Goal: Task Accomplishment & Management: Manage account settings

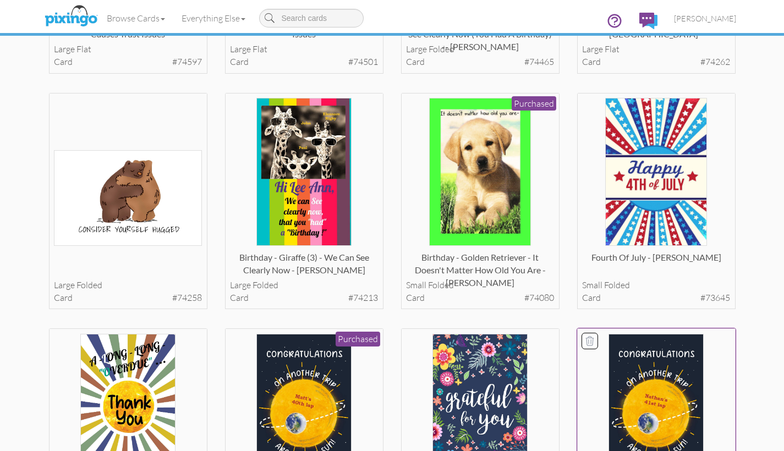
scroll to position [488, 0]
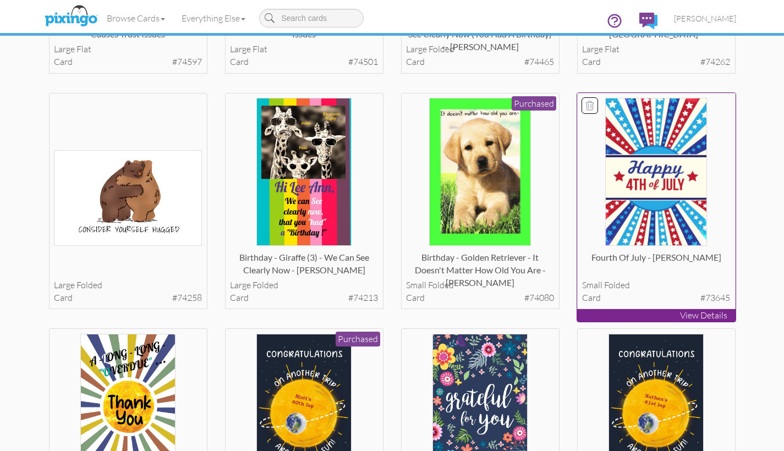
click at [661, 310] on p "View Details" at bounding box center [656, 315] width 158 height 13
click at [660, 310] on p "View Details" at bounding box center [656, 315] width 158 height 13
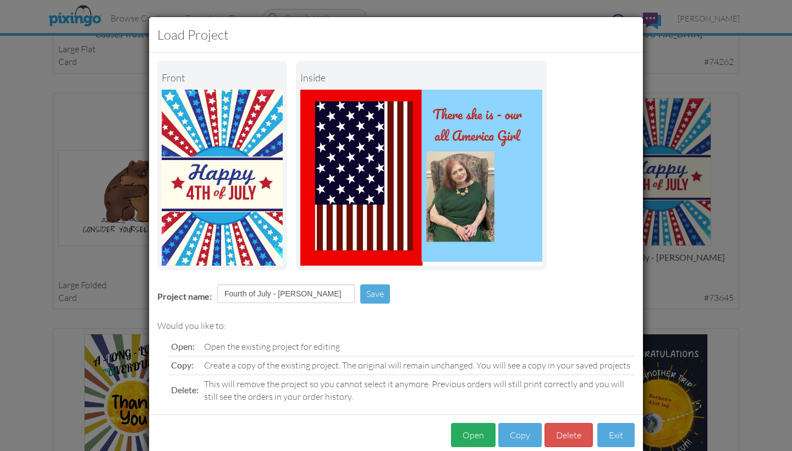
click at [469, 432] on button "Open" at bounding box center [473, 435] width 45 height 25
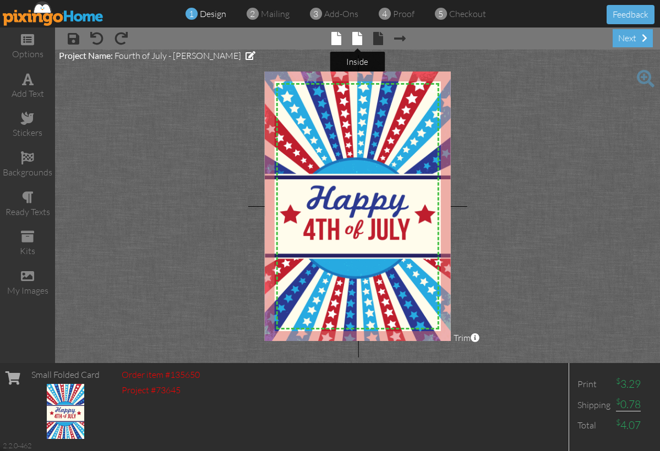
click at [354, 39] on span at bounding box center [357, 38] width 10 height 13
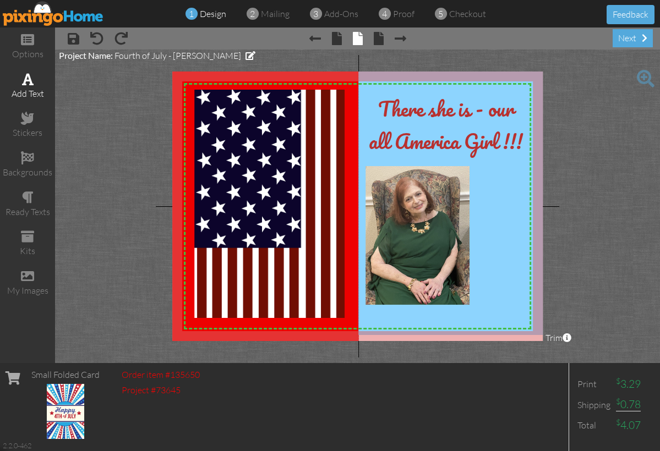
click at [35, 85] on div "add text" at bounding box center [27, 86] width 55 height 39
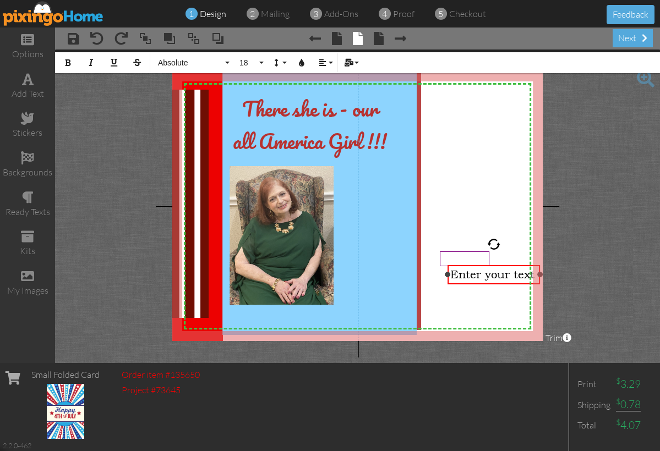
scroll to position [0, 130]
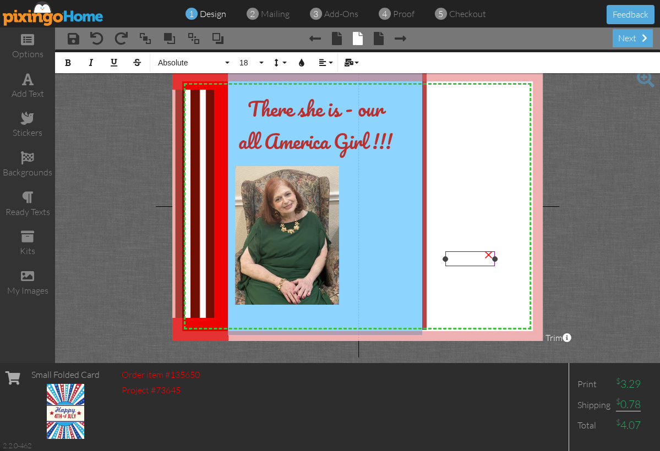
drag, startPoint x: 463, startPoint y: 266, endPoint x: 449, endPoint y: 265, distance: 14.3
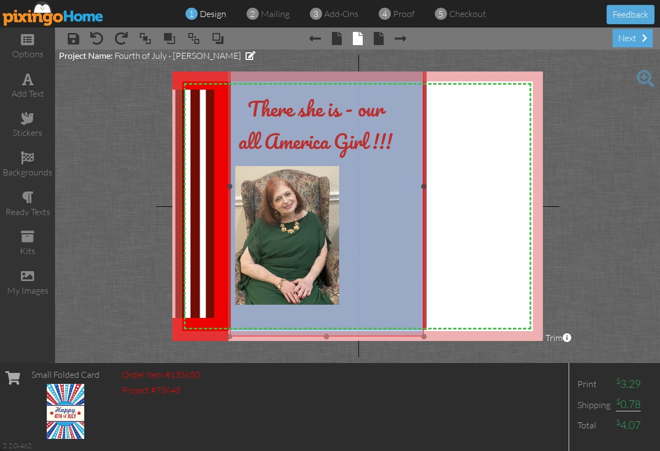
click at [228, 220] on div at bounding box center [327, 186] width 200 height 305
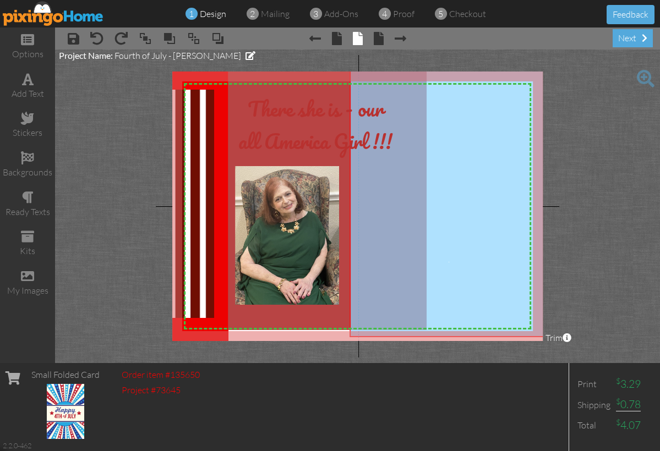
drag, startPoint x: 426, startPoint y: 233, endPoint x: 546, endPoint y: 233, distance: 120.0
click at [546, 233] on project-studio-wrapper "X X X X X X X X X X X X X X X X X X X X X X X X X X X X X X X X X X X X X X X X…" at bounding box center [357, 207] width 605 height 314
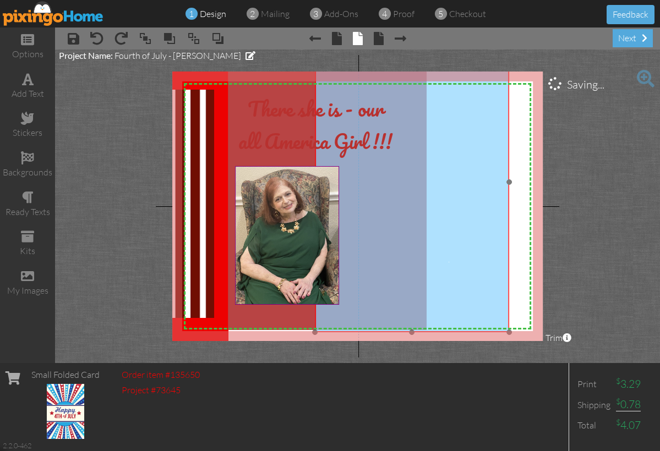
drag, startPoint x: 384, startPoint y: 190, endPoint x: 338, endPoint y: 184, distance: 46.6
click at [342, 184] on div "X X X X X X X X X X X X X X X X X X X X X X X X X X X X X X X X X X X X X X X X…" at bounding box center [357, 207] width 371 height 270
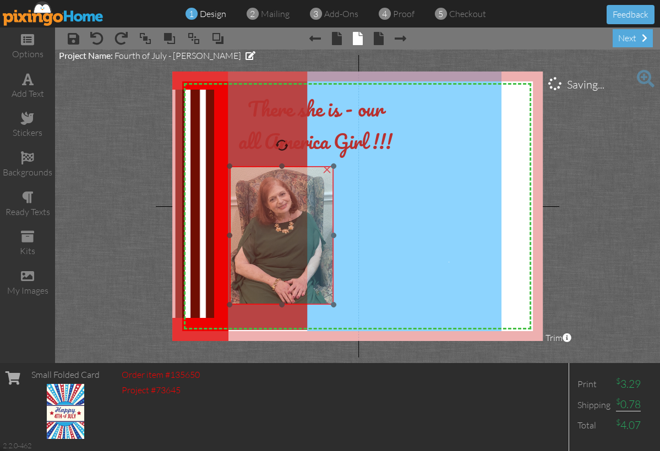
click at [332, 184] on img at bounding box center [281, 235] width 104 height 139
click at [324, 183] on img at bounding box center [281, 235] width 104 height 139
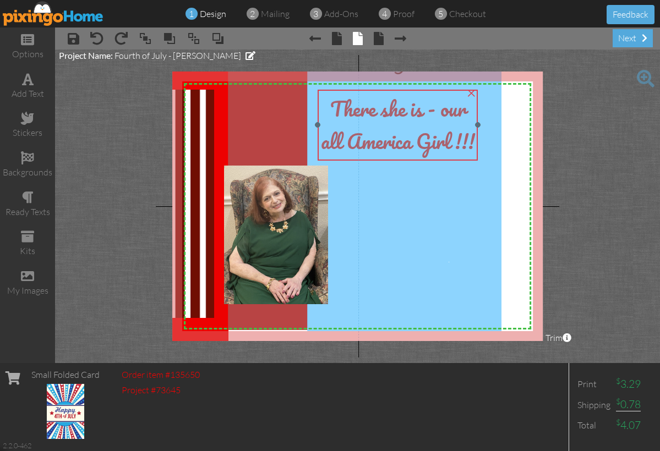
drag, startPoint x: 308, startPoint y: 127, endPoint x: 391, endPoint y: 127, distance: 82.5
click at [391, 127] on span "our all America Girl !!!" at bounding box center [398, 124] width 154 height 65
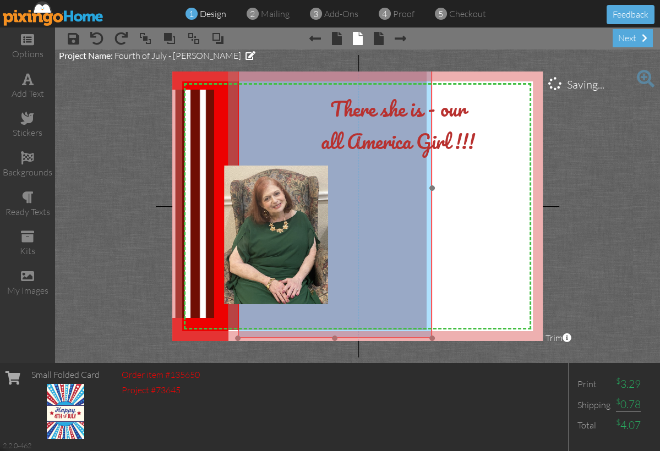
drag, startPoint x: 308, startPoint y: 123, endPoint x: 232, endPoint y: 129, distance: 76.2
click at [238, 129] on img at bounding box center [335, 188] width 194 height 300
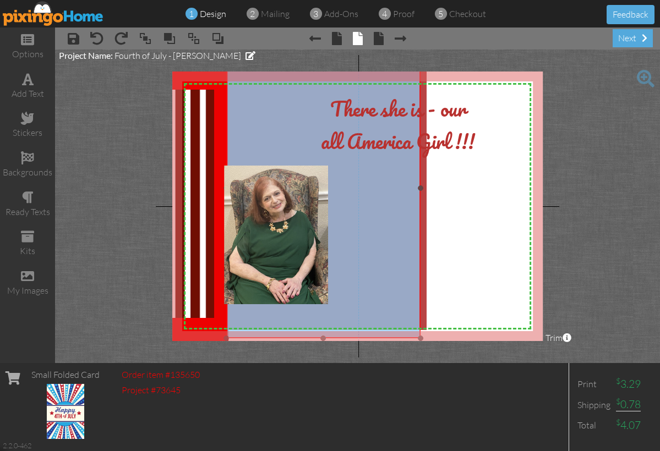
click at [234, 132] on img at bounding box center [323, 188] width 194 height 300
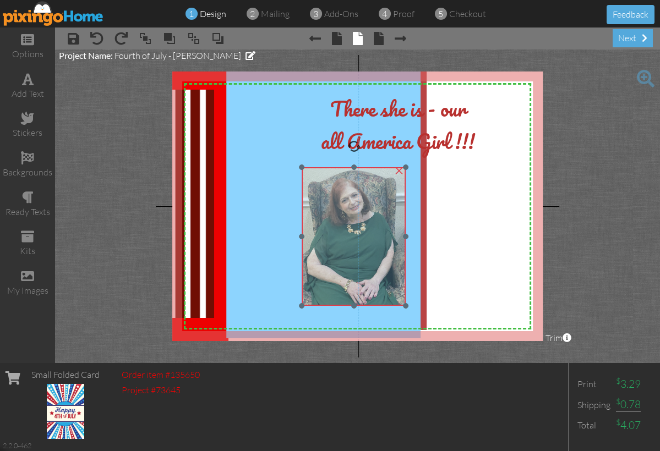
drag, startPoint x: 244, startPoint y: 168, endPoint x: 323, endPoint y: 169, distance: 78.7
click at [322, 170] on img at bounding box center [354, 236] width 104 height 139
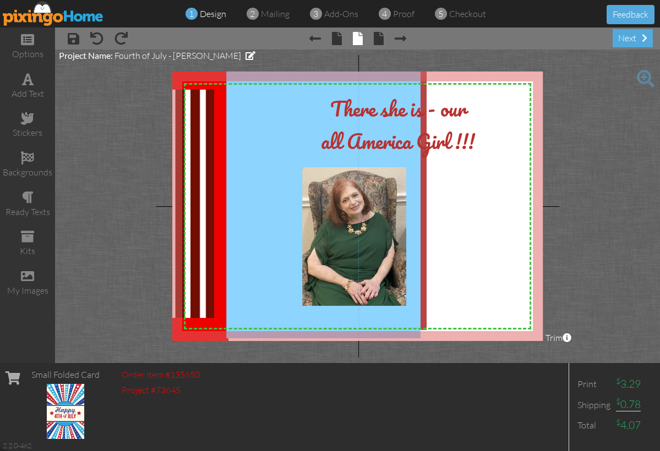
click at [644, 79] on span at bounding box center [646, 79] width 18 height 18
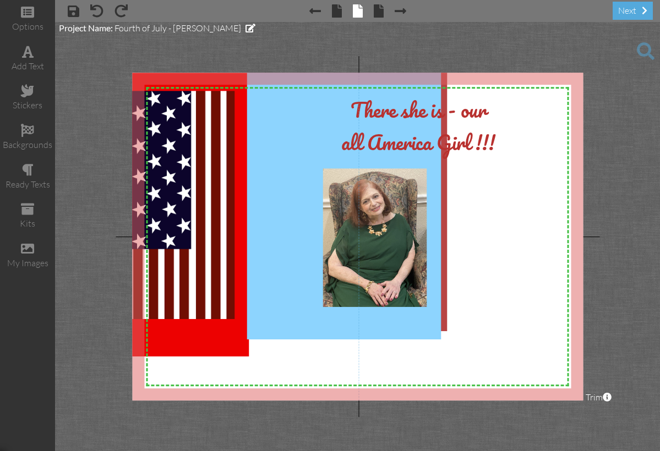
scroll to position [0, 51]
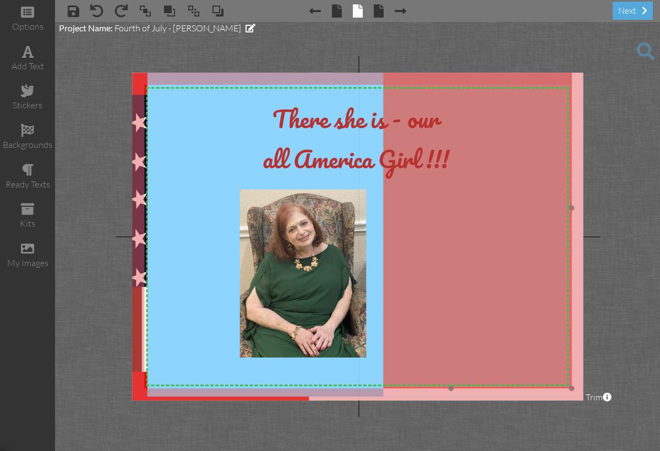
drag, startPoint x: 494, startPoint y: 155, endPoint x: 516, endPoint y: 156, distance: 22.0
click at [516, 156] on img at bounding box center [450, 208] width 241 height 361
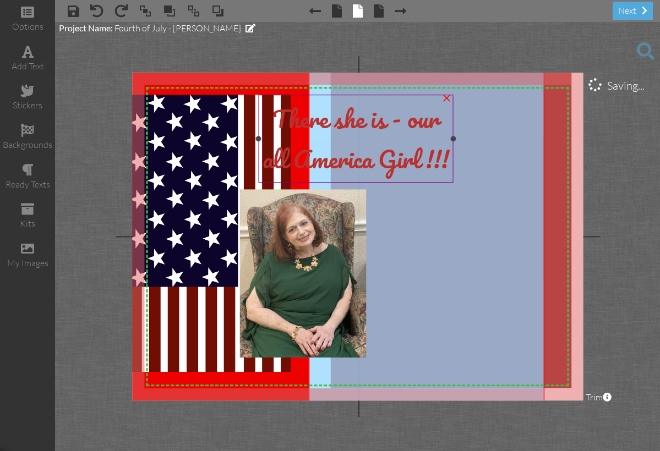
drag, startPoint x: 203, startPoint y: 119, endPoint x: 364, endPoint y: 142, distance: 162.8
click at [364, 142] on div "X X X X X X X X X X X X X X X X X X X X X X X X X X X X X X X X X X X X X X X X…" at bounding box center [357, 237] width 451 height 328
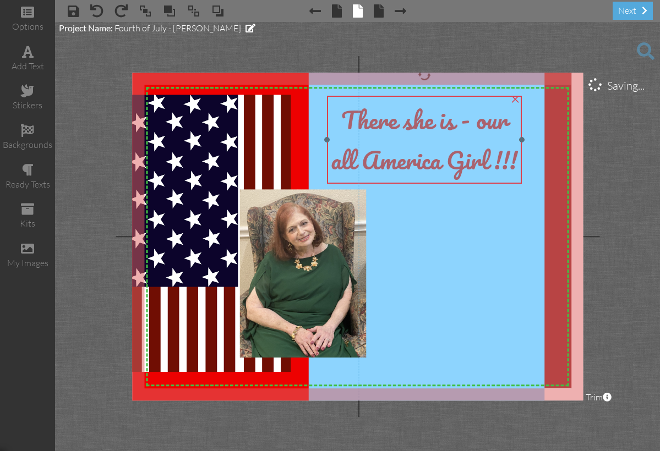
drag, startPoint x: 326, startPoint y: 147, endPoint x: 395, endPoint y: 149, distance: 68.2
click at [395, 149] on span "our all America Girl !!!" at bounding box center [424, 140] width 187 height 80
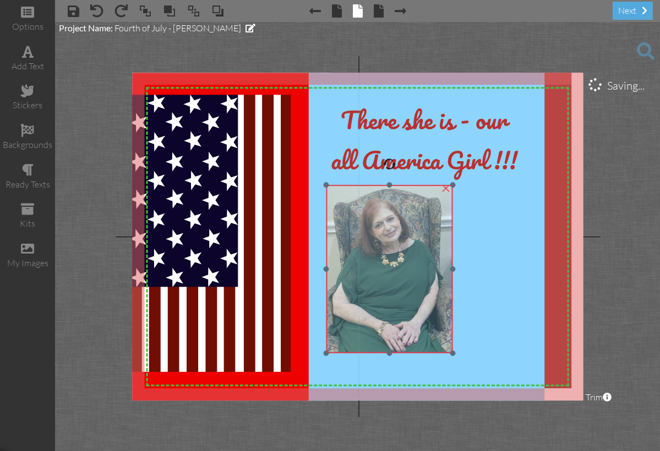
drag, startPoint x: 251, startPoint y: 193, endPoint x: 338, endPoint y: 188, distance: 86.5
click at [338, 188] on img at bounding box center [389, 269] width 126 height 168
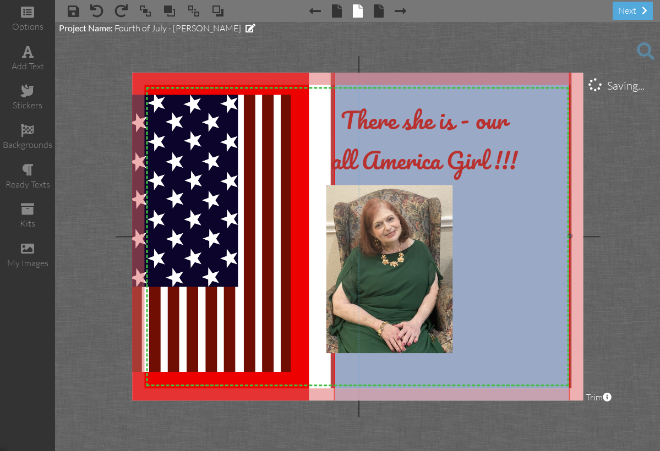
drag, startPoint x: 470, startPoint y: 207, endPoint x: 495, endPoint y: 206, distance: 25.3
click at [495, 206] on img at bounding box center [451, 236] width 236 height 365
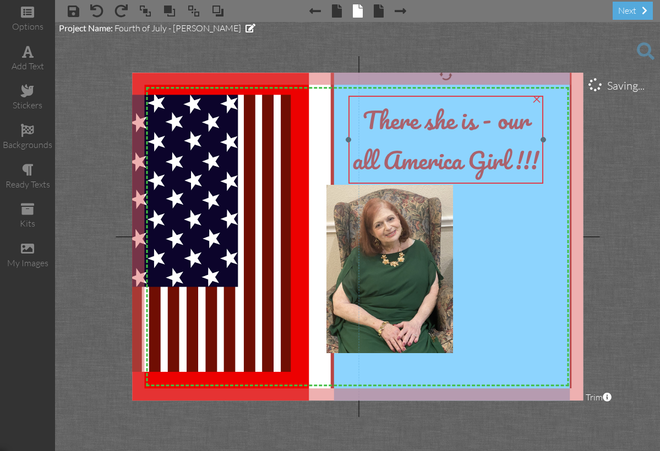
drag, startPoint x: 372, startPoint y: 139, endPoint x: 393, endPoint y: 139, distance: 21.5
click at [393, 139] on span "There she is -" at bounding box center [426, 120] width 129 height 40
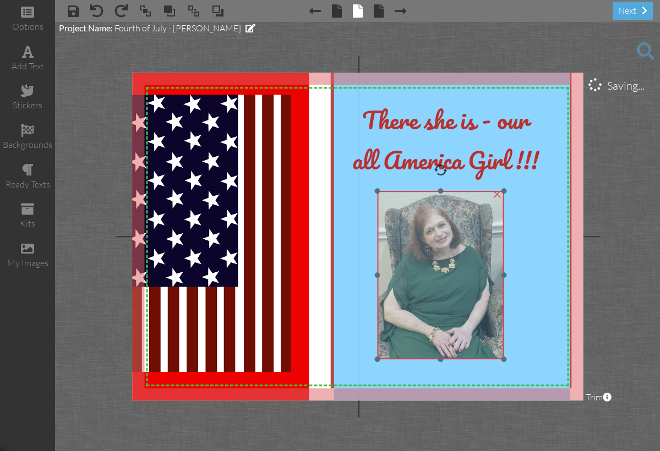
drag, startPoint x: 348, startPoint y: 192, endPoint x: 400, endPoint y: 198, distance: 51.5
click at [400, 198] on img at bounding box center [441, 275] width 126 height 168
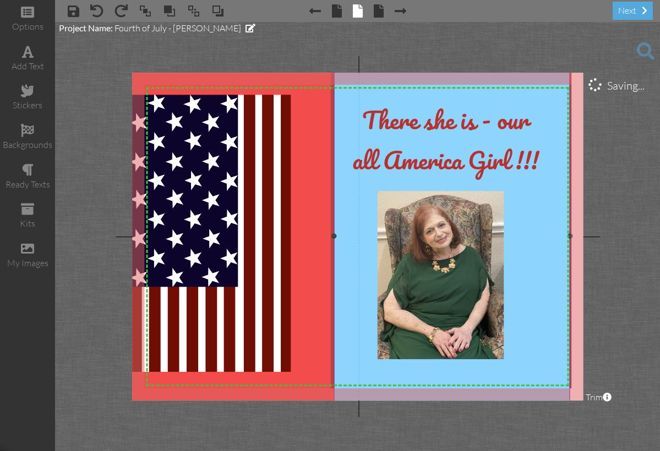
drag, startPoint x: 306, startPoint y: 196, endPoint x: 332, endPoint y: 195, distance: 26.4
click at [332, 195] on div "X X X X X X X X X X X X X X X X X X X X X X X X X X X X X X X X X X X X X X X X…" at bounding box center [357, 237] width 451 height 328
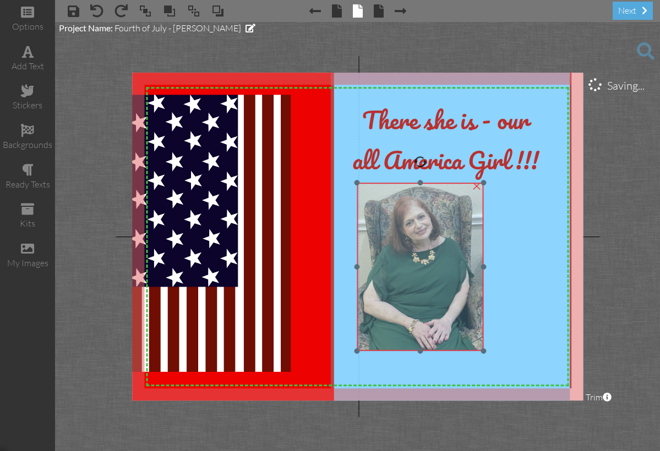
drag, startPoint x: 379, startPoint y: 202, endPoint x: 359, endPoint y: 194, distance: 22.0
click at [359, 194] on img at bounding box center [420, 267] width 126 height 168
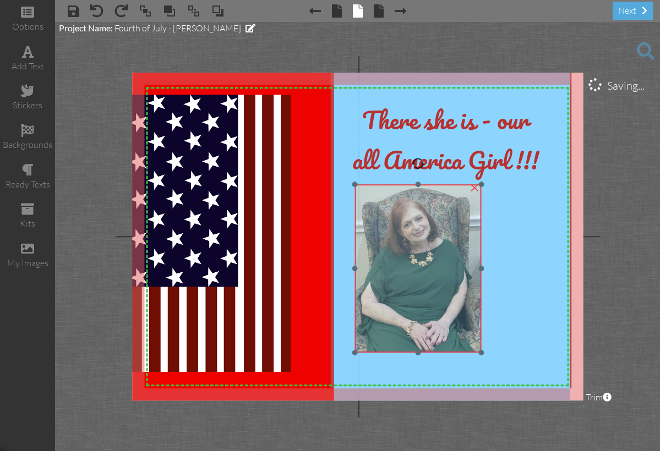
click at [369, 196] on img at bounding box center [418, 268] width 126 height 168
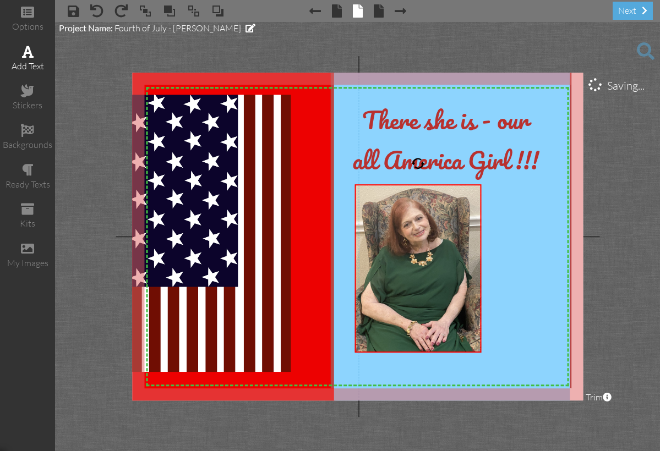
click at [25, 62] on div "add text" at bounding box center [27, 66] width 55 height 13
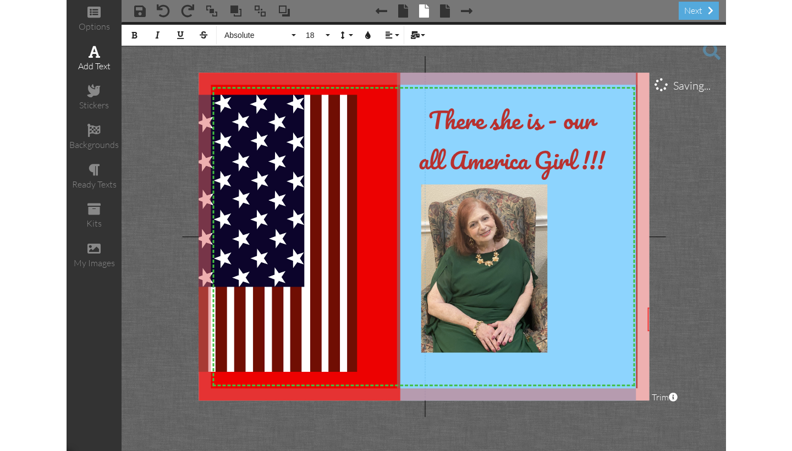
scroll to position [0, 165]
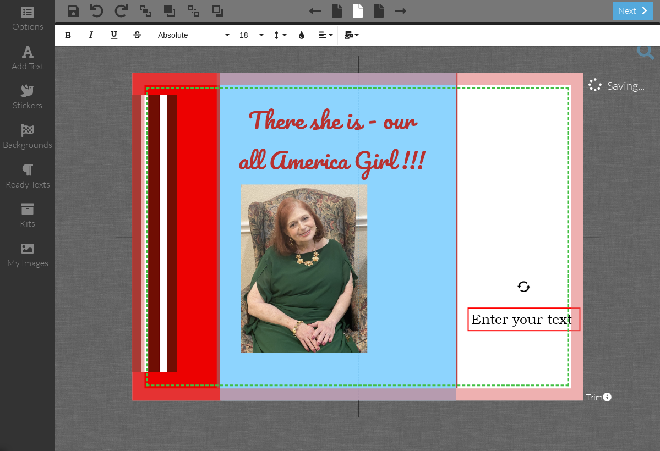
click at [643, 52] on span at bounding box center [646, 51] width 18 height 18
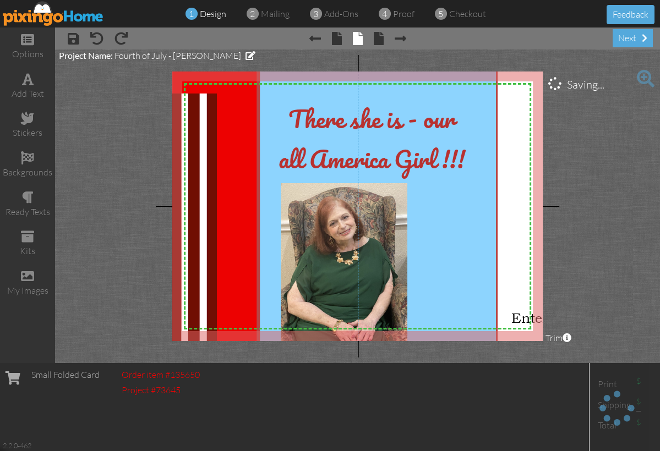
click at [62, 14] on img at bounding box center [53, 13] width 101 height 25
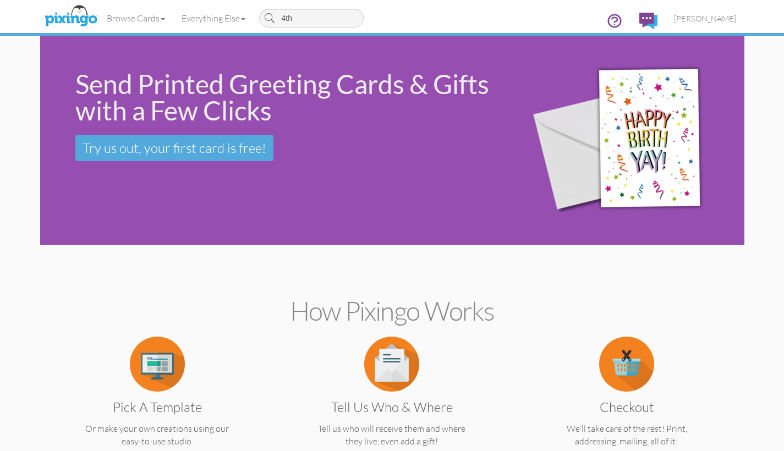
type input "4th"
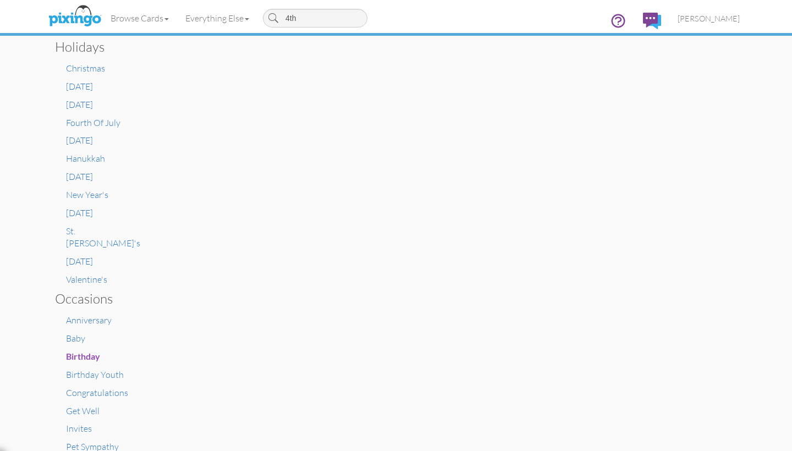
scroll to position [456, 0]
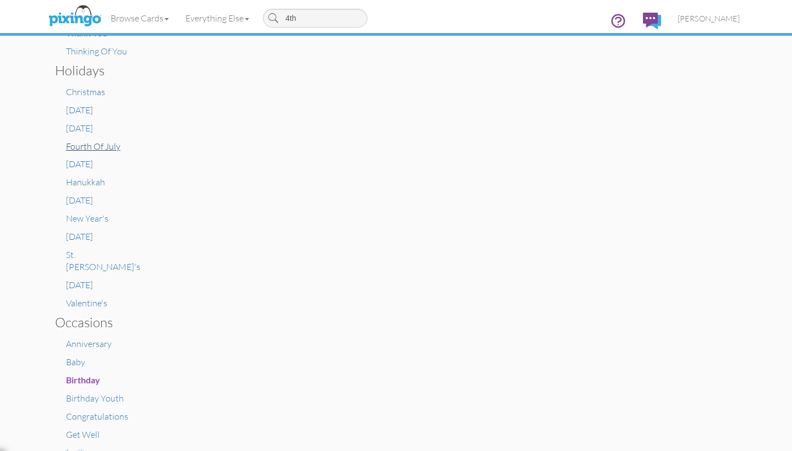
click at [84, 141] on span "Fourth Of July" at bounding box center [93, 146] width 54 height 11
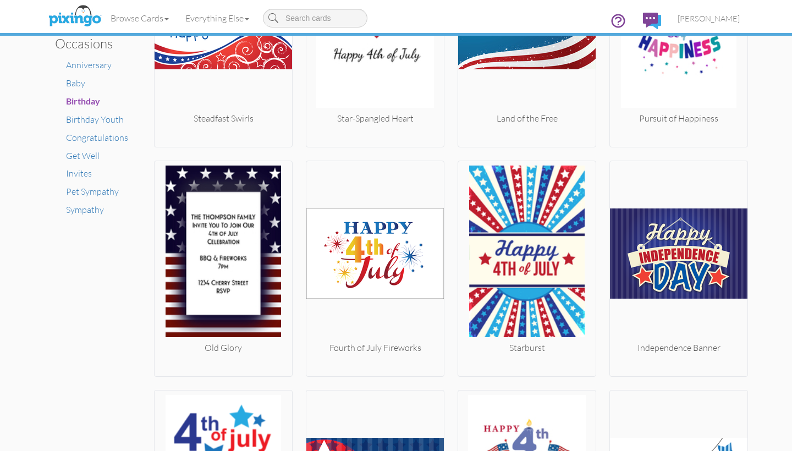
scroll to position [830, 0]
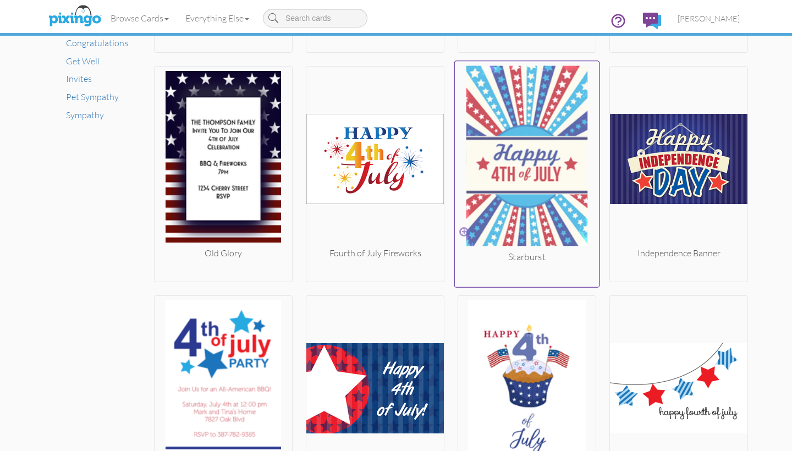
click at [505, 207] on img at bounding box center [527, 158] width 145 height 185
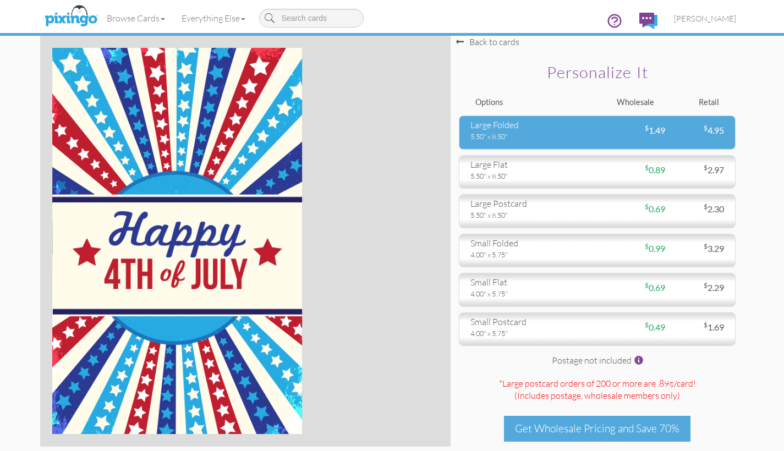
click at [519, 133] on div "5.50" x 8.50"" at bounding box center [530, 137] width 119 height 10
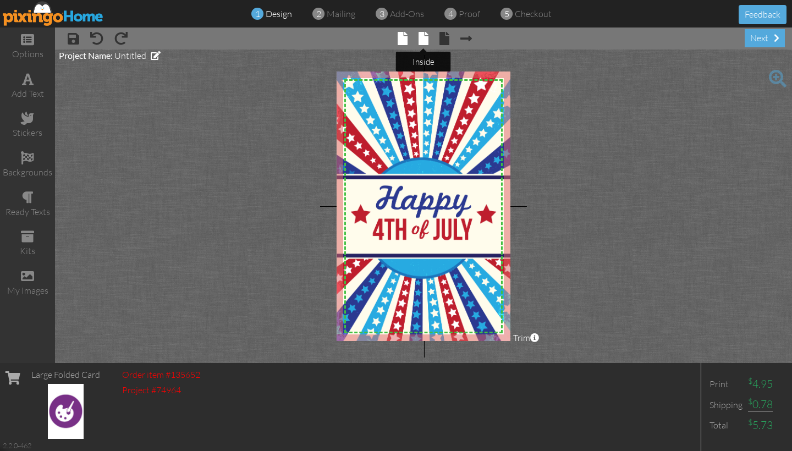
click at [426, 41] on span at bounding box center [424, 38] width 10 height 13
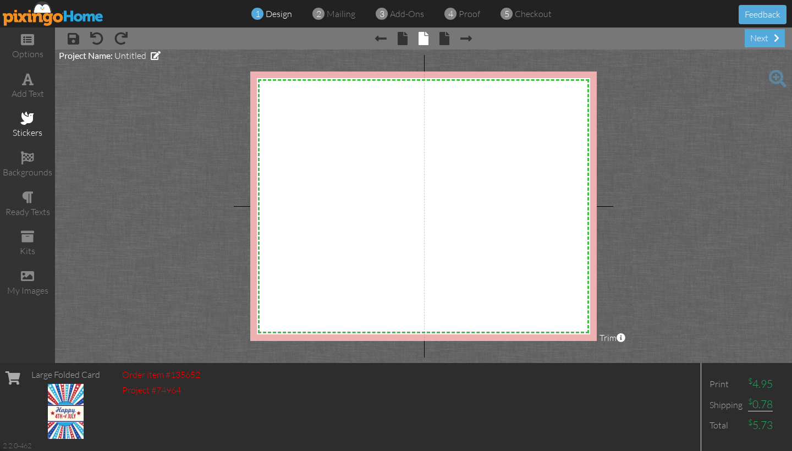
click at [34, 123] on div "stickers" at bounding box center [27, 125] width 55 height 39
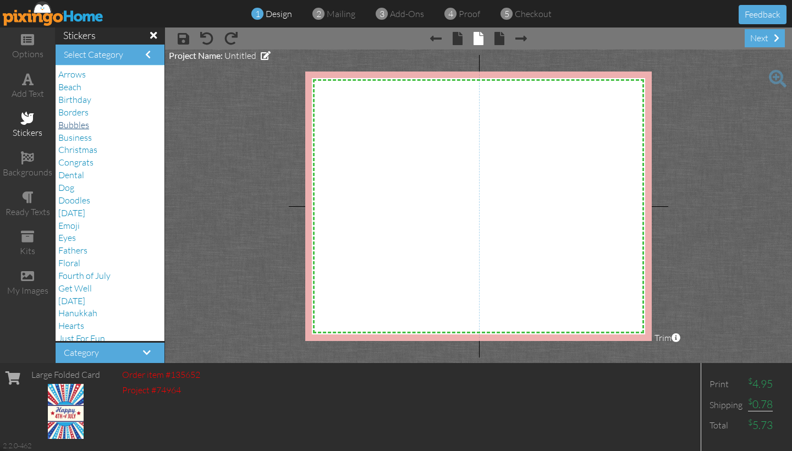
scroll to position [4, 0]
click at [84, 266] on span "Fourth of July" at bounding box center [84, 271] width 52 height 11
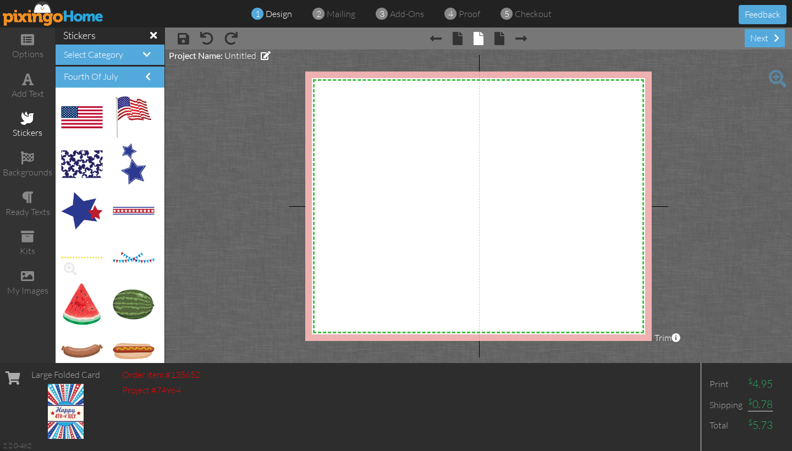
scroll to position [0, 0]
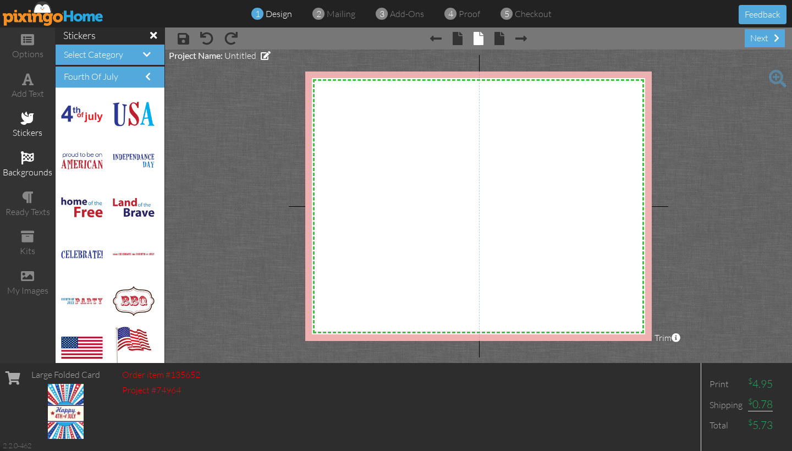
click at [31, 169] on div "backgrounds" at bounding box center [27, 172] width 55 height 13
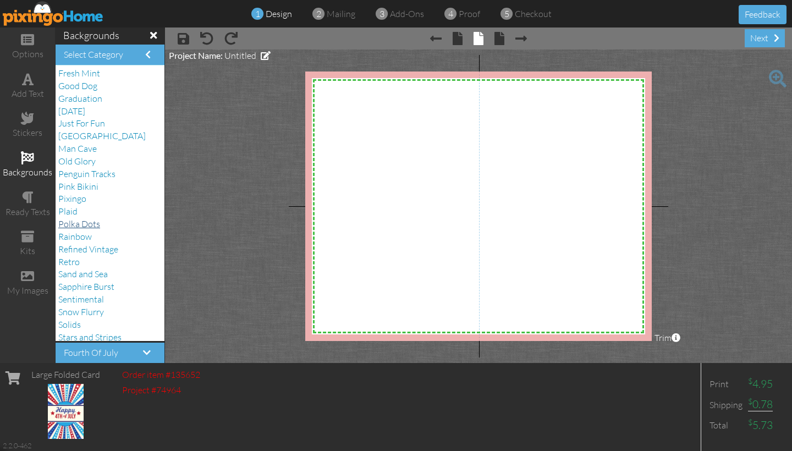
scroll to position [154, 0]
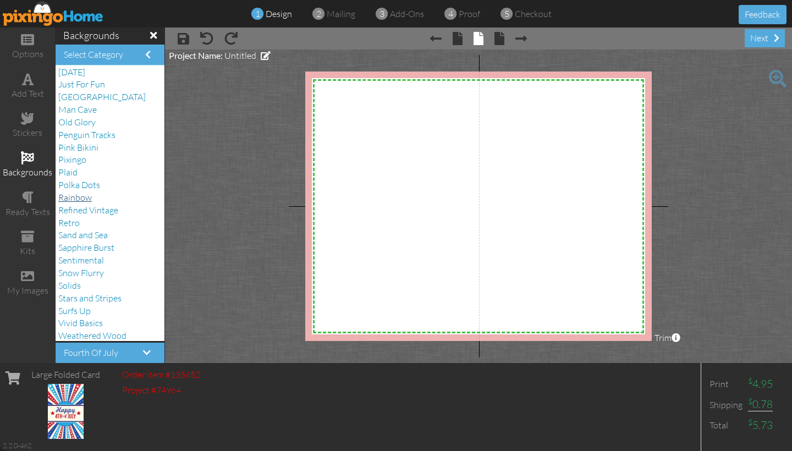
click at [73, 192] on span "Rainbow" at bounding box center [75, 197] width 34 height 11
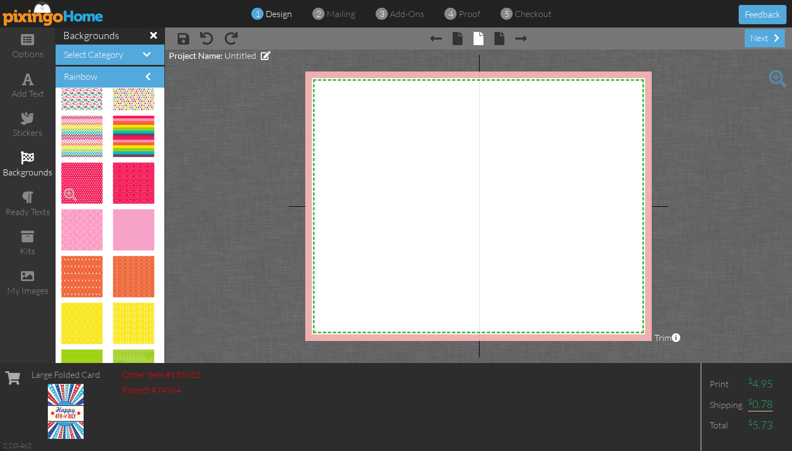
scroll to position [0, 0]
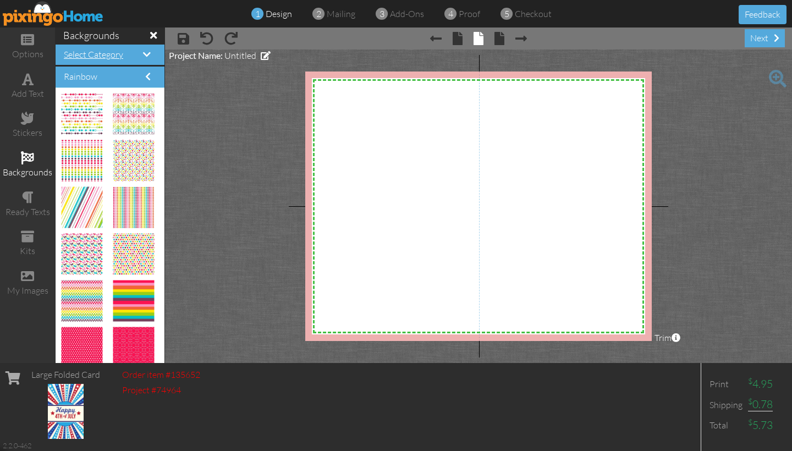
click at [149, 57] on span at bounding box center [147, 54] width 8 height 9
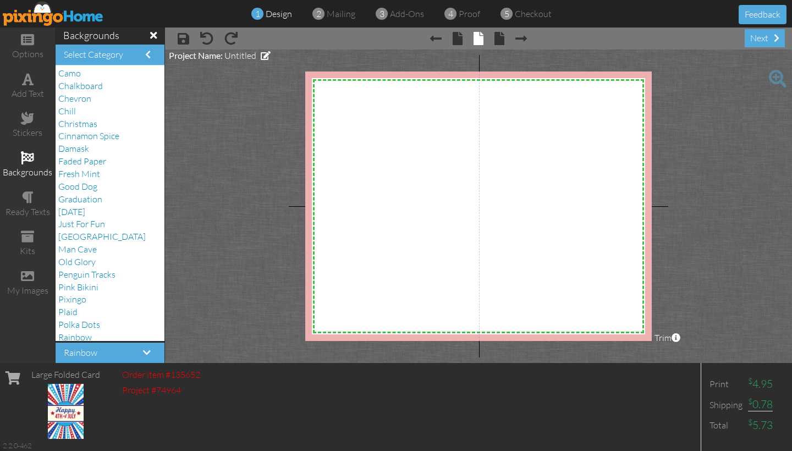
scroll to position [72, 0]
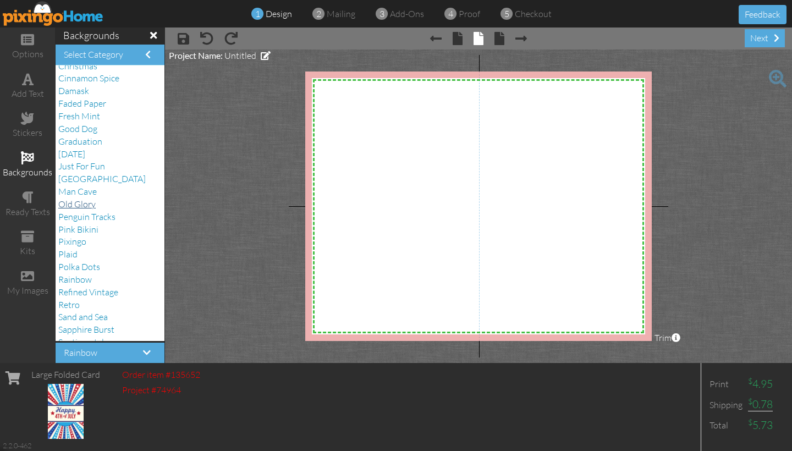
click at [78, 199] on span "Old Glory" at bounding box center [76, 204] width 37 height 11
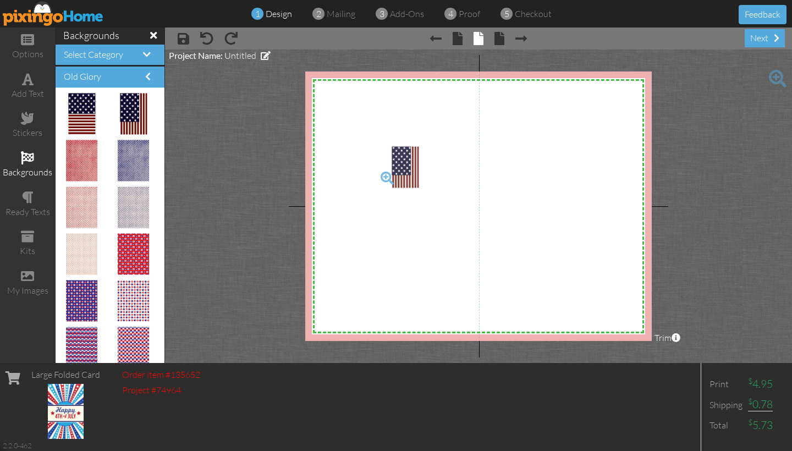
drag, startPoint x: 127, startPoint y: 121, endPoint x: 394, endPoint y: 177, distance: 272.7
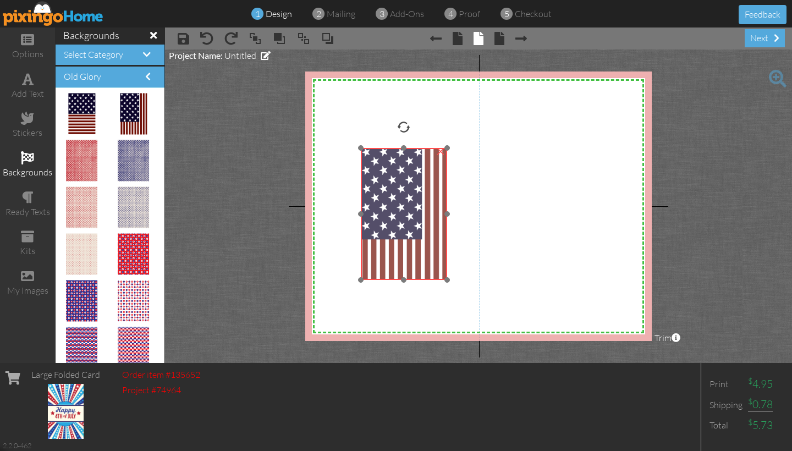
drag, startPoint x: 394, startPoint y: 177, endPoint x: 366, endPoint y: 178, distance: 28.1
click at [375, 177] on img at bounding box center [404, 214] width 87 height 132
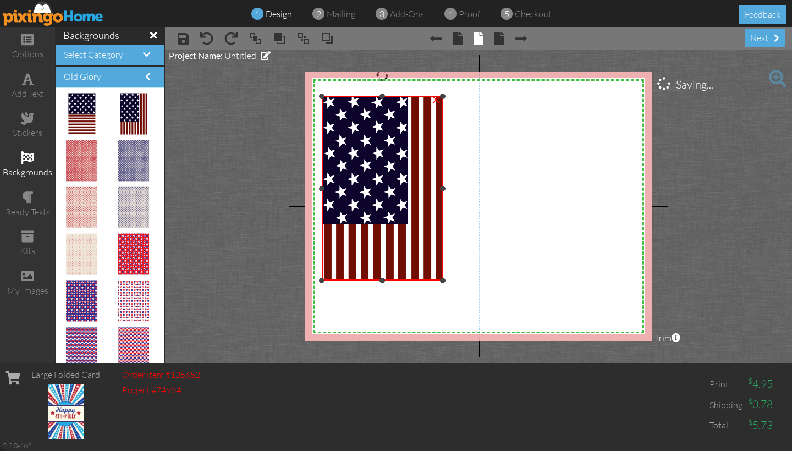
drag, startPoint x: 356, startPoint y: 149, endPoint x: 291, endPoint y: 97, distance: 83.8
click at [291, 97] on project-studio-wrapper "X X X X X X X X X X X X X X X X X X X X X X X X X X X X X X X X X X X X X X X X…" at bounding box center [478, 207] width 627 height 314
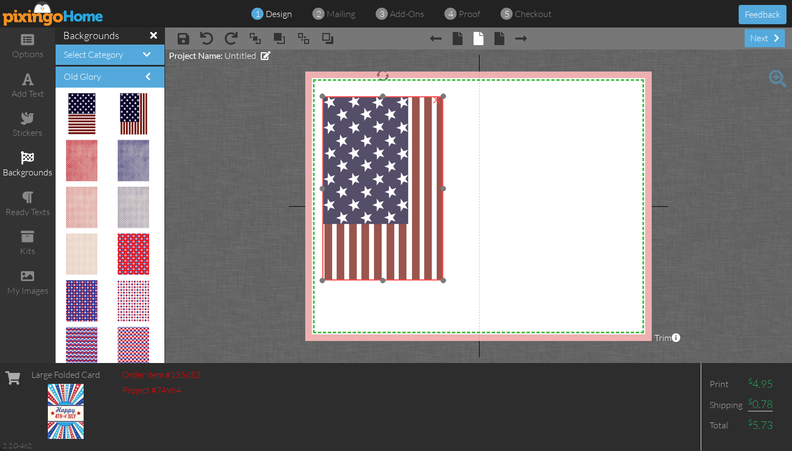
drag, startPoint x: 440, startPoint y: 279, endPoint x: 449, endPoint y: 286, distance: 10.6
click at [444, 281] on img at bounding box center [382, 188] width 121 height 184
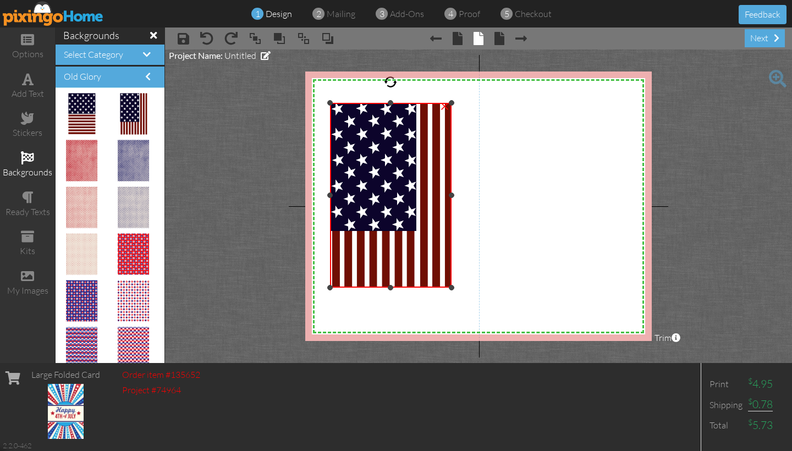
click at [451, 287] on div at bounding box center [452, 288] width 6 height 6
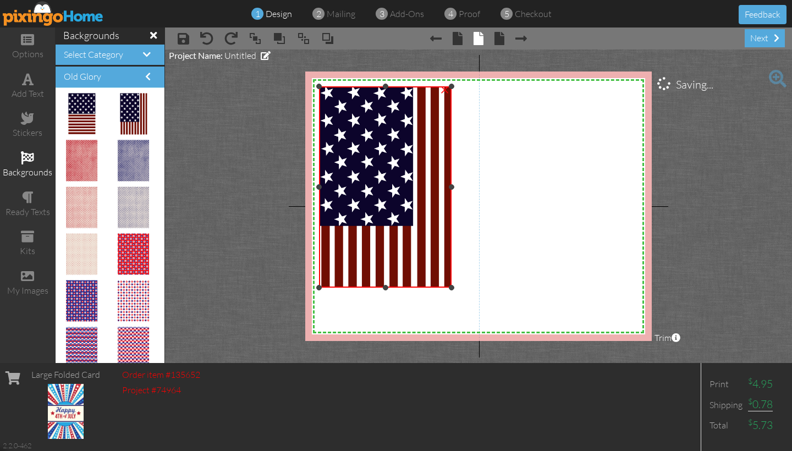
drag, startPoint x: 330, startPoint y: 103, endPoint x: 310, endPoint y: 86, distance: 26.1
click at [310, 86] on div "X X X X X X X X X X X X X X X X X X X X X X X X X X X X X X X X X X X X X X X X…" at bounding box center [478, 207] width 347 height 270
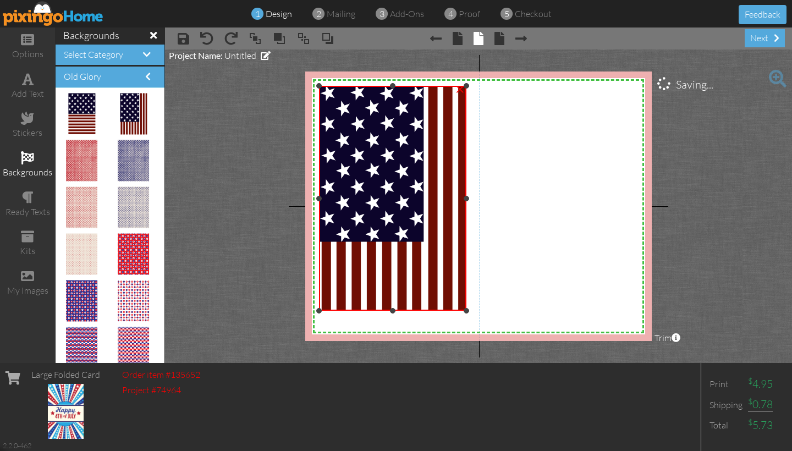
drag, startPoint x: 451, startPoint y: 287, endPoint x: 473, endPoint y: 310, distance: 31.9
click at [473, 310] on div "X X X X X X X X X X X X X X X X X X X X X X X X X X X X X X X X X X X X X X X X…" at bounding box center [478, 207] width 347 height 270
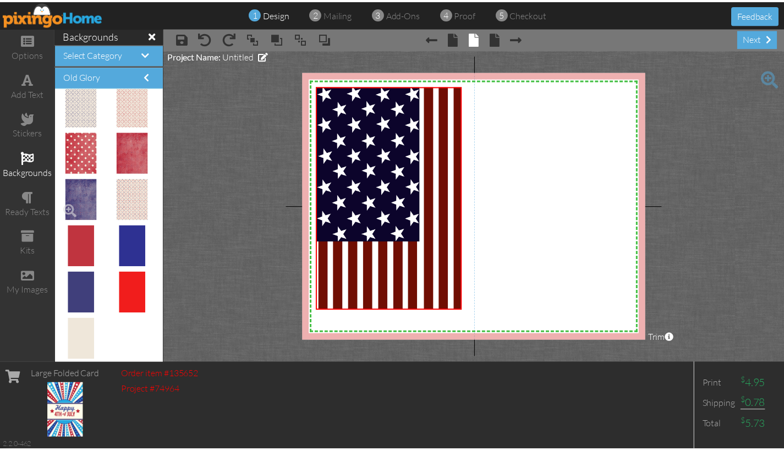
scroll to position [525, 0]
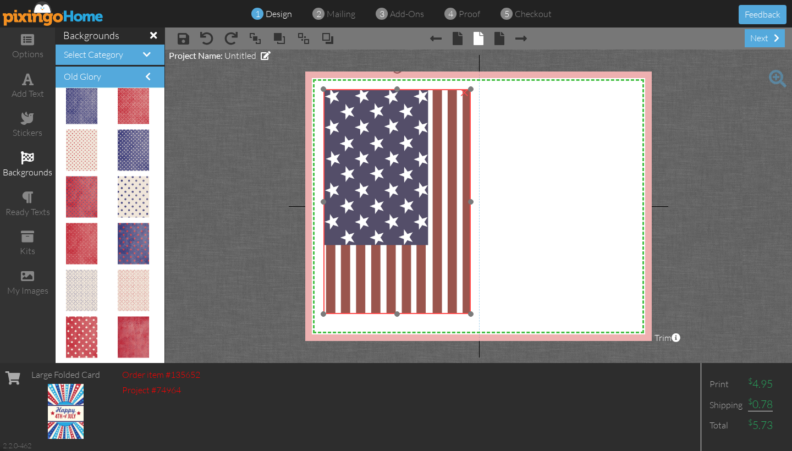
click at [376, 169] on img at bounding box center [397, 201] width 147 height 225
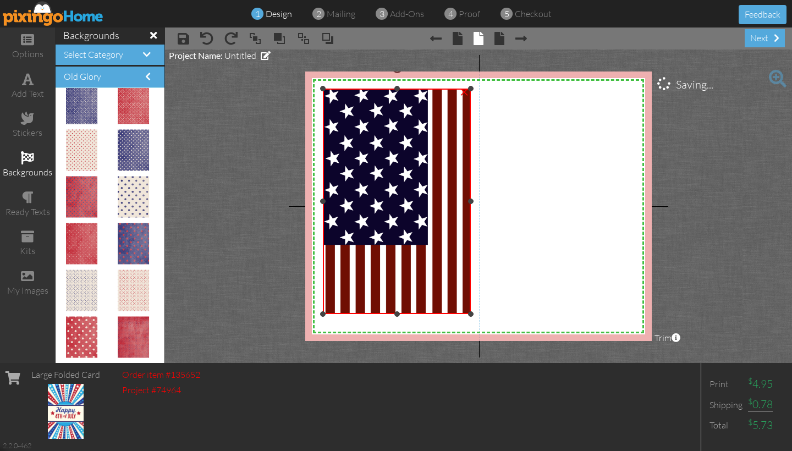
drag, startPoint x: 324, startPoint y: 90, endPoint x: 315, endPoint y: 88, distance: 8.5
click at [315, 88] on div "X X X X X X X X X X X X X X X X X X X X X X X X X X X X X X X X X X X X X X X X…" at bounding box center [478, 207] width 347 height 270
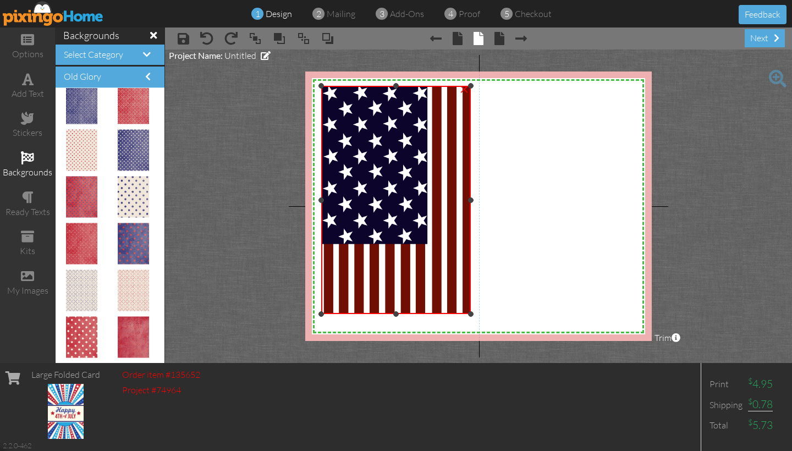
drag, startPoint x: 321, startPoint y: 86, endPoint x: 302, endPoint y: 84, distance: 18.8
click at [309, 85] on div "X X X X X X X X X X X X X X X X X X X X X X X X X X X X X X X X X X X X X X X X…" at bounding box center [478, 207] width 347 height 270
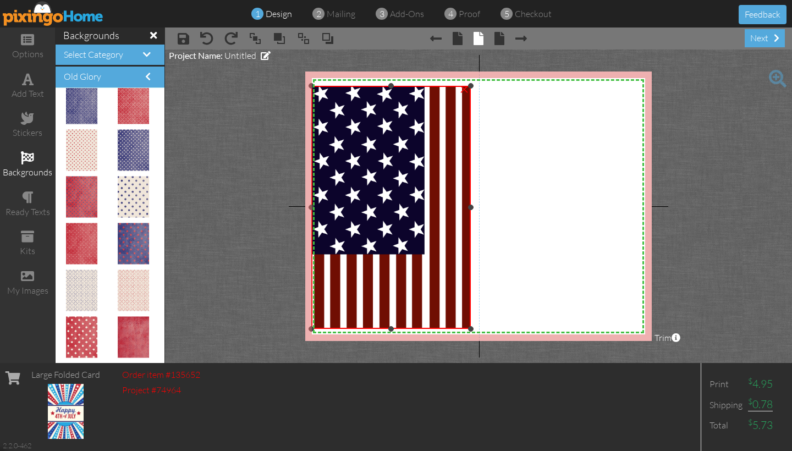
drag, startPoint x: 321, startPoint y: 313, endPoint x: 318, endPoint y: 327, distance: 15.3
click at [318, 327] on div "×" at bounding box center [391, 207] width 160 height 243
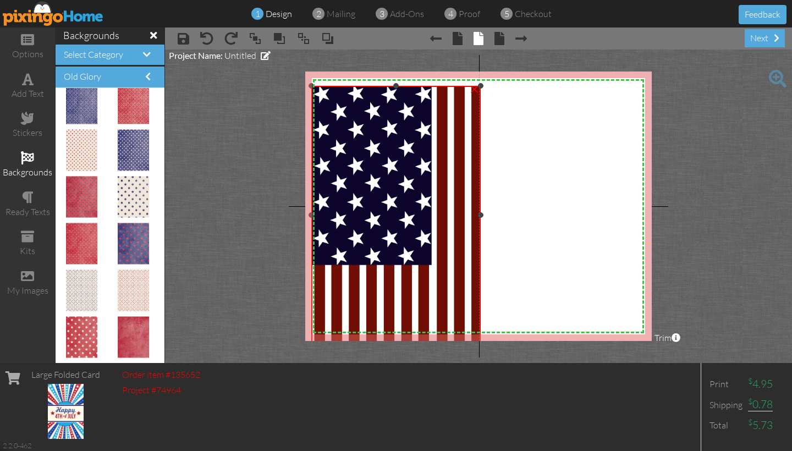
drag, startPoint x: 471, startPoint y: 328, endPoint x: 499, endPoint y: 343, distance: 31.8
click at [499, 343] on project-studio-wrapper "X X X X X X X X X X X X X X X X X X X X X X X X X X X X X X X X X X X X X X X X…" at bounding box center [478, 207] width 627 height 314
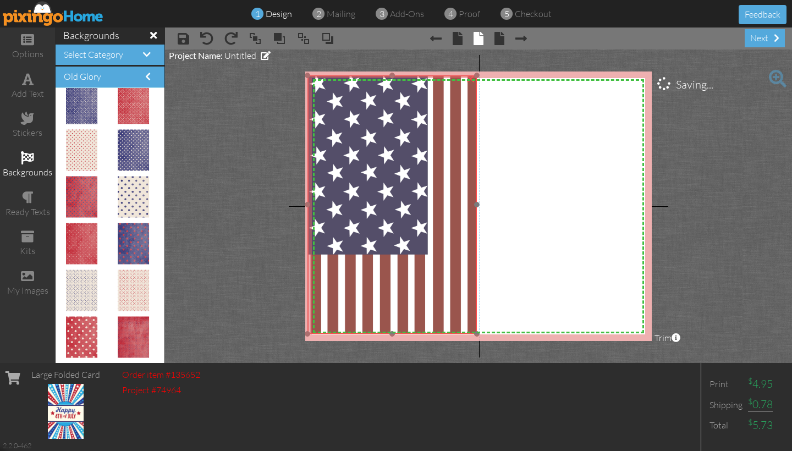
drag, startPoint x: 449, startPoint y: 322, endPoint x: 446, endPoint y: 313, distance: 10.4
click at [446, 313] on img at bounding box center [392, 204] width 169 height 259
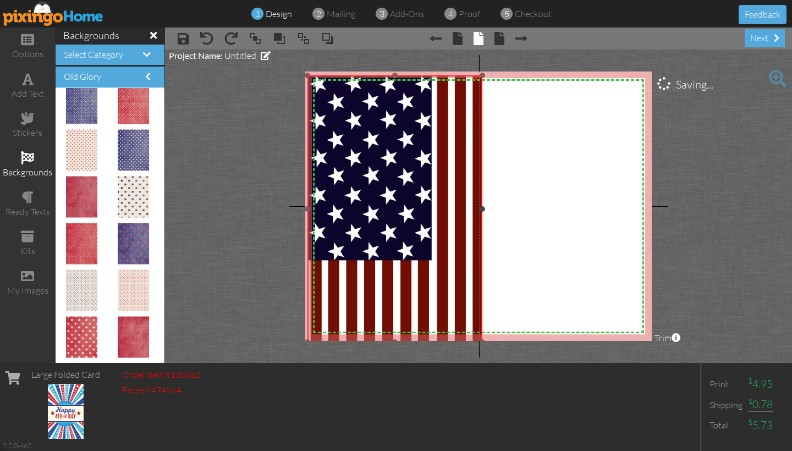
drag, startPoint x: 476, startPoint y: 333, endPoint x: 486, endPoint y: 343, distance: 14.4
click at [486, 343] on project-studio-wrapper "X X X X X X X X X X X X X X X X X X X X X X X X X X X X X X X X X X X X X X X X…" at bounding box center [478, 207] width 627 height 314
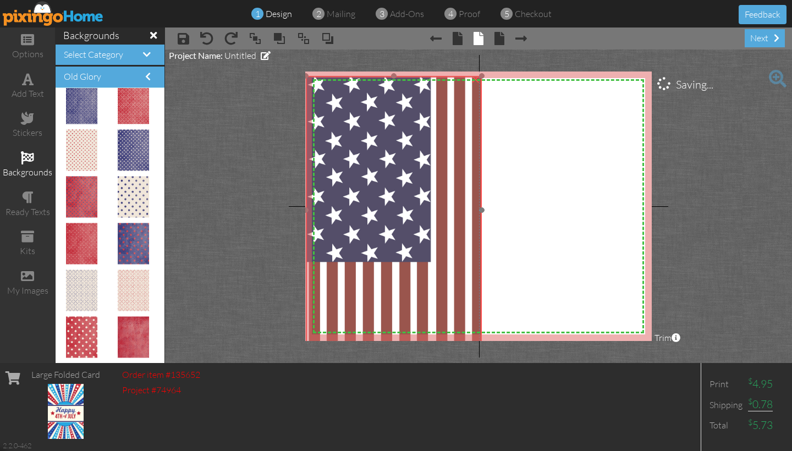
click at [461, 329] on img at bounding box center [394, 210] width 176 height 269
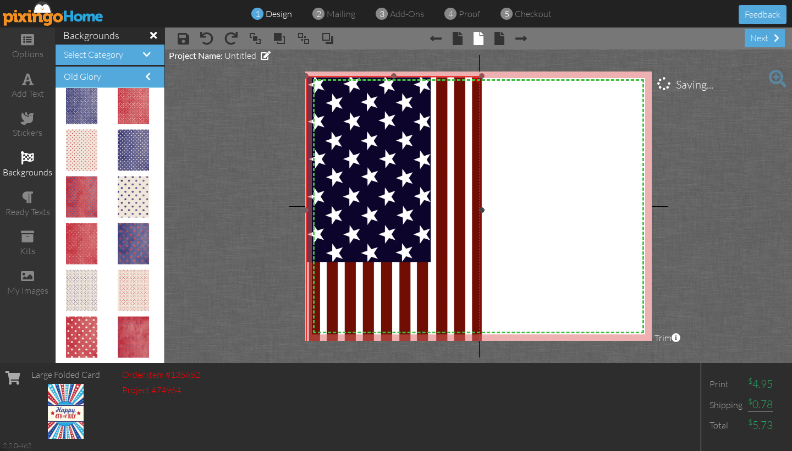
click at [313, 321] on img at bounding box center [394, 210] width 176 height 269
click at [253, 280] on project-studio-wrapper "X X X X X X X X X X X X X X X X X X X X X X X X X X X X X X X X X X X X X X X X…" at bounding box center [478, 207] width 627 height 314
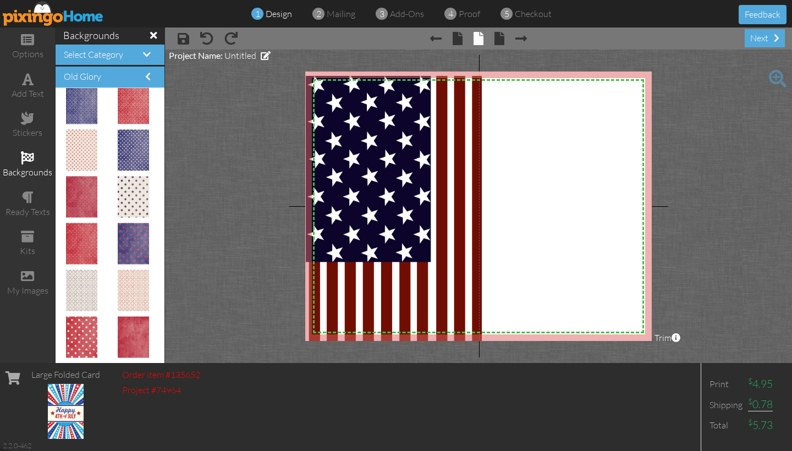
click at [62, 20] on img at bounding box center [53, 13] width 101 height 25
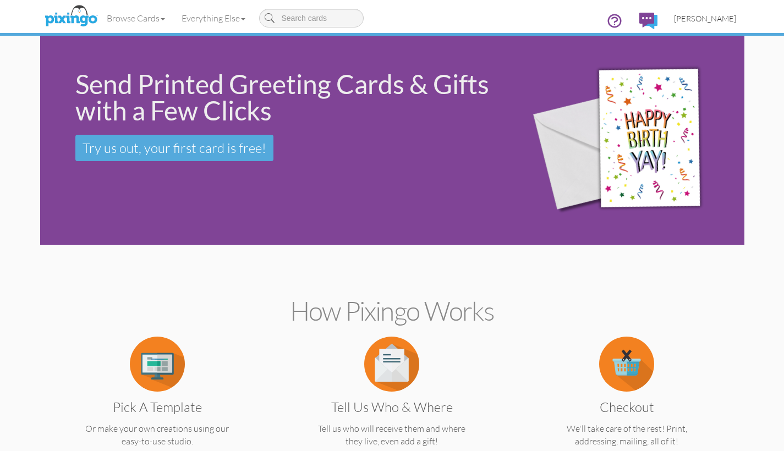
click at [695, 19] on span "[PERSON_NAME]" at bounding box center [705, 18] width 62 height 9
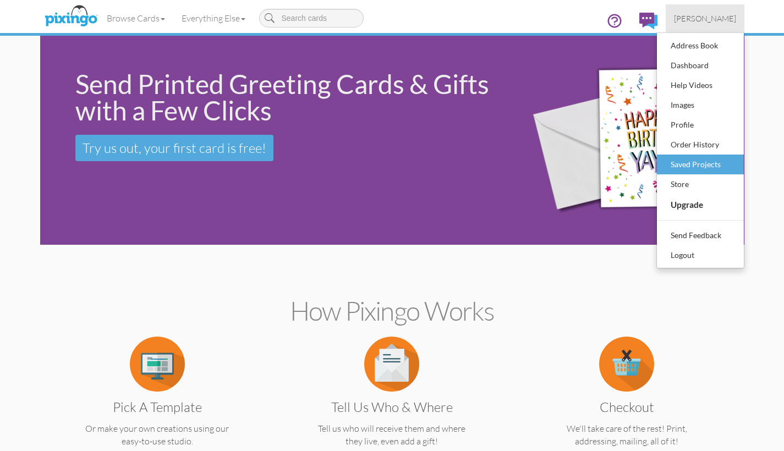
click at [685, 163] on div "Saved Projects" at bounding box center [700, 164] width 65 height 17
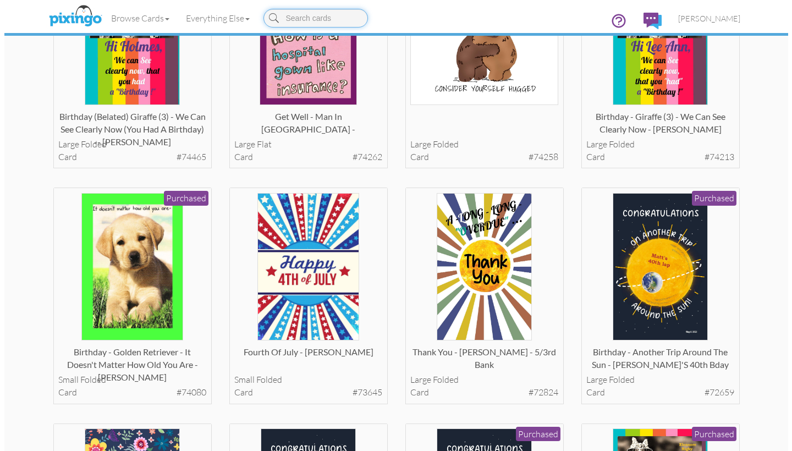
scroll to position [722, 0]
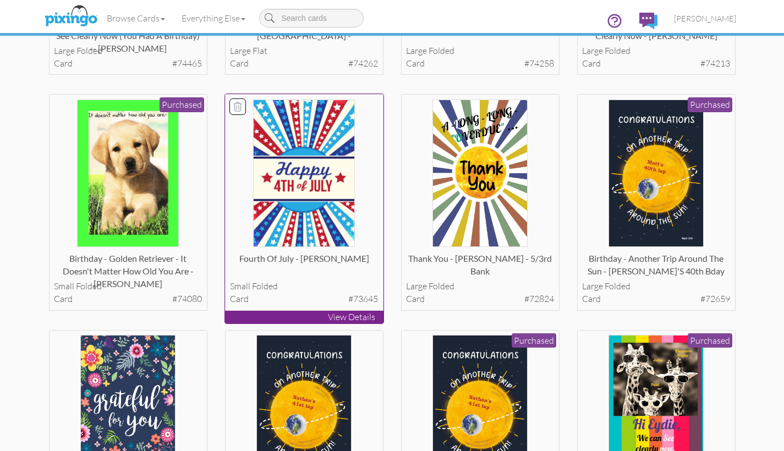
click at [302, 311] on p "View Details" at bounding box center [304, 317] width 158 height 13
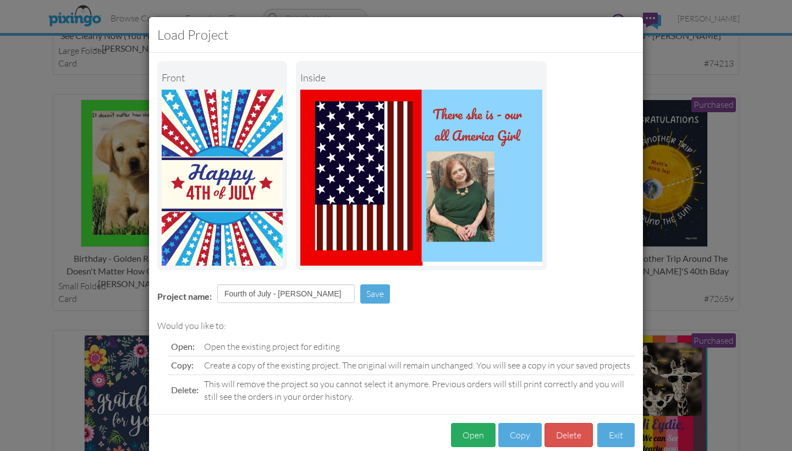
click at [467, 433] on button "Open" at bounding box center [473, 435] width 45 height 25
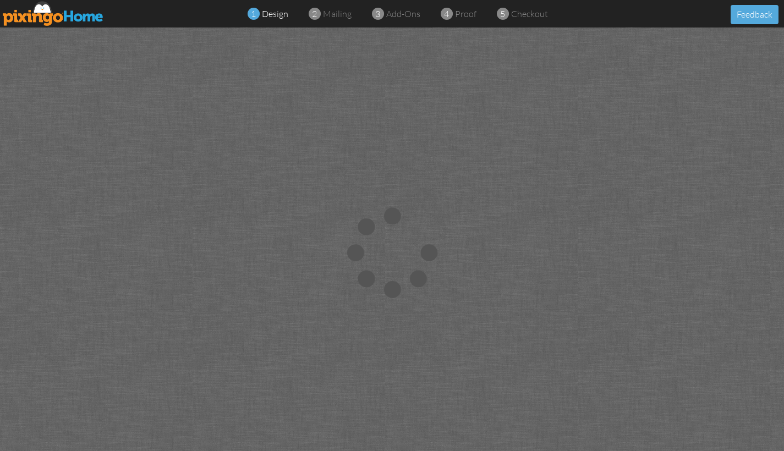
click at [65, 21] on img at bounding box center [53, 13] width 101 height 25
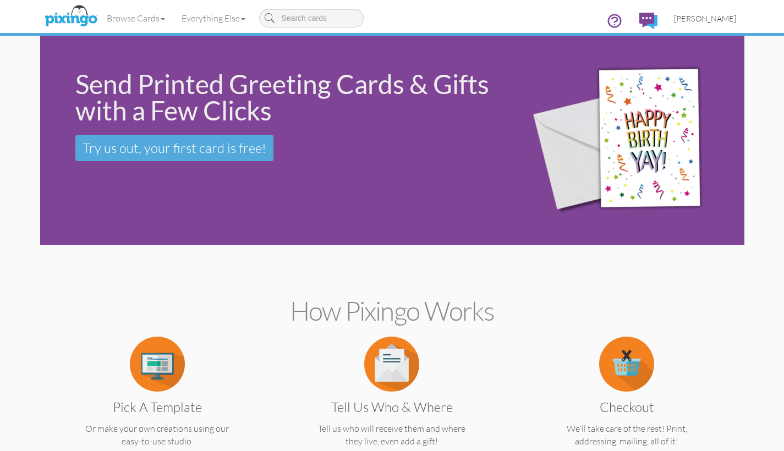
click at [697, 17] on span "[PERSON_NAME]" at bounding box center [705, 18] width 62 height 9
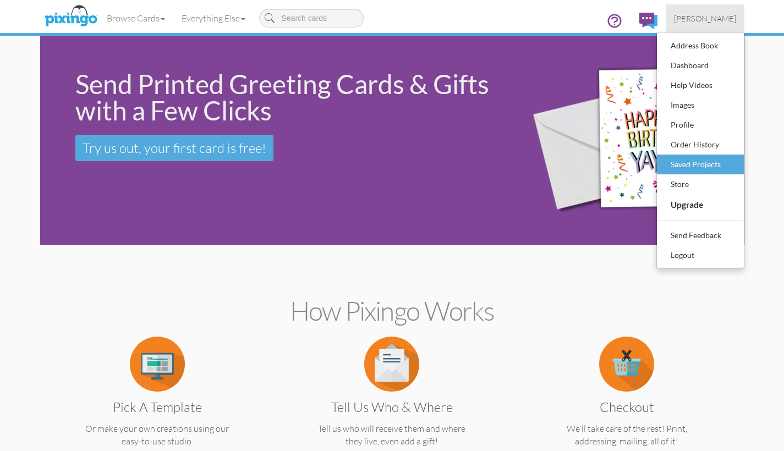
click at [690, 163] on div "Saved Projects" at bounding box center [700, 164] width 65 height 17
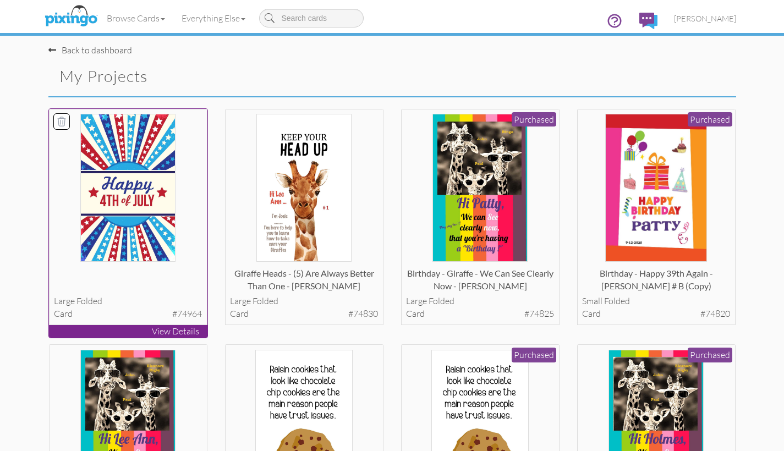
click at [113, 329] on p "View Details" at bounding box center [128, 331] width 158 height 13
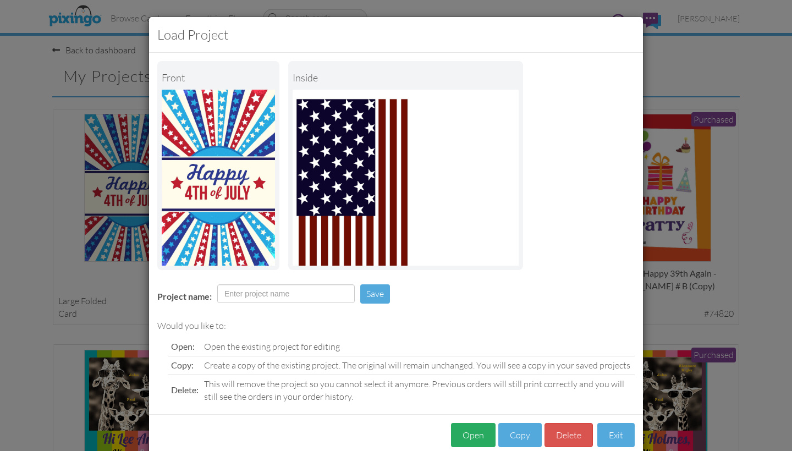
click at [464, 434] on button "Open" at bounding box center [473, 435] width 45 height 25
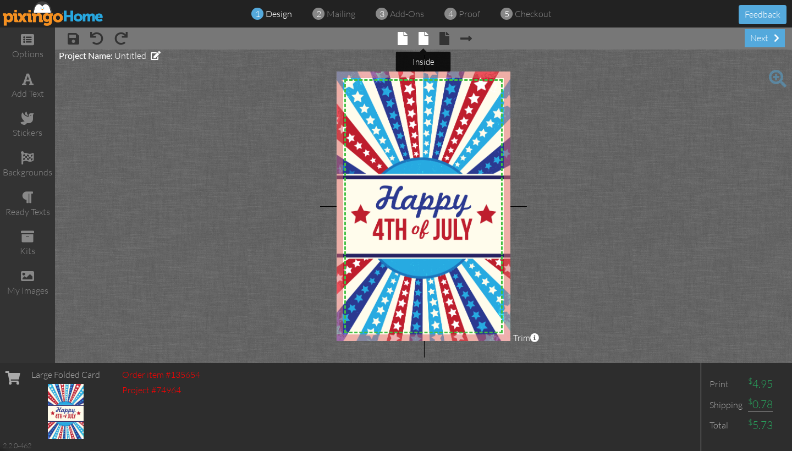
click at [422, 41] on span at bounding box center [424, 38] width 10 height 13
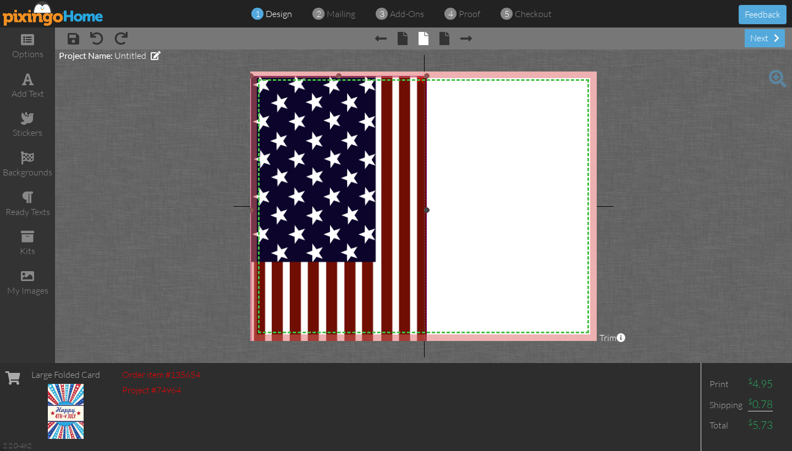
click at [303, 92] on img at bounding box center [339, 210] width 176 height 269
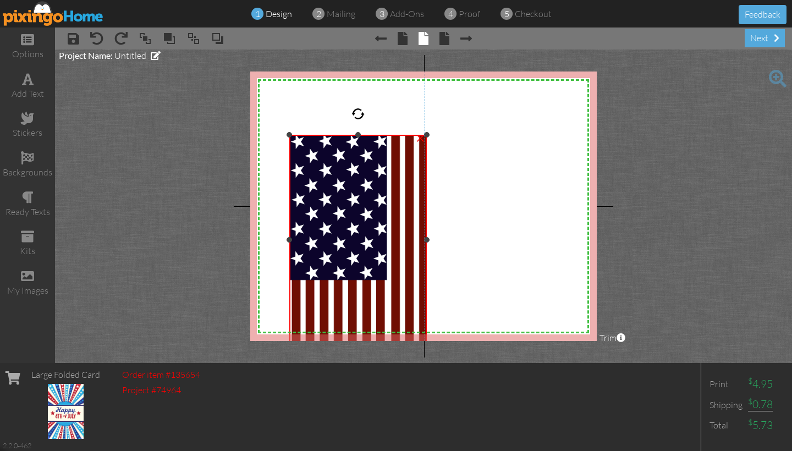
drag, startPoint x: 253, startPoint y: 74, endPoint x: 319, endPoint y: 136, distance: 90.3
click at [319, 136] on div "×" at bounding box center [358, 240] width 138 height 210
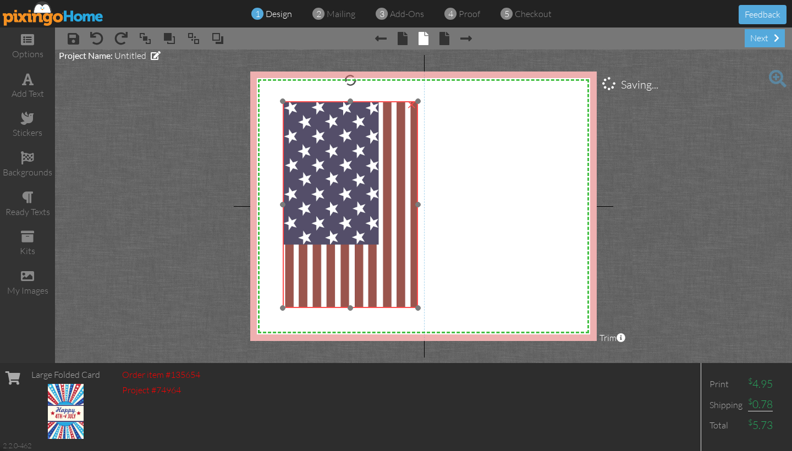
drag, startPoint x: 327, startPoint y: 168, endPoint x: 318, endPoint y: 132, distance: 37.4
click at [318, 132] on img at bounding box center [351, 204] width 136 height 207
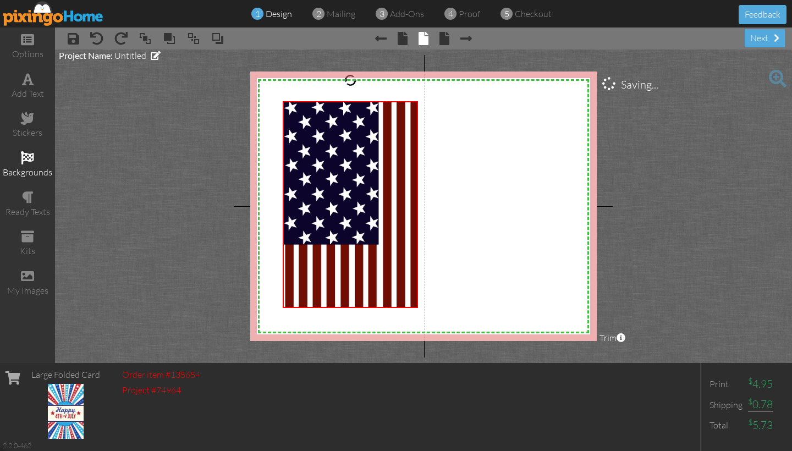
click at [26, 156] on span at bounding box center [27, 157] width 13 height 13
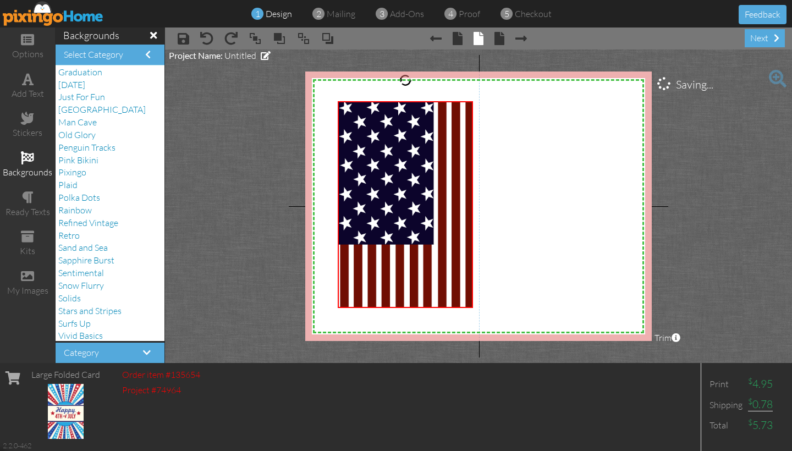
scroll to position [154, 0]
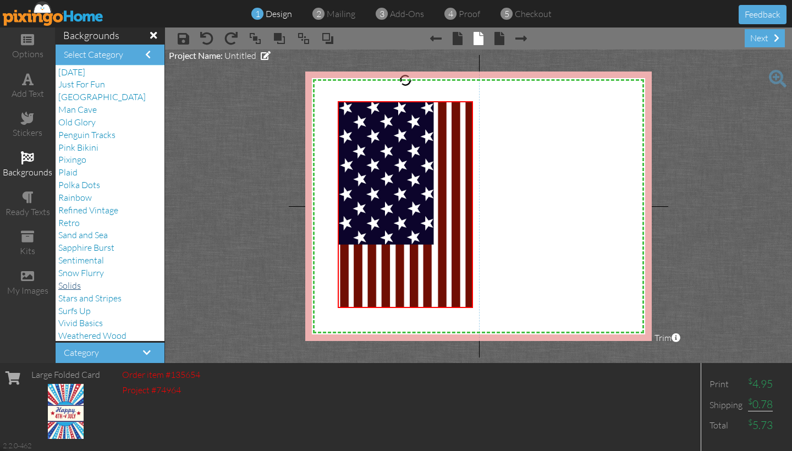
click at [74, 280] on span "Solids" at bounding box center [69, 285] width 23 height 11
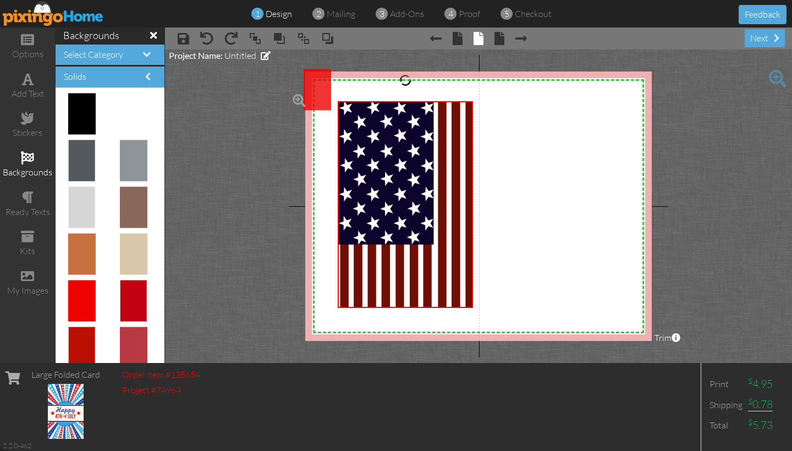
drag, startPoint x: 78, startPoint y: 293, endPoint x: 307, endPoint y: 83, distance: 311.2
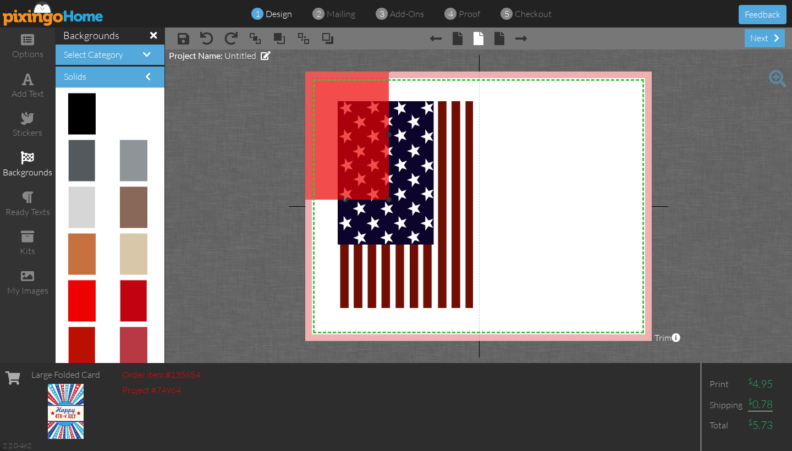
drag, startPoint x: 373, startPoint y: 196, endPoint x: 385, endPoint y: 197, distance: 12.2
click at [385, 197] on img at bounding box center [345, 135] width 87 height 130
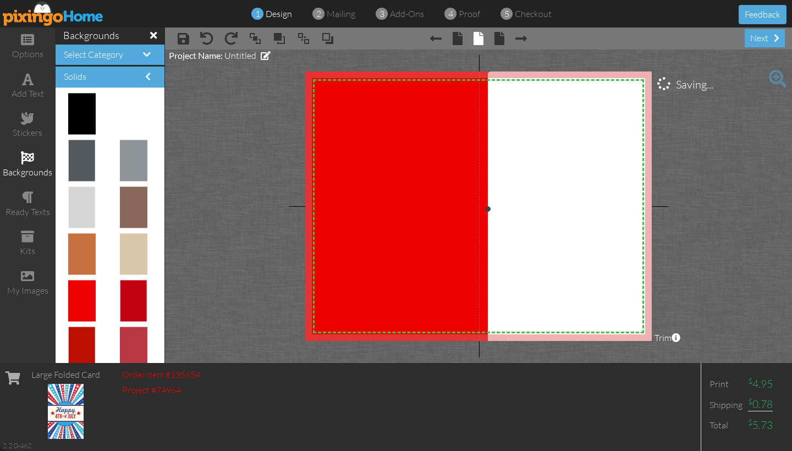
drag, startPoint x: 387, startPoint y: 197, endPoint x: 559, endPoint y: 346, distance: 226.6
click at [559, 346] on project-studio-wrapper "X X X X X X X X X X X X X X X X X X X X X X X X X X X X X X X X X X X X X X X X…" at bounding box center [478, 207] width 627 height 314
click at [337, 219] on img at bounding box center [395, 209] width 186 height 278
click at [239, 148] on project-studio-wrapper "X X X X X X X X X X X X X X X X X X X X X X X X X X X X X X X X X X X X X X X X…" at bounding box center [478, 207] width 627 height 314
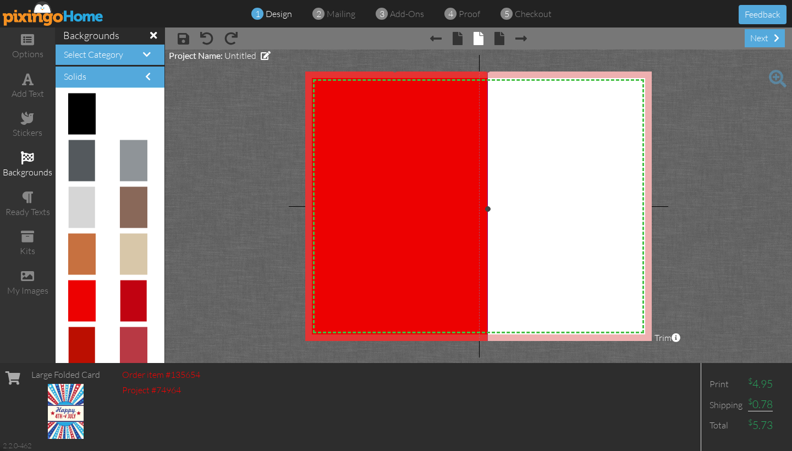
click at [334, 142] on img at bounding box center [395, 209] width 186 height 278
click at [328, 41] on span at bounding box center [327, 38] width 13 height 17
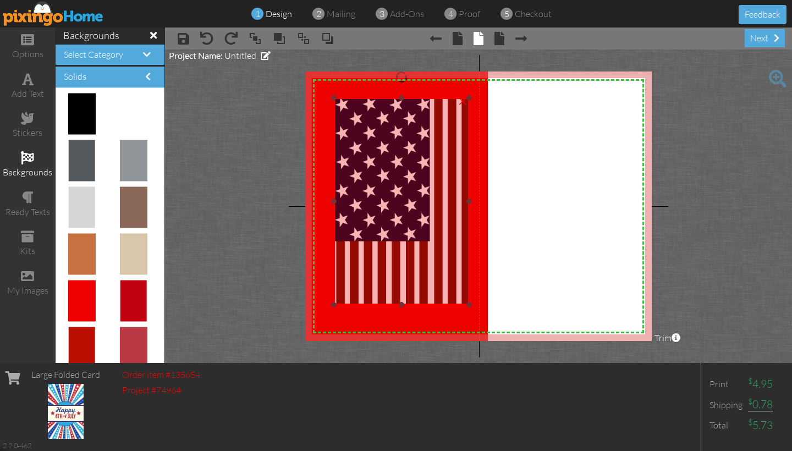
click at [365, 141] on img at bounding box center [402, 201] width 136 height 207
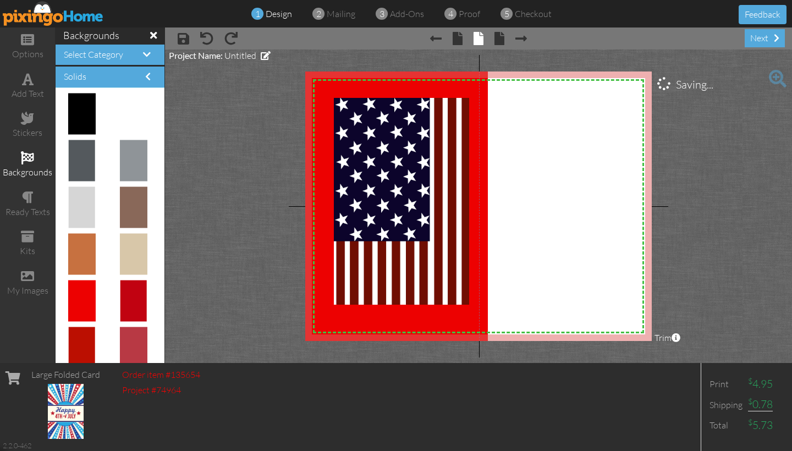
click at [278, 144] on project-studio-wrapper "X X X X X X X X X X X X X X X X X X X X X X X X X X X X X X X X X X X X X X X X…" at bounding box center [478, 207] width 627 height 314
click at [285, 142] on project-studio-wrapper "X X X X X X X X X X X X X X X X X X X X X X X X X X X X X X X X X X X X X X X X…" at bounding box center [478, 207] width 627 height 314
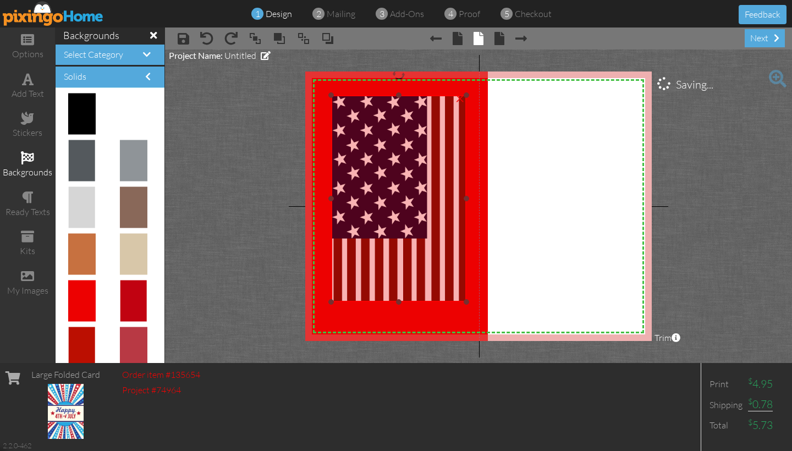
click at [367, 172] on img at bounding box center [399, 198] width 136 height 207
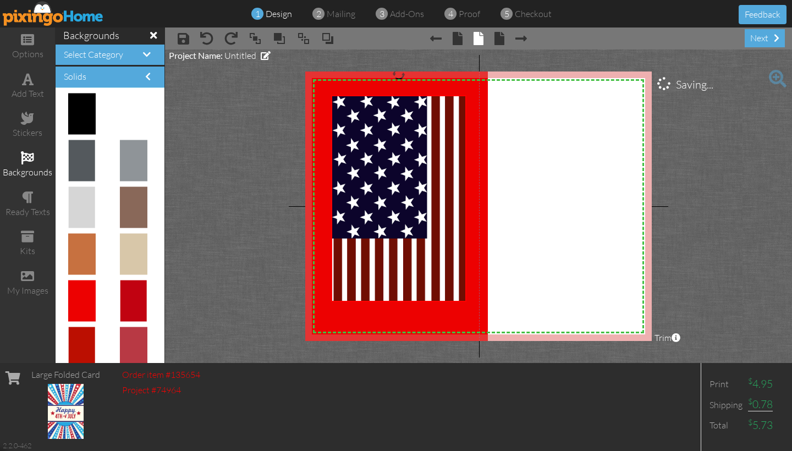
click at [271, 172] on project-studio-wrapper "X X X X X X X X X X X X X X X X X X X X X X X X X X X X X X X X X X X X X X X X…" at bounding box center [478, 207] width 627 height 314
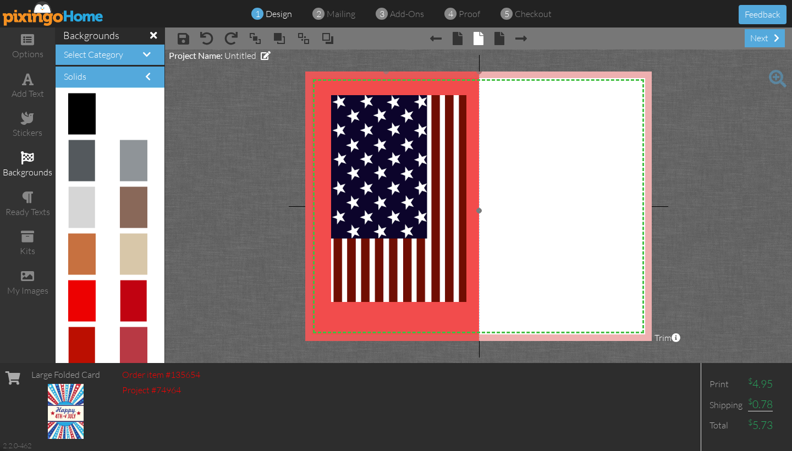
drag, startPoint x: 489, startPoint y: 242, endPoint x: 480, endPoint y: 243, distance: 9.0
click at [480, 243] on div at bounding box center [387, 211] width 192 height 284
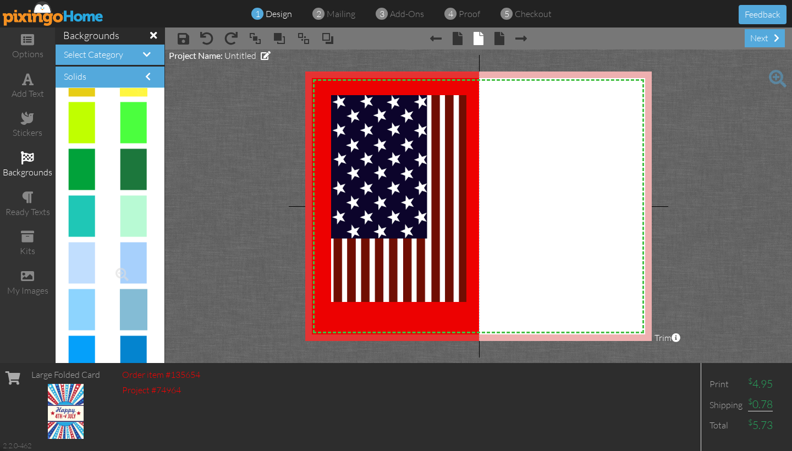
scroll to position [436, 0]
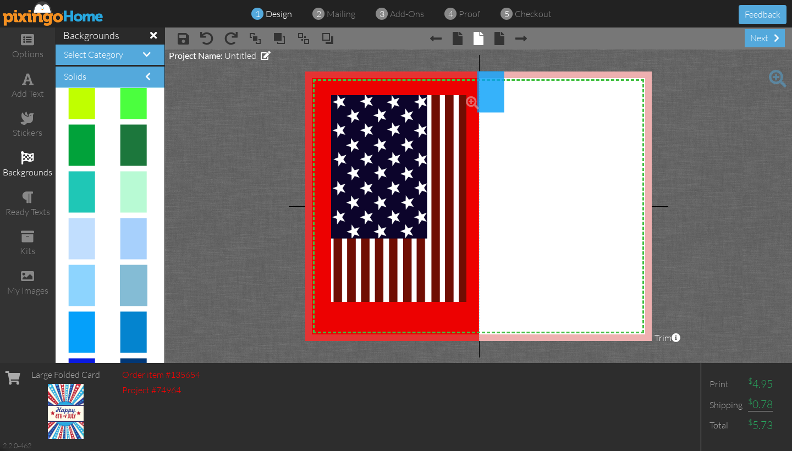
drag, startPoint x: 83, startPoint y: 324, endPoint x: 484, endPoint y: 84, distance: 467.9
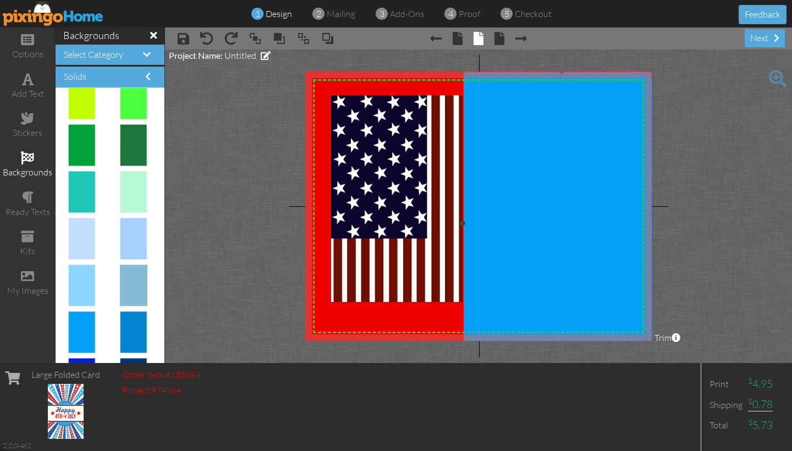
drag, startPoint x: 547, startPoint y: 203, endPoint x: 788, endPoint y: 376, distance: 296.5
click at [784, 363] on div "options add text stickers backgrounds ready texts kits my images backgrounds Se…" at bounding box center [396, 196] width 792 height 336
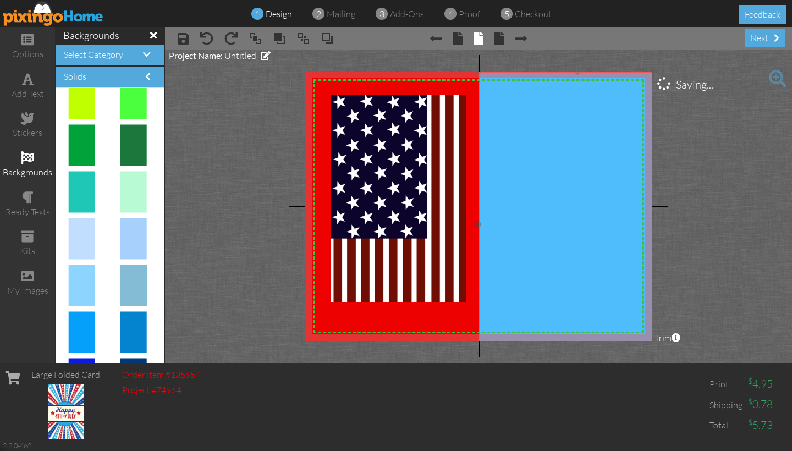
drag, startPoint x: 547, startPoint y: 255, endPoint x: 563, endPoint y: 256, distance: 16.0
click at [563, 256] on img at bounding box center [578, 224] width 198 height 305
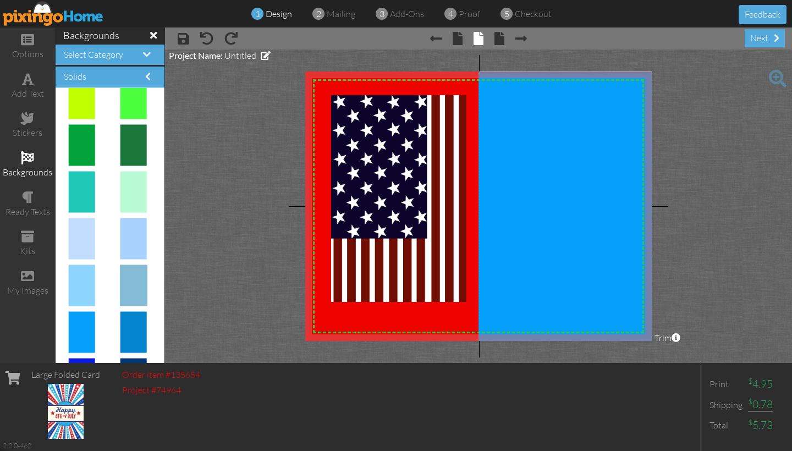
click at [289, 248] on project-studio-wrapper "X X X X X X X X X X X X X X X X X X X X X X X X X X X X X X X X X X X X X X X X…" at bounding box center [478, 207] width 627 height 314
drag, startPoint x: 26, startPoint y: 270, endPoint x: 18, endPoint y: 263, distance: 11.3
click at [18, 264] on div "my images" at bounding box center [27, 283] width 55 height 39
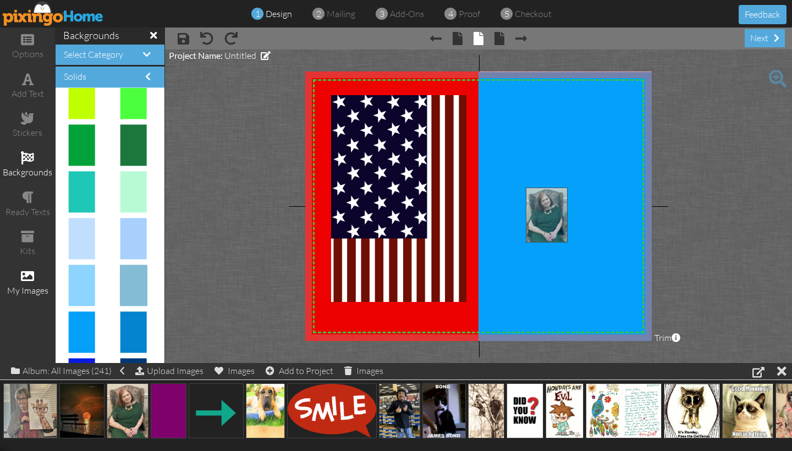
drag, startPoint x: 123, startPoint y: 415, endPoint x: 542, endPoint y: 220, distance: 462.6
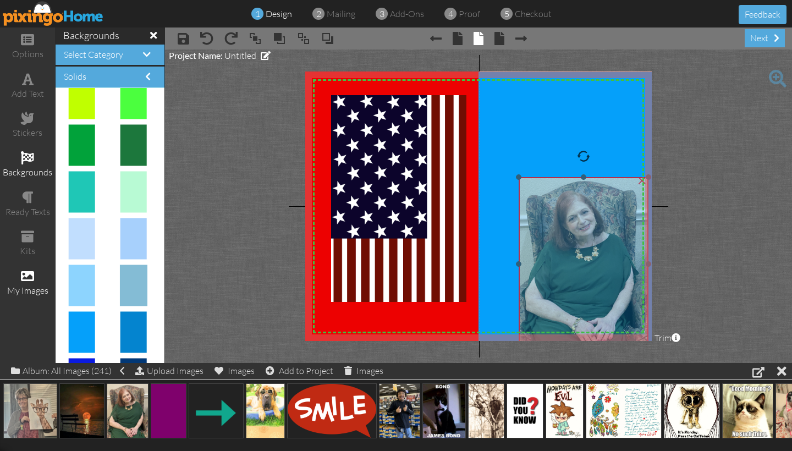
drag, startPoint x: 534, startPoint y: 247, endPoint x: 527, endPoint y: 237, distance: 12.7
click at [527, 237] on img at bounding box center [584, 263] width 130 height 173
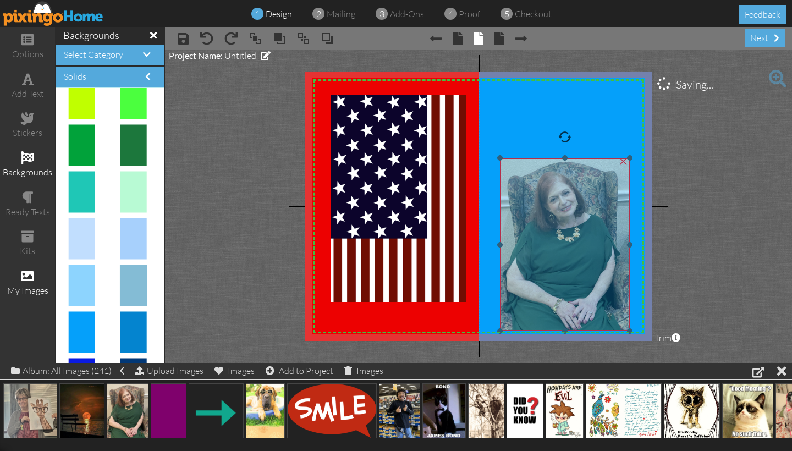
drag, startPoint x: 534, startPoint y: 239, endPoint x: 515, endPoint y: 220, distance: 26.9
click at [515, 220] on img at bounding box center [565, 244] width 130 height 173
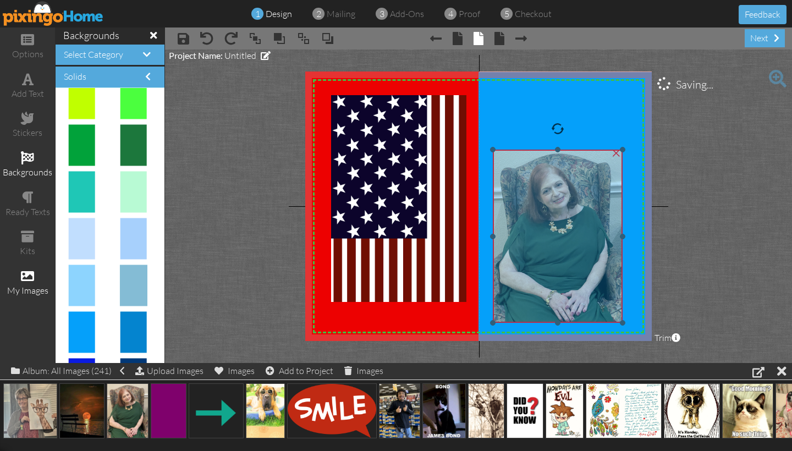
drag, startPoint x: 542, startPoint y: 239, endPoint x: 534, endPoint y: 231, distance: 10.9
click at [534, 231] on img at bounding box center [558, 236] width 130 height 173
click at [534, 230] on img at bounding box center [559, 237] width 130 height 173
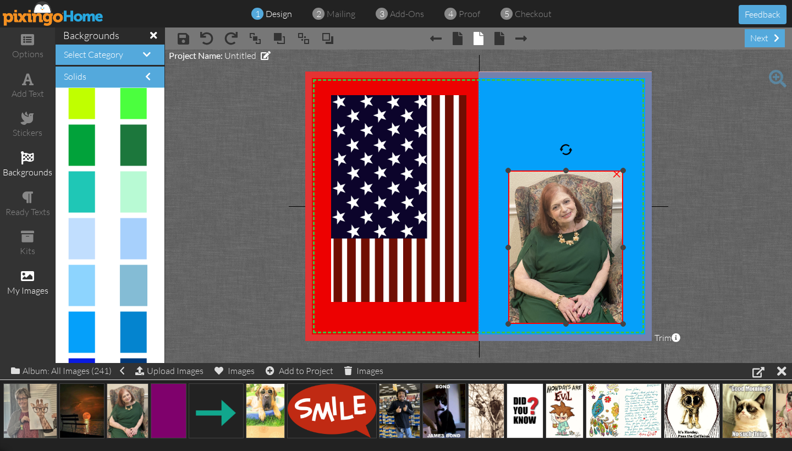
drag, startPoint x: 495, startPoint y: 151, endPoint x: 511, endPoint y: 171, distance: 25.5
click at [511, 171] on div at bounding box center [509, 171] width 6 height 6
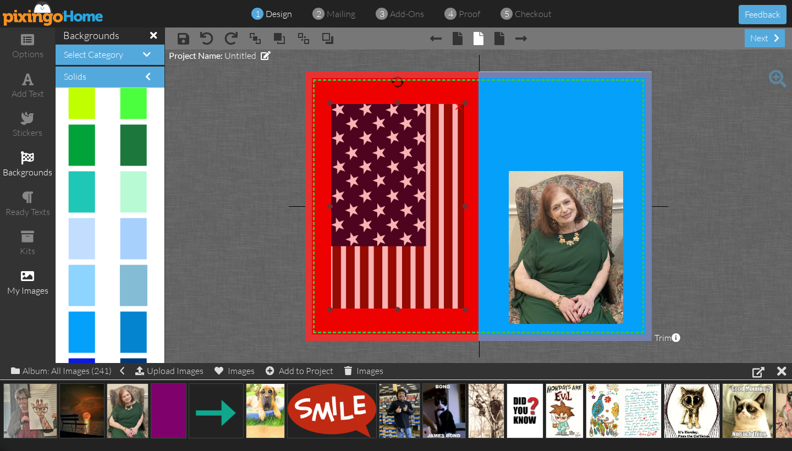
drag, startPoint x: 395, startPoint y: 185, endPoint x: 394, endPoint y: 193, distance: 7.8
click at [394, 193] on img at bounding box center [398, 206] width 136 height 207
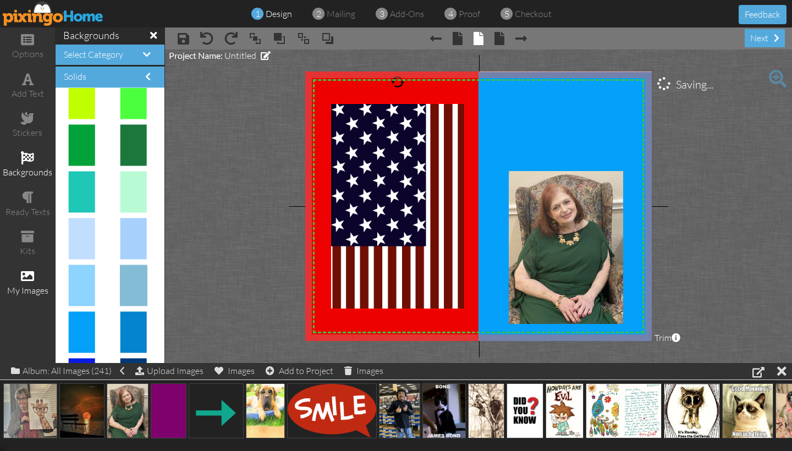
click at [229, 207] on project-studio-wrapper "X X X X X X X X X X X X X X X X X X X X X X X X X X X X X X X X X X X X X X X X…" at bounding box center [478, 207] width 627 height 314
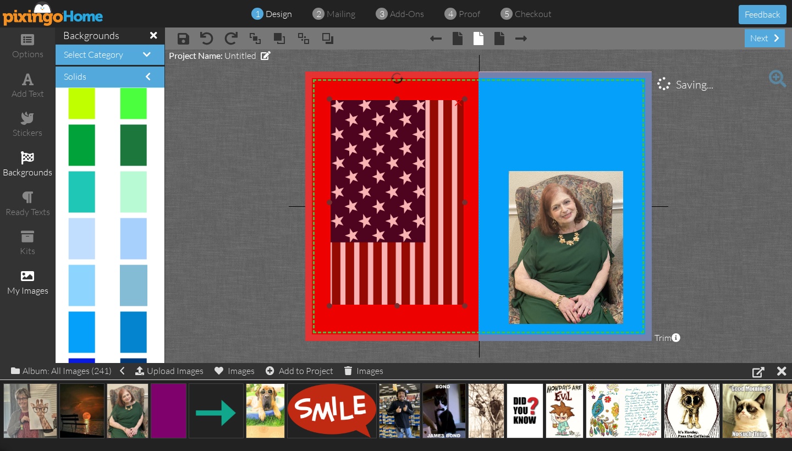
click at [396, 199] on img at bounding box center [398, 202] width 136 height 207
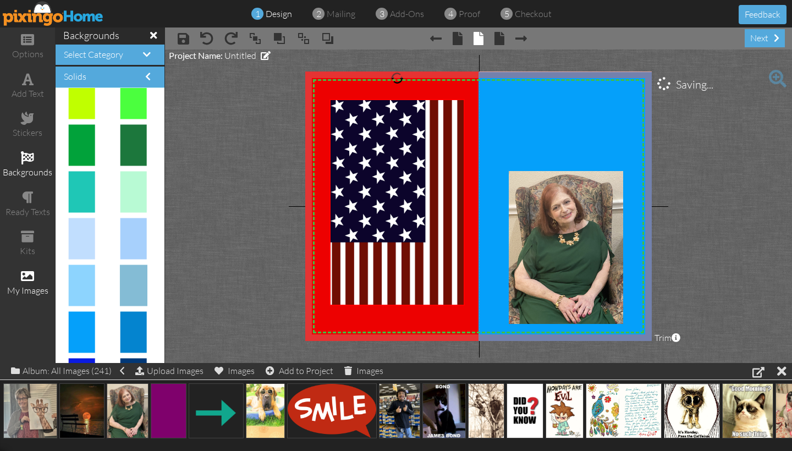
click at [271, 212] on project-studio-wrapper "X X X X X X X X X X X X X X X X X X X X X X X X X X X X X X X X X X X X X X X X…" at bounding box center [478, 207] width 627 height 314
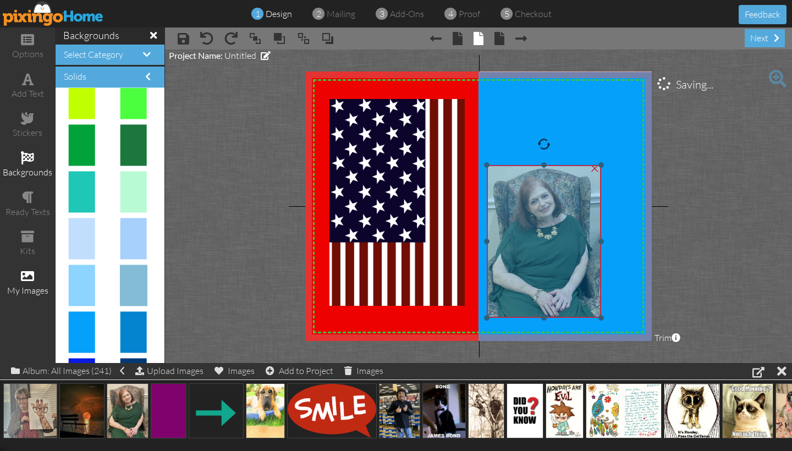
drag, startPoint x: 534, startPoint y: 225, endPoint x: 512, endPoint y: 219, distance: 22.8
click at [512, 219] on img at bounding box center [544, 241] width 115 height 153
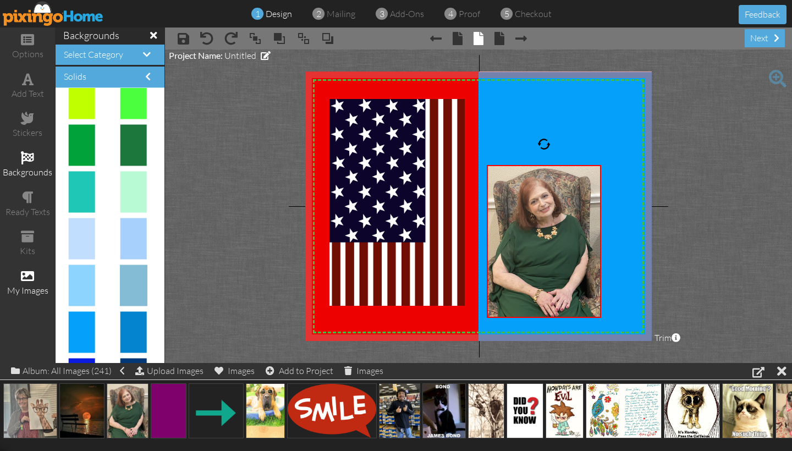
click at [688, 203] on project-studio-wrapper "X X X X X X X X X X X X X X X X X X X X X X X X X X X X X X X X X X X X X X X X…" at bounding box center [478, 207] width 627 height 314
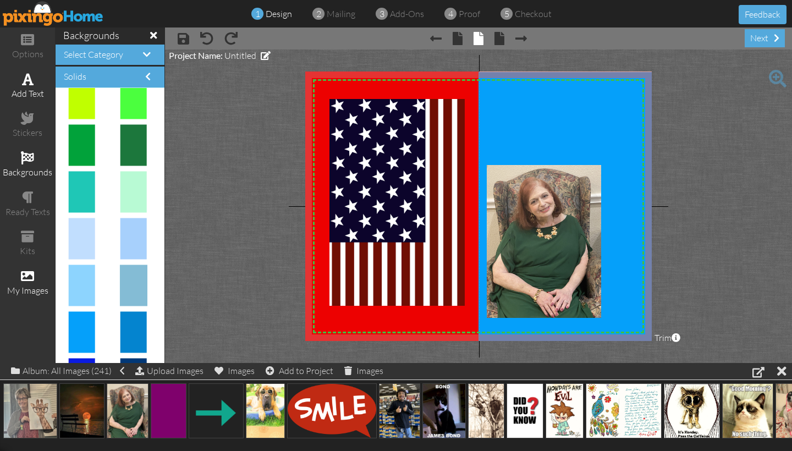
click at [25, 80] on span at bounding box center [28, 79] width 12 height 13
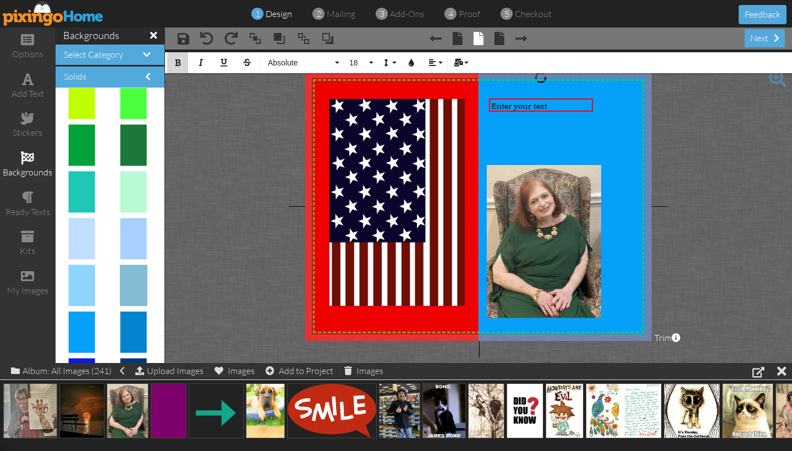
click at [179, 62] on icon "button" at bounding box center [178, 63] width 8 height 8
click at [337, 62] on button "Absolute" at bounding box center [302, 62] width 79 height 21
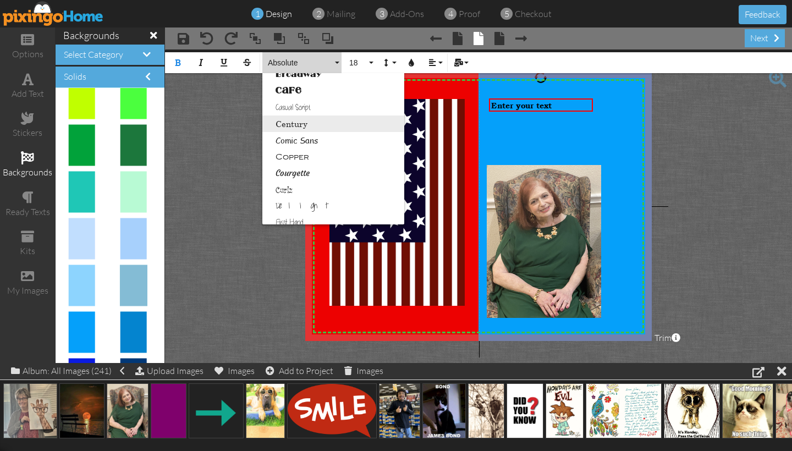
scroll to position [121, 0]
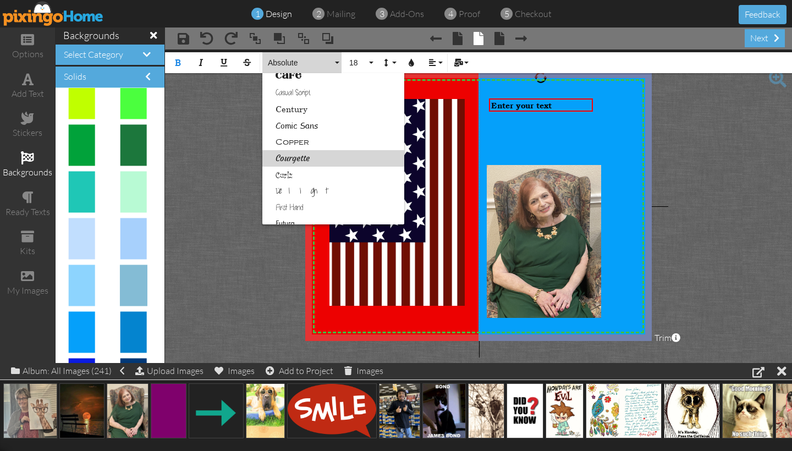
click at [294, 160] on link "Courgette" at bounding box center [334, 158] width 142 height 17
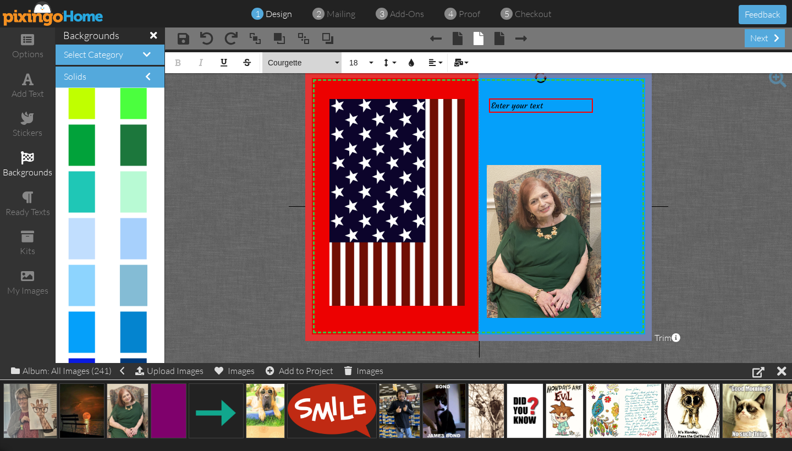
click at [335, 60] on button "Courgette" at bounding box center [302, 62] width 79 height 21
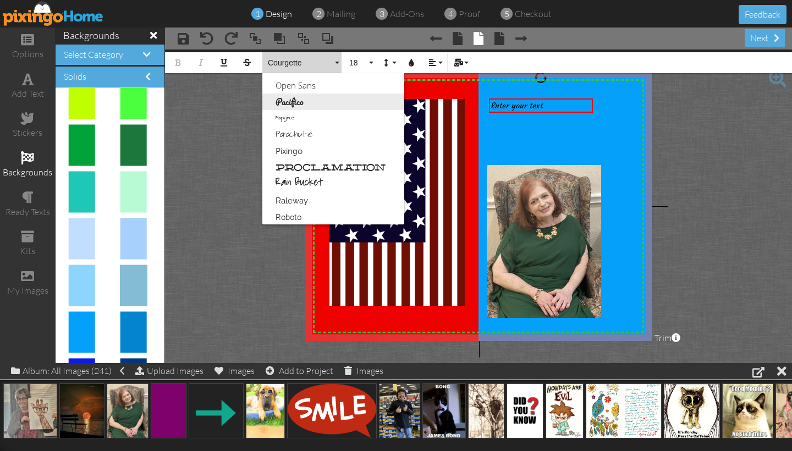
scroll to position [506, 0]
click at [290, 104] on link "Pacifico" at bounding box center [334, 104] width 142 height 17
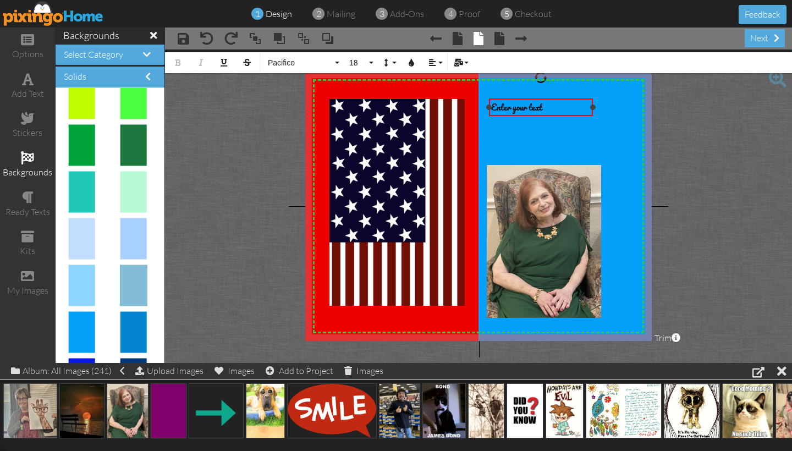
click at [549, 105] on div "Enter your text" at bounding box center [541, 107] width 100 height 13
click at [411, 63] on icon "button" at bounding box center [412, 63] width 8 height 8
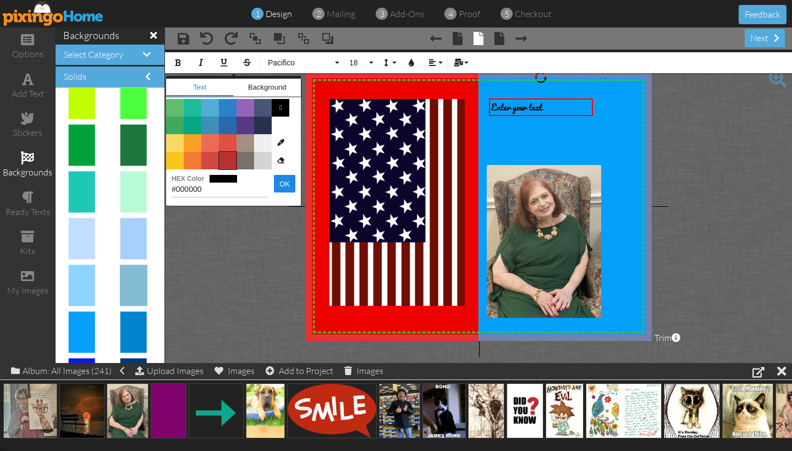
click at [225, 162] on span "Color #B8312F" at bounding box center [228, 161] width 18 height 18
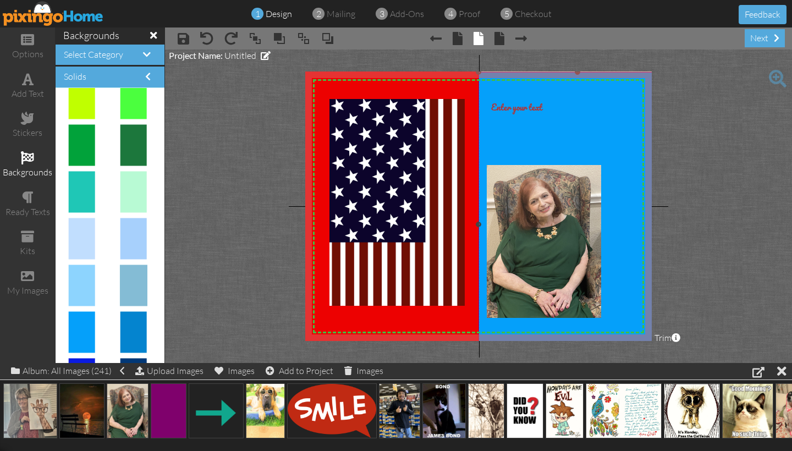
click at [514, 136] on img at bounding box center [578, 224] width 198 height 305
click at [546, 107] on div "Enter your text" at bounding box center [541, 107] width 100 height 13
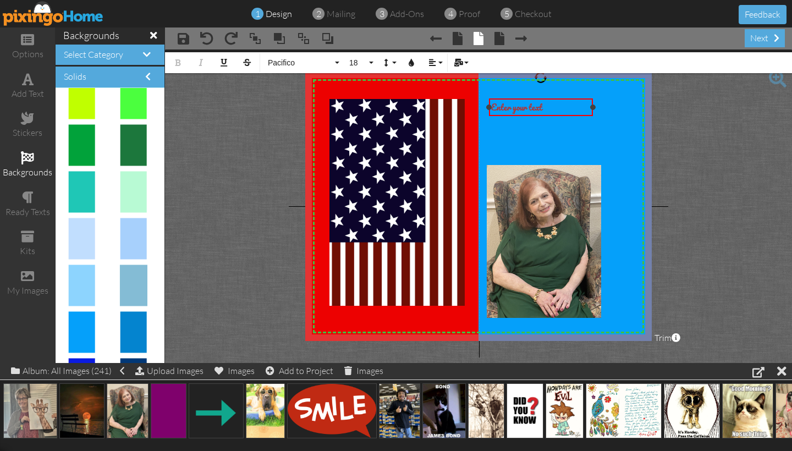
click at [546, 107] on div "Enter your text" at bounding box center [541, 107] width 100 height 13
click at [510, 107] on span "EnterThere she is ... Are all [DEMOGRAPHIC_DATA] girl !" at bounding box center [539, 121] width 96 height 40
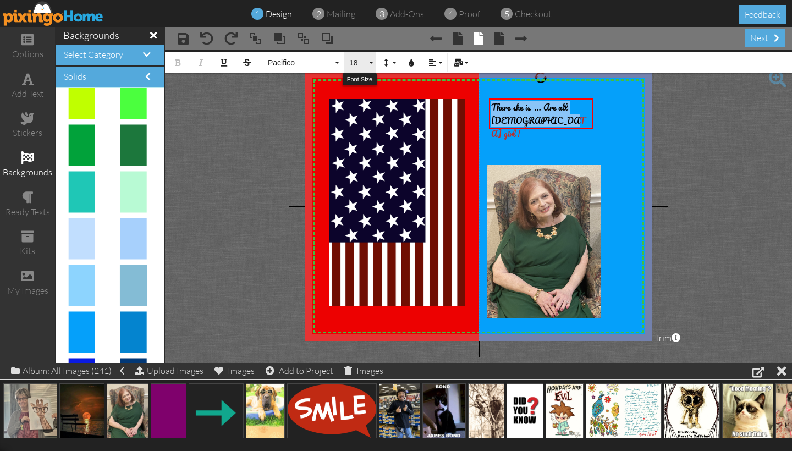
click at [372, 64] on button "18" at bounding box center [360, 62] width 32 height 21
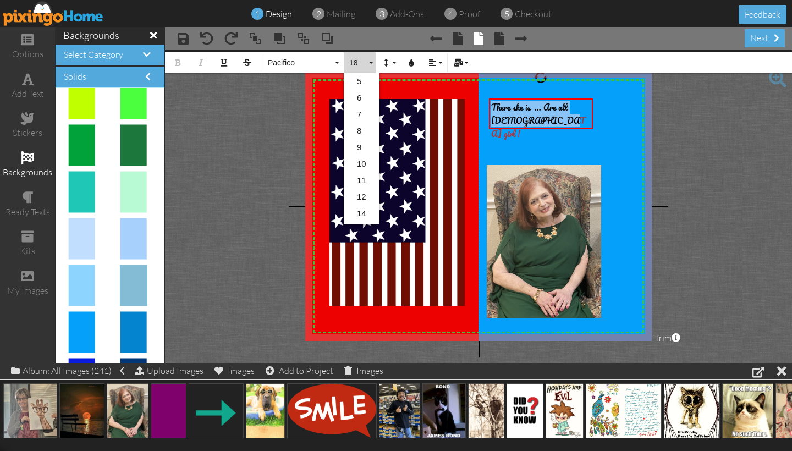
scroll to position [97, 0]
click at [360, 183] on link "22" at bounding box center [362, 182] width 36 height 17
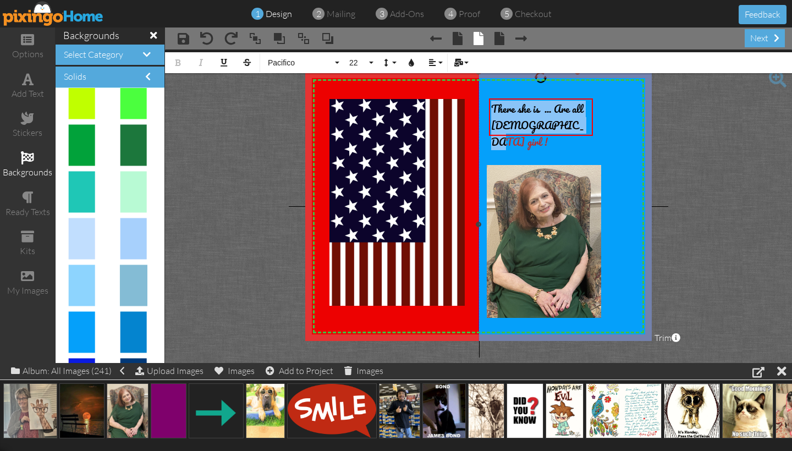
click at [548, 156] on img at bounding box center [578, 224] width 198 height 305
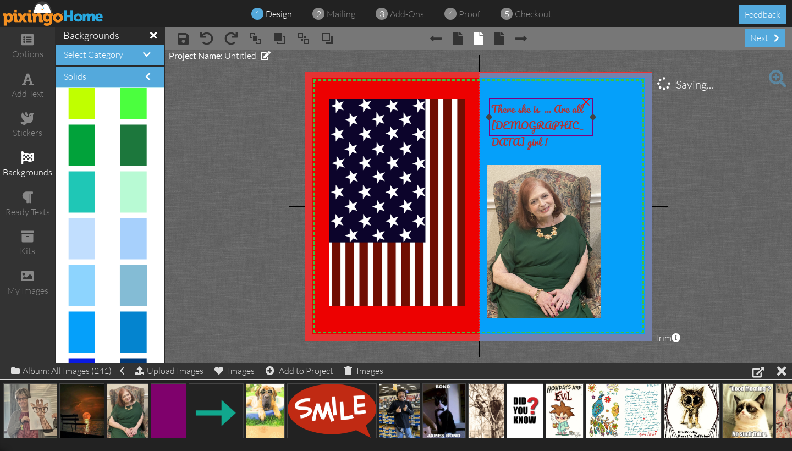
click at [493, 106] on span "There she is ... Are all [DEMOGRAPHIC_DATA] girl !" at bounding box center [537, 126] width 92 height 50
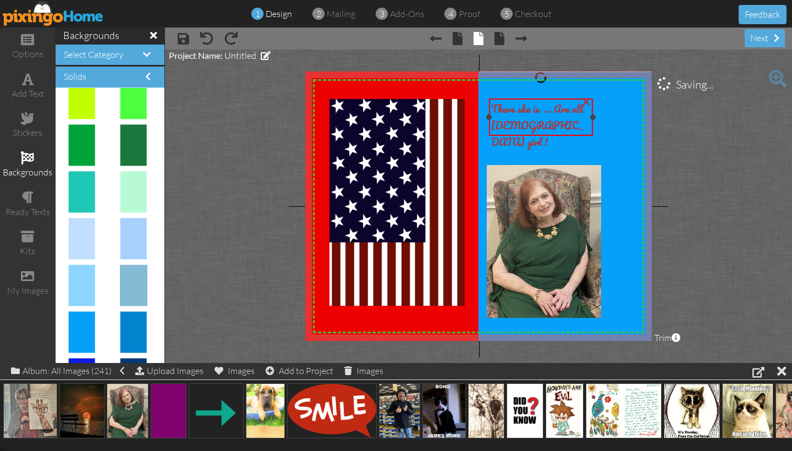
click at [493, 106] on span "There she is ... Are all [DEMOGRAPHIC_DATA] girl !" at bounding box center [537, 126] width 92 height 50
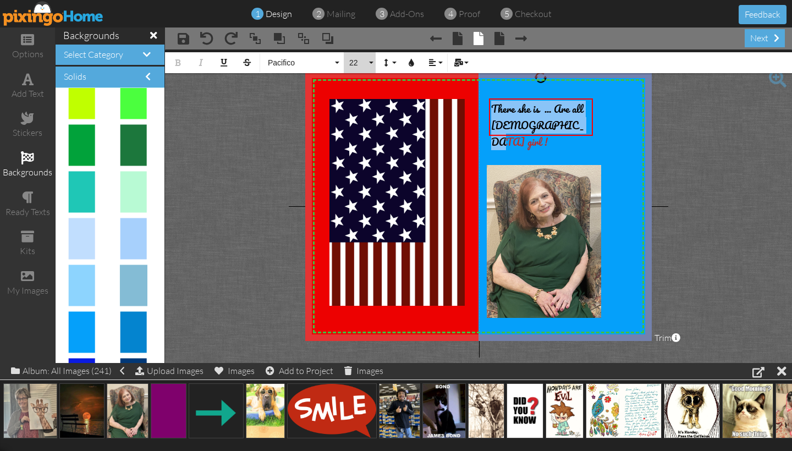
click at [371, 62] on button "22" at bounding box center [360, 62] width 32 height 21
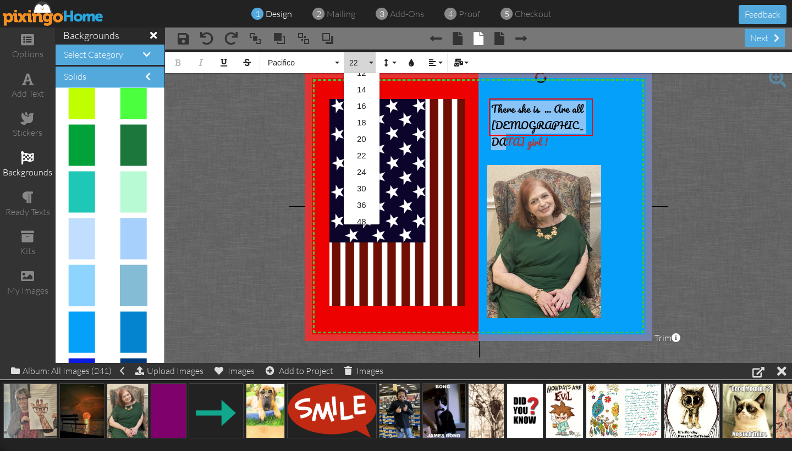
scroll to position [135, 0]
click at [364, 194] on link "36" at bounding box center [362, 193] width 36 height 17
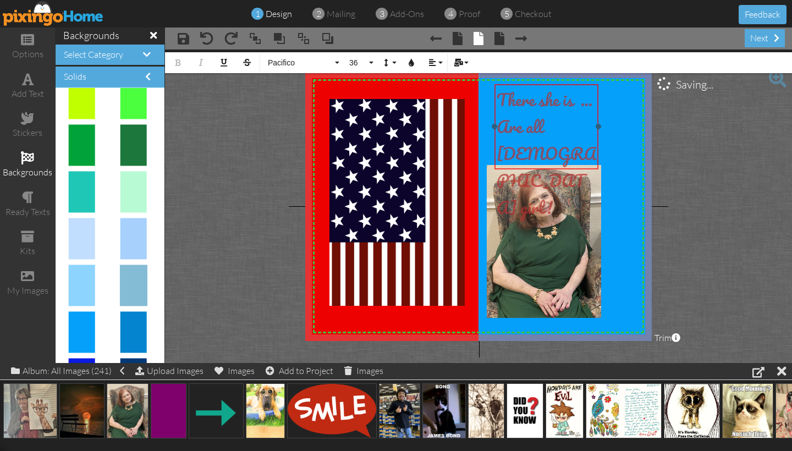
drag, startPoint x: 537, startPoint y: 99, endPoint x: 543, endPoint y: 85, distance: 15.3
click at [543, 85] on div "There she is ... Are all [DEMOGRAPHIC_DATA] girl !" at bounding box center [547, 153] width 104 height 139
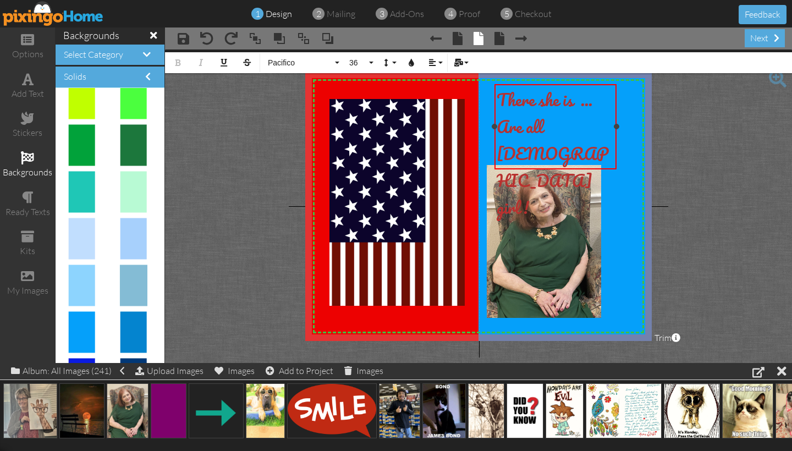
drag, startPoint x: 598, startPoint y: 128, endPoint x: 616, endPoint y: 129, distance: 18.2
click at [616, 129] on div at bounding box center [617, 127] width 6 height 6
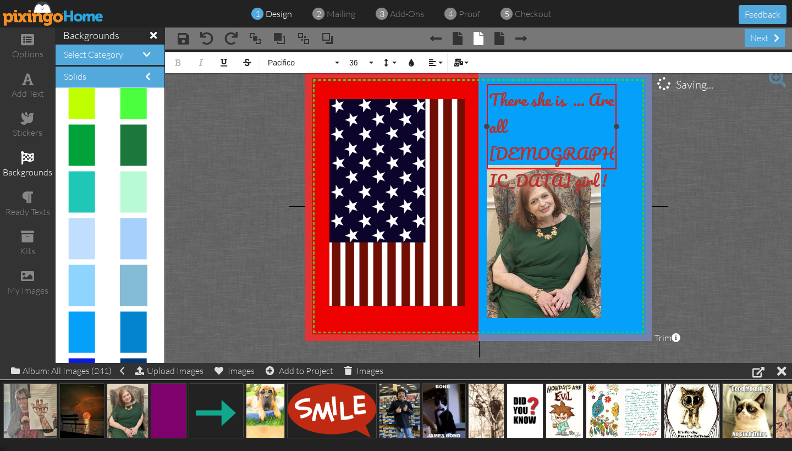
drag, startPoint x: 494, startPoint y: 125, endPoint x: 486, endPoint y: 124, distance: 7.9
click at [486, 124] on div at bounding box center [487, 127] width 6 height 6
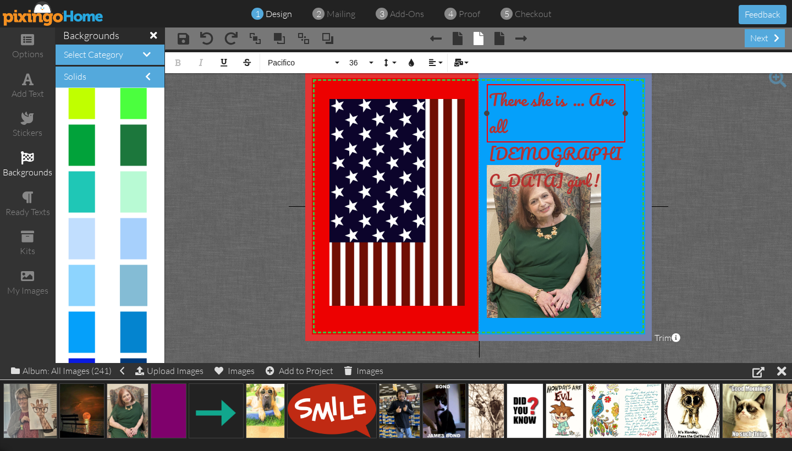
drag, startPoint x: 617, startPoint y: 128, endPoint x: 626, endPoint y: 125, distance: 9.2
click at [626, 125] on div "There she is ... Are all [DEMOGRAPHIC_DATA] girl ! ×" at bounding box center [556, 113] width 139 height 58
drag, startPoint x: 488, startPoint y: 112, endPoint x: 482, endPoint y: 112, distance: 6.1
click at [482, 112] on div at bounding box center [481, 114] width 6 height 6
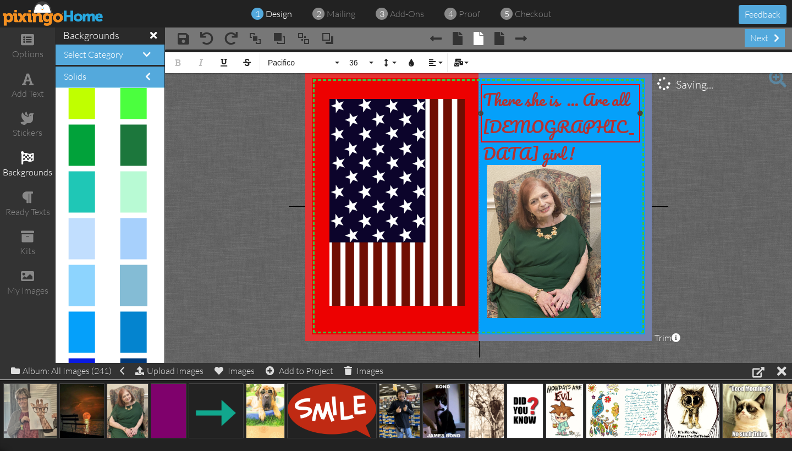
drag, startPoint x: 625, startPoint y: 114, endPoint x: 640, endPoint y: 113, distance: 14.9
click at [640, 113] on div at bounding box center [641, 114] width 6 height 6
click at [374, 63] on button "36" at bounding box center [360, 62] width 32 height 21
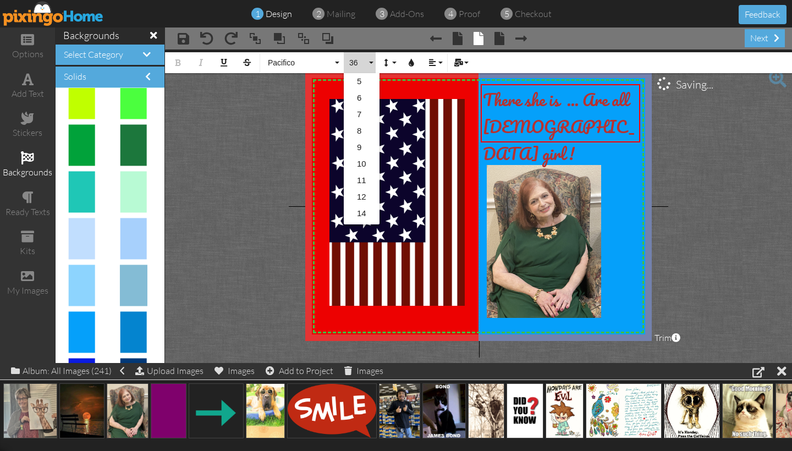
scroll to position [179, 0]
click at [362, 166] on link "48" at bounding box center [362, 166] width 36 height 17
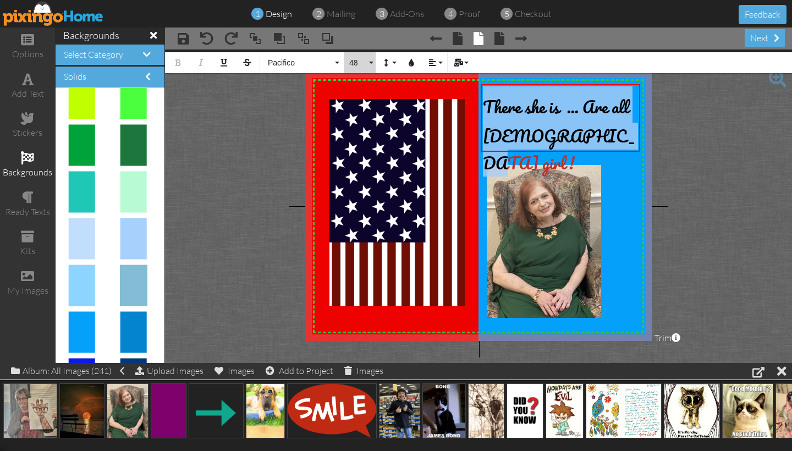
click at [373, 61] on button "48" at bounding box center [360, 62] width 32 height 21
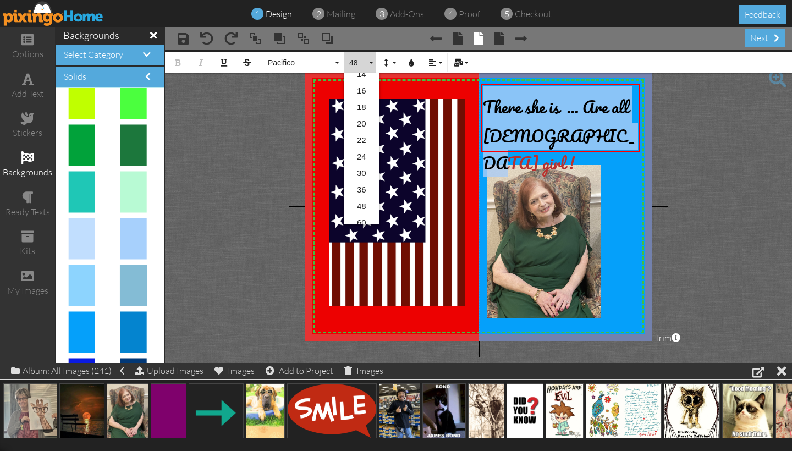
scroll to position [149, 0]
click at [364, 195] on link "48" at bounding box center [362, 197] width 36 height 17
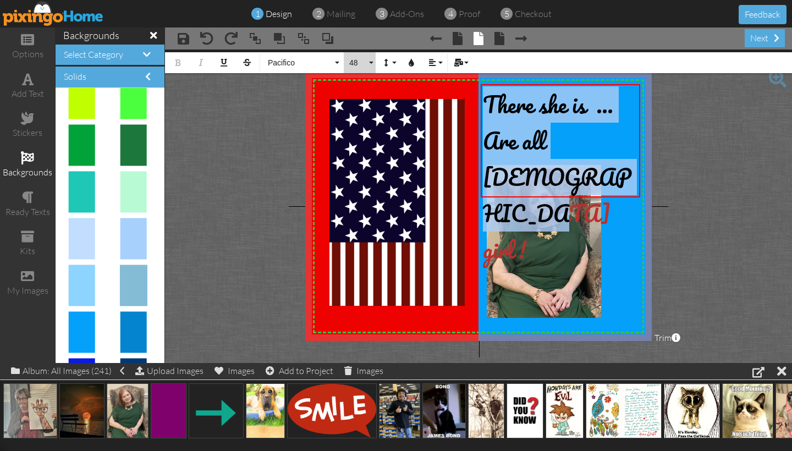
click at [371, 63] on button "48" at bounding box center [360, 62] width 32 height 21
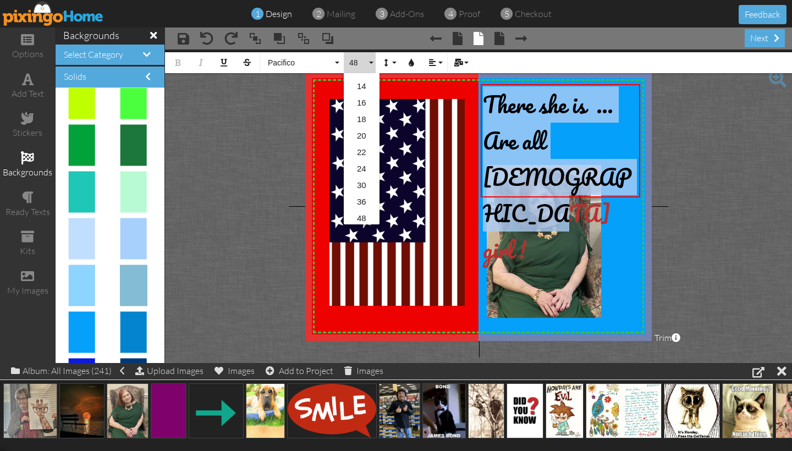
scroll to position [132, 0]
click at [361, 195] on link "36" at bounding box center [362, 197] width 36 height 17
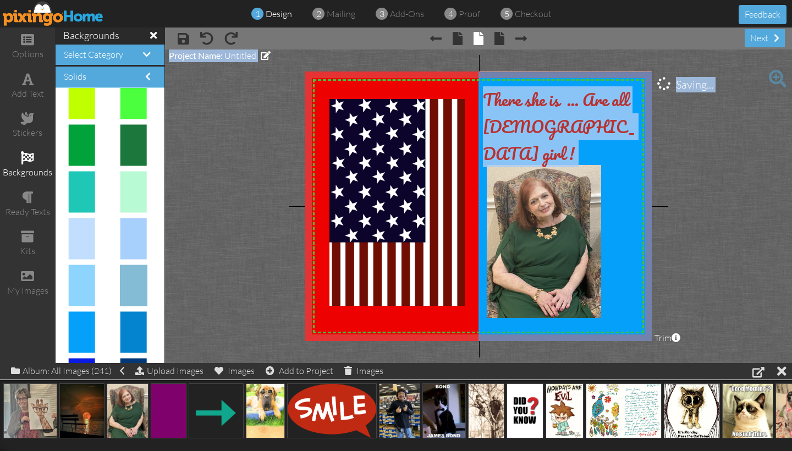
click at [723, 125] on project-studio-wrapper "X X X X X X X X X X X X X X X X X X X X X X X X X X X X X X X X X X X X X X X X…" at bounding box center [478, 207] width 627 height 314
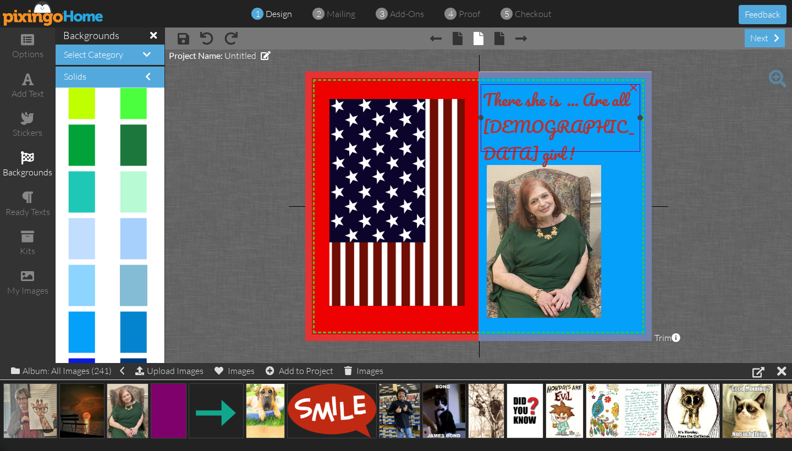
click at [583, 100] on span "There she is ... Are all [DEMOGRAPHIC_DATA] girl !" at bounding box center [559, 126] width 152 height 81
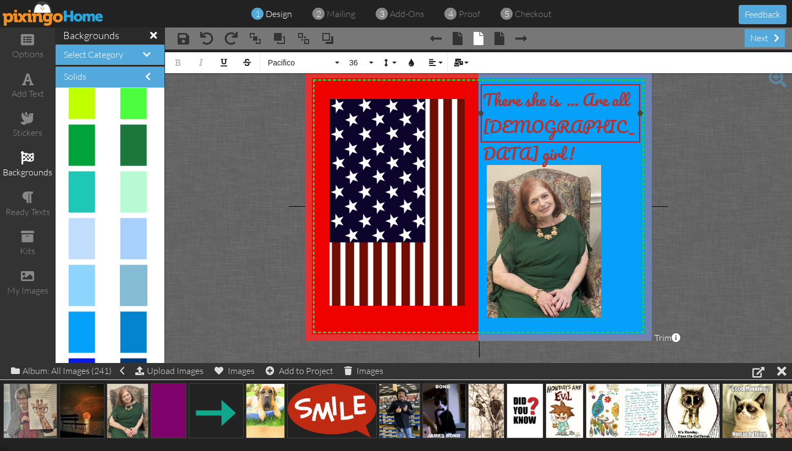
click at [583, 100] on span "There she is ... Are all [DEMOGRAPHIC_DATA] girl !" at bounding box center [559, 126] width 152 height 81
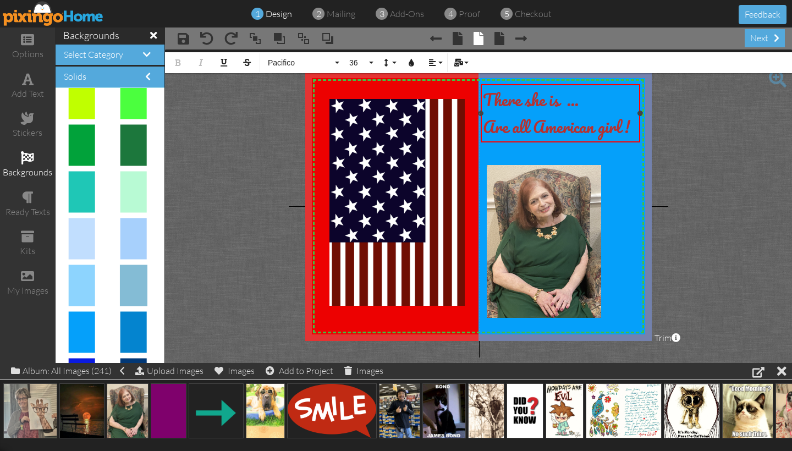
click at [535, 125] on span "Are all American girl !" at bounding box center [556, 126] width 147 height 27
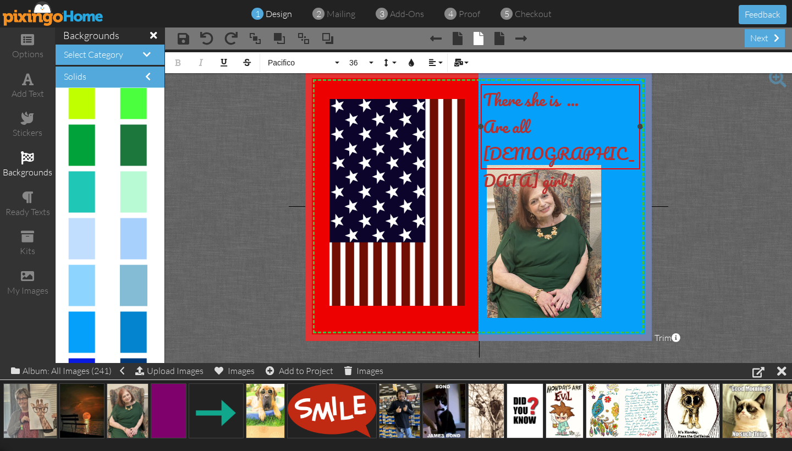
click at [486, 98] on span "There she is ..." at bounding box center [531, 99] width 96 height 27
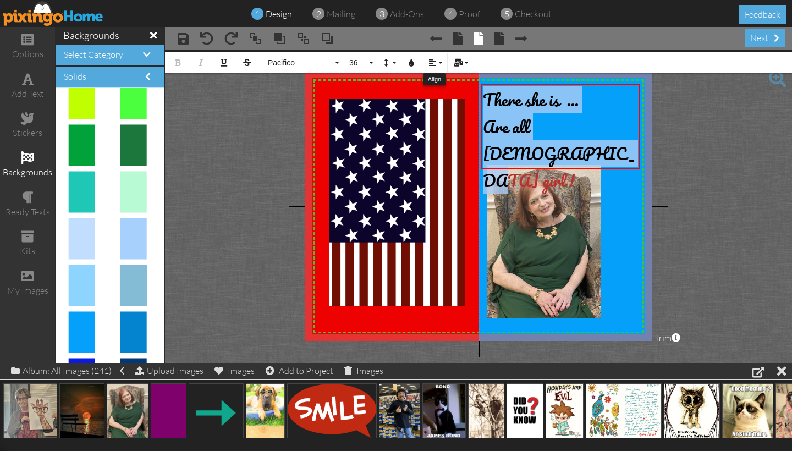
drag, startPoint x: 440, startPoint y: 63, endPoint x: 418, endPoint y: 40, distance: 32.7
click at [418, 40] on div "× save × undo × redo × bring to front × bring forward × send to back × send beh…" at bounding box center [478, 196] width 627 height 336
click at [442, 63] on button "Align" at bounding box center [434, 62] width 21 height 21
click at [439, 94] on icon at bounding box center [441, 98] width 7 height 8
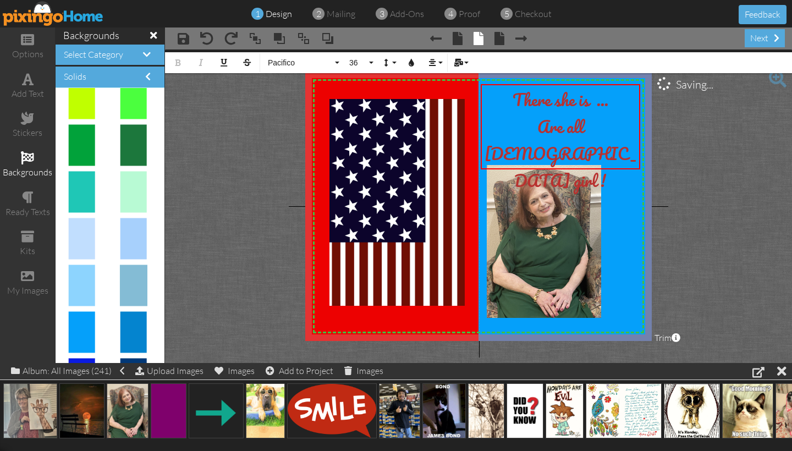
click at [718, 145] on project-studio-wrapper "X X X X X X X X X X X X X X X X X X X X X X X X X X X X X X X X X X X X X X X X…" at bounding box center [478, 207] width 627 height 314
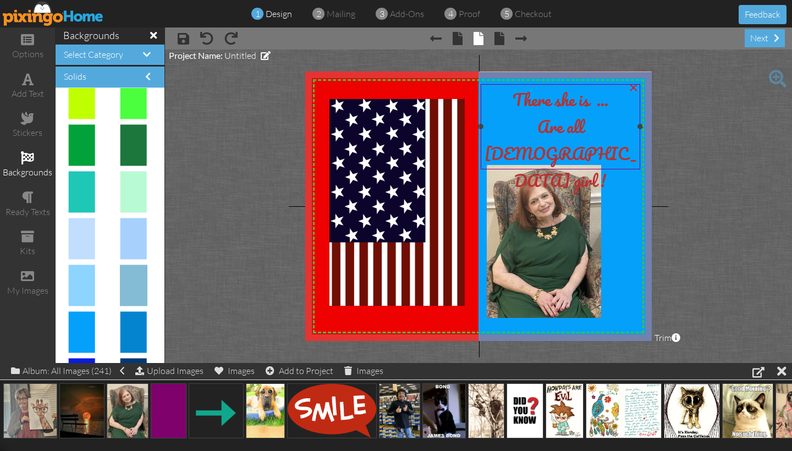
click at [513, 99] on span "There she is ..." at bounding box center [561, 99] width 96 height 27
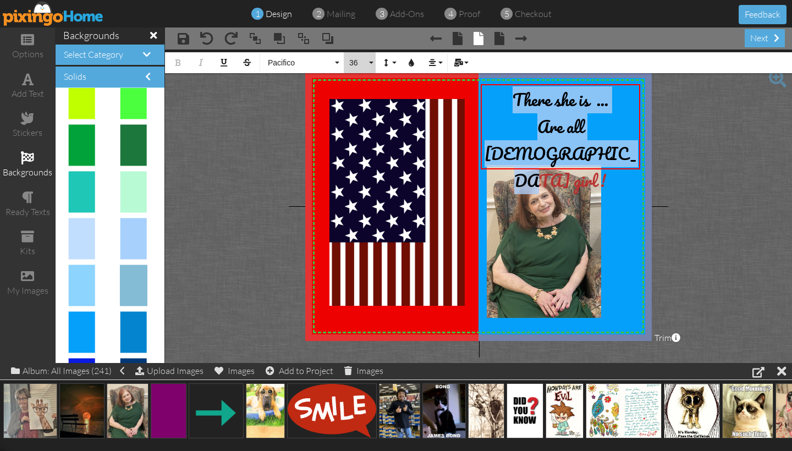
click at [372, 62] on button "36" at bounding box center [360, 62] width 32 height 21
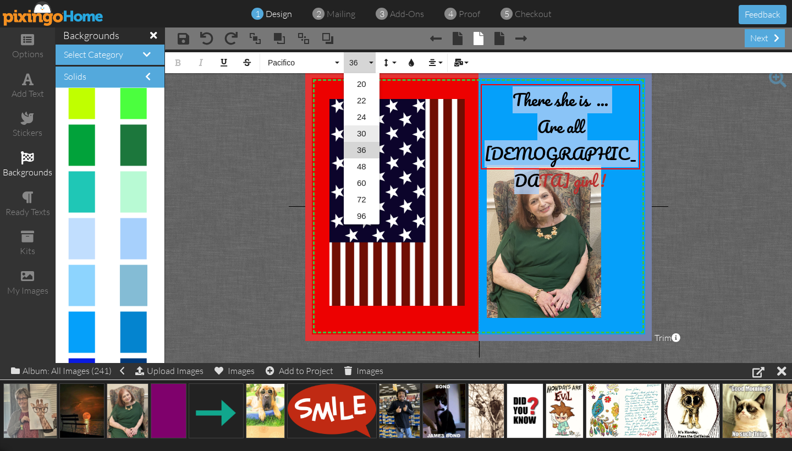
click at [363, 133] on link "30" at bounding box center [362, 133] width 36 height 17
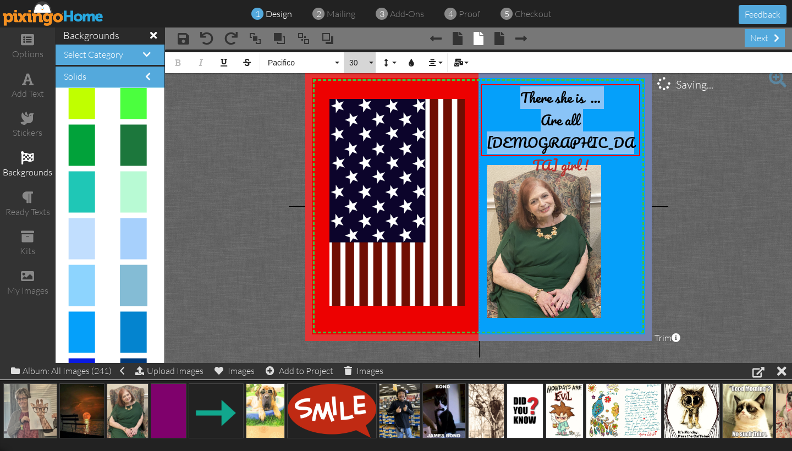
click at [369, 62] on button "30" at bounding box center [360, 62] width 32 height 21
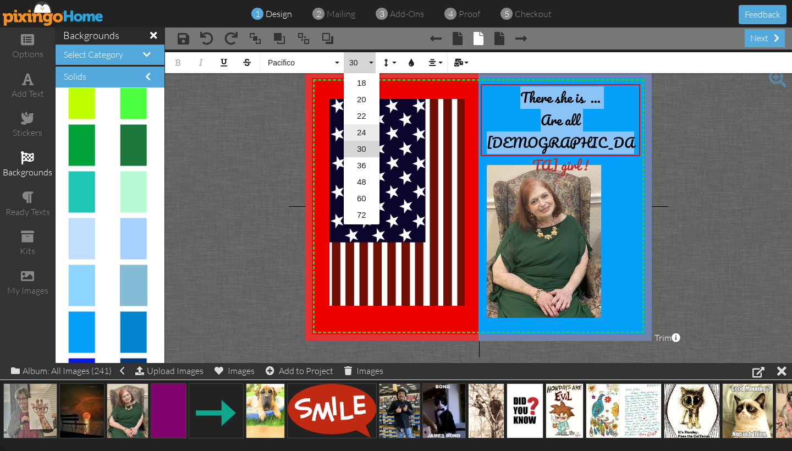
click at [368, 133] on link "24" at bounding box center [362, 132] width 36 height 17
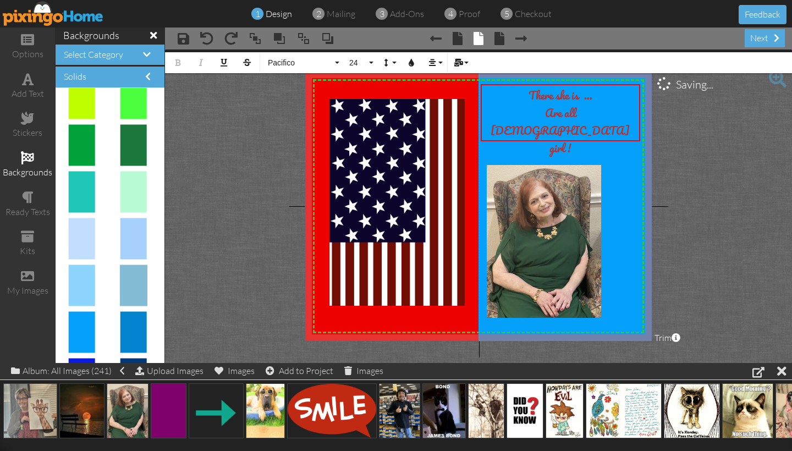
click at [677, 155] on project-studio-wrapper "X X X X X X X X X X X X X X X X X X X X X X X X X X X X X X X X X X X X X X X X…" at bounding box center [478, 207] width 627 height 314
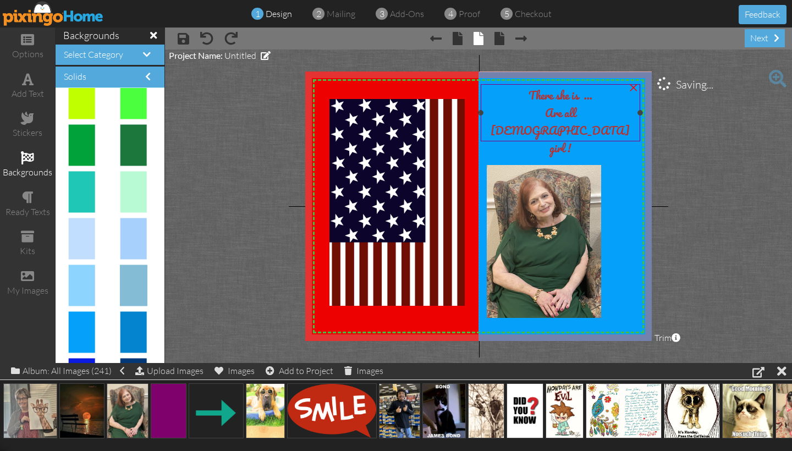
click at [529, 94] on span "There she is ..." at bounding box center [561, 95] width 64 height 18
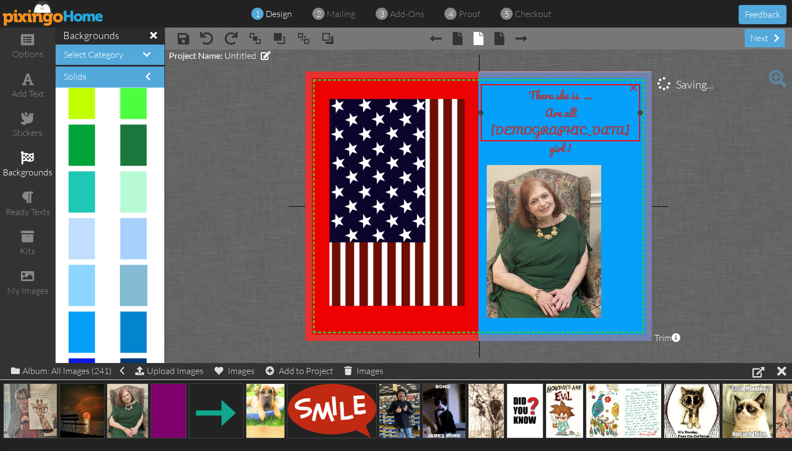
click at [529, 94] on span "There she is ..." at bounding box center [561, 95] width 64 height 18
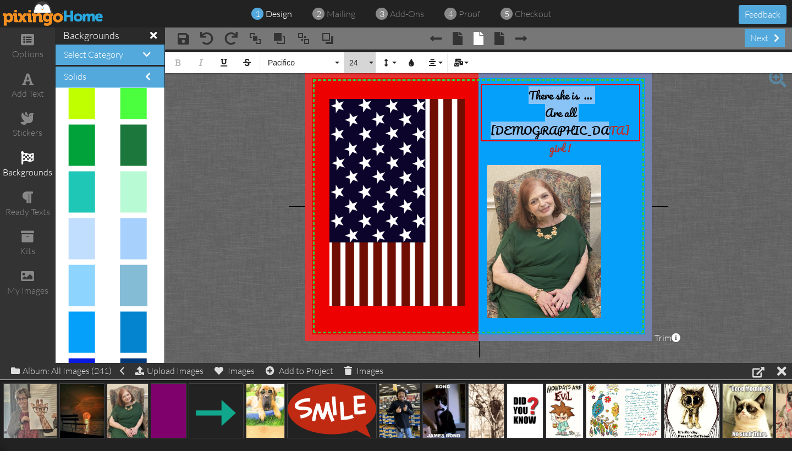
click at [373, 61] on button "24" at bounding box center [360, 62] width 32 height 21
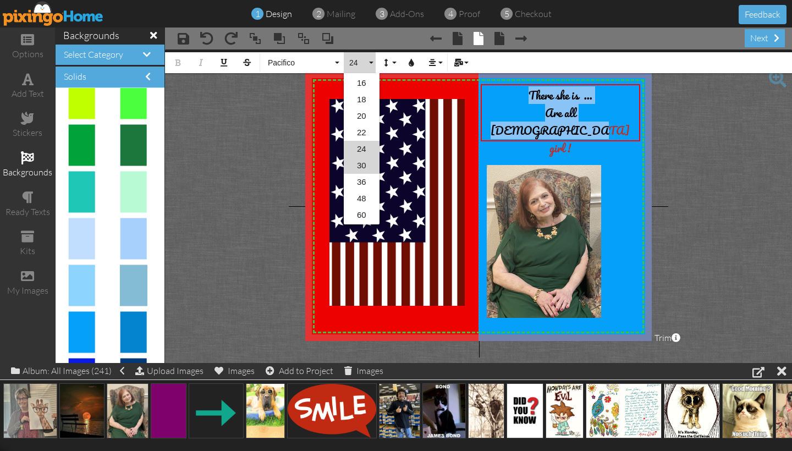
click at [359, 167] on link "30" at bounding box center [362, 165] width 36 height 17
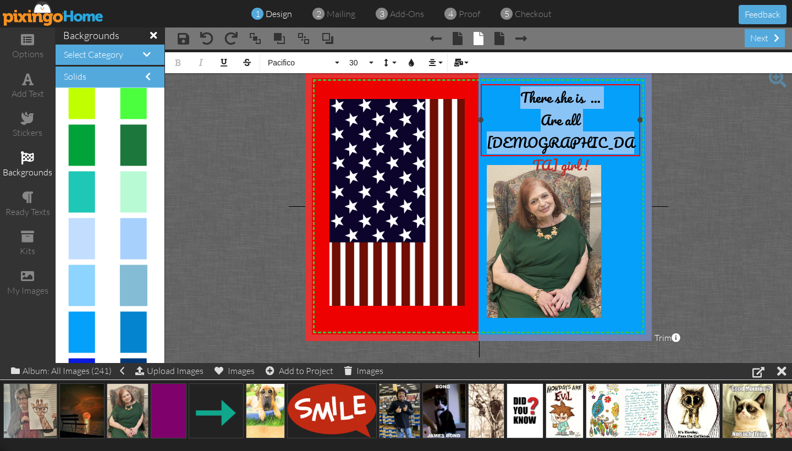
click at [605, 101] on div "There she is ..." at bounding box center [560, 97] width 155 height 23
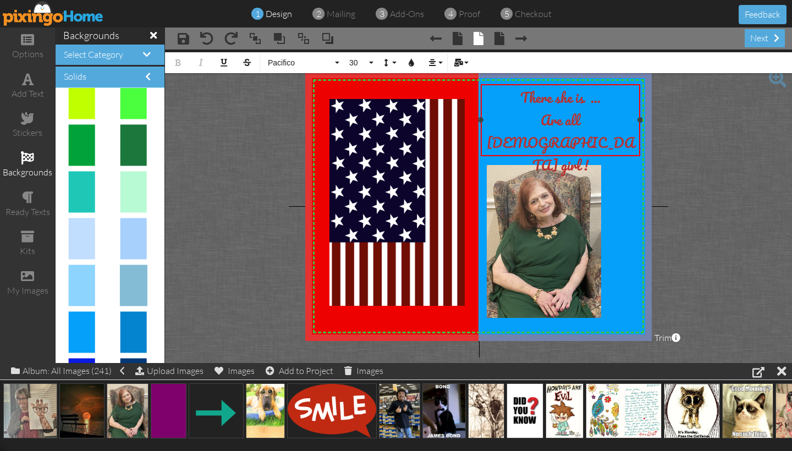
click at [542, 117] on span "Are all" at bounding box center [560, 120] width 39 height 23
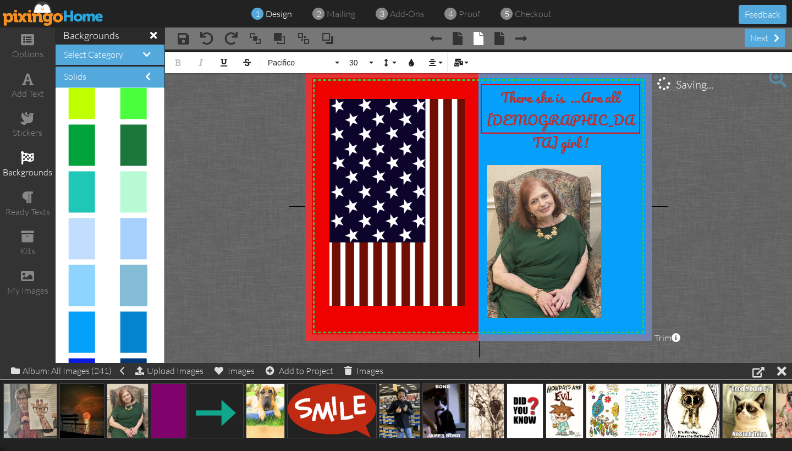
click at [682, 158] on project-studio-wrapper "X X X X X X X X X X X X X X X X X X X X X X X X X X X X X X X X X X X X X X X X…" at bounding box center [478, 207] width 627 height 314
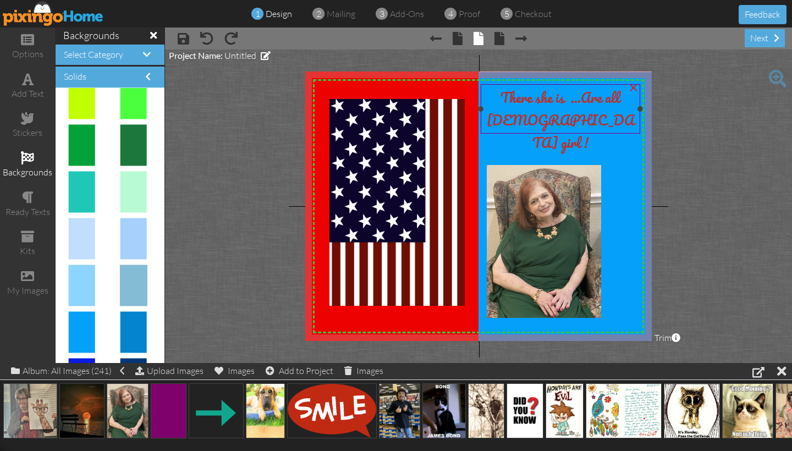
click at [616, 119] on div "[DEMOGRAPHIC_DATA] girl !" at bounding box center [560, 131] width 155 height 45
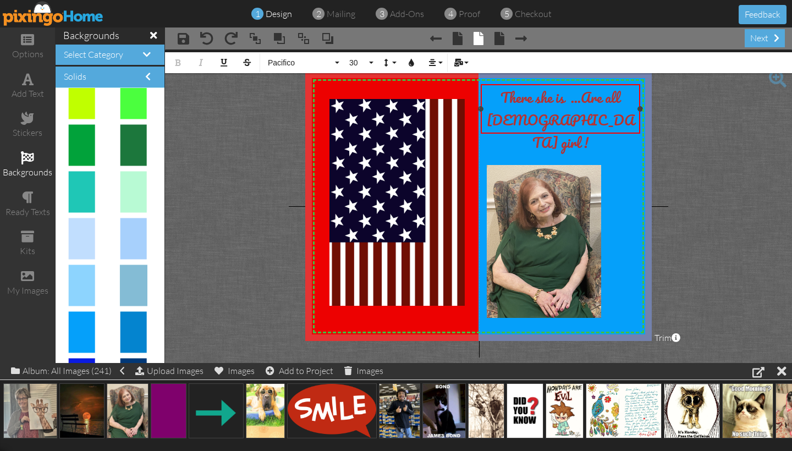
click at [605, 119] on div "[DEMOGRAPHIC_DATA] girl !" at bounding box center [560, 131] width 155 height 45
click at [371, 64] on button "30" at bounding box center [360, 62] width 32 height 21
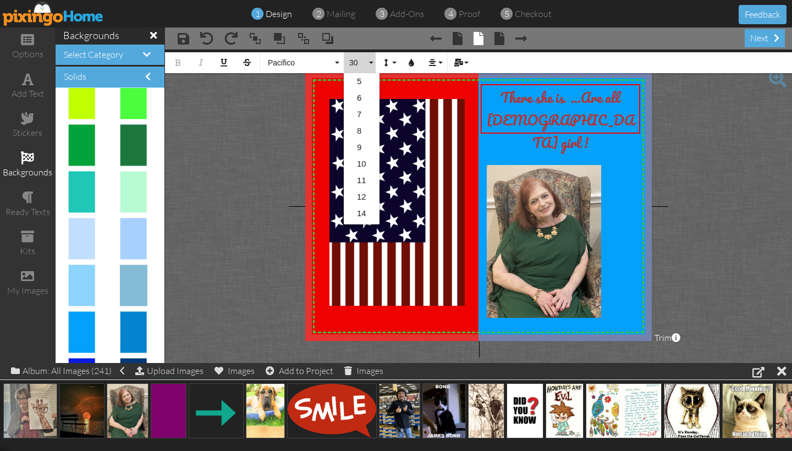
scroll to position [163, 0]
click at [358, 166] on link "36" at bounding box center [362, 165] width 36 height 17
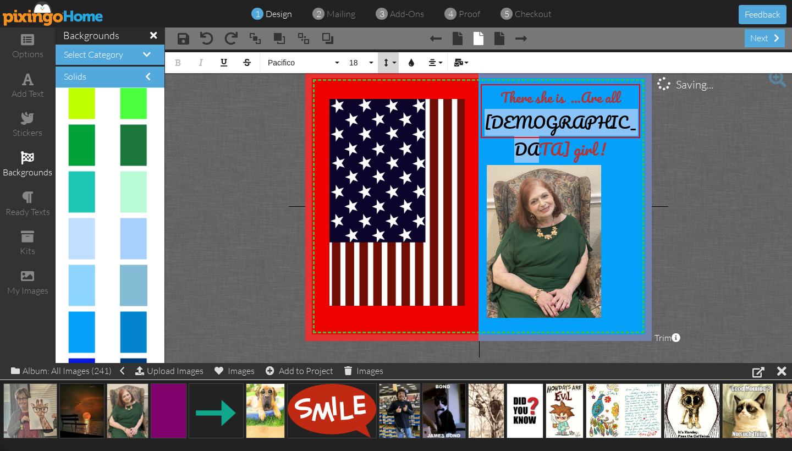
click at [395, 63] on button "Line Height" at bounding box center [388, 62] width 21 height 21
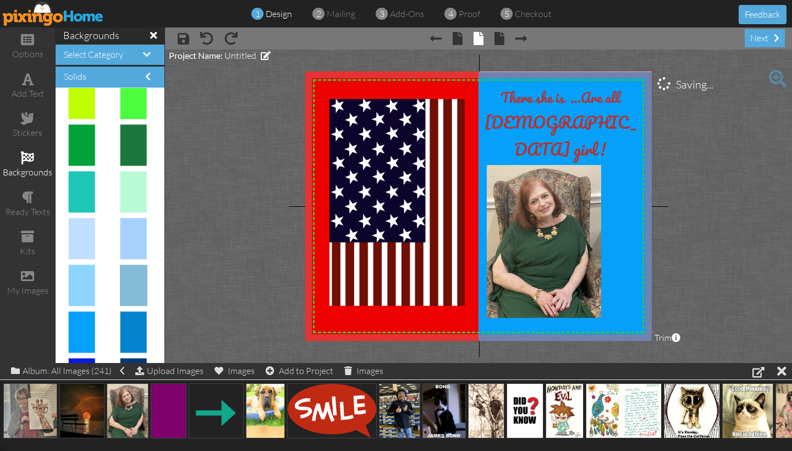
click at [251, 86] on project-studio-wrapper "X X X X X X X X X X X X X X X X X X X X X X X X X X X X X X X X X X X X X X X X…" at bounding box center [478, 207] width 627 height 314
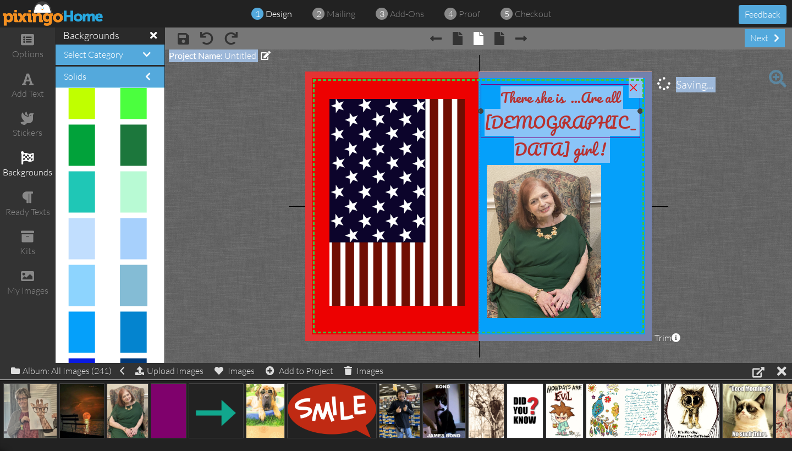
click at [518, 128] on span "[DEMOGRAPHIC_DATA] girl !" at bounding box center [561, 136] width 152 height 54
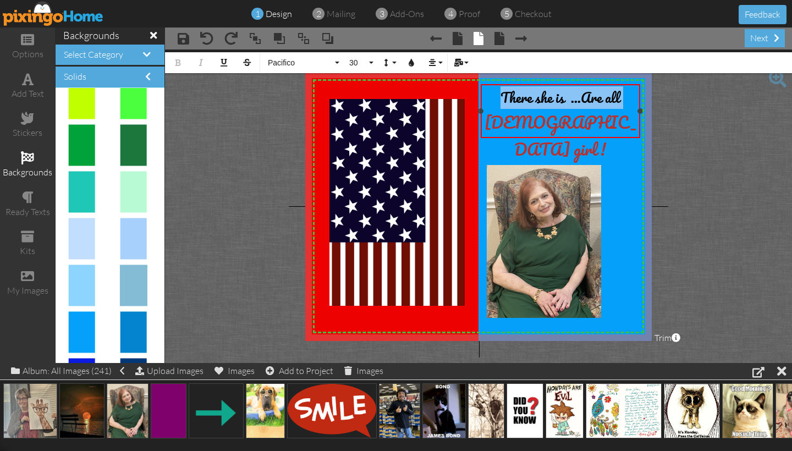
click at [510, 125] on div "[DEMOGRAPHIC_DATA] girl !" at bounding box center [560, 136] width 155 height 54
click at [753, 147] on project-studio-wrapper "X X X X X X X X X X X X X X X X X X X X X X X X X X X X X X X X X X X X X X X X…" at bounding box center [478, 207] width 627 height 314
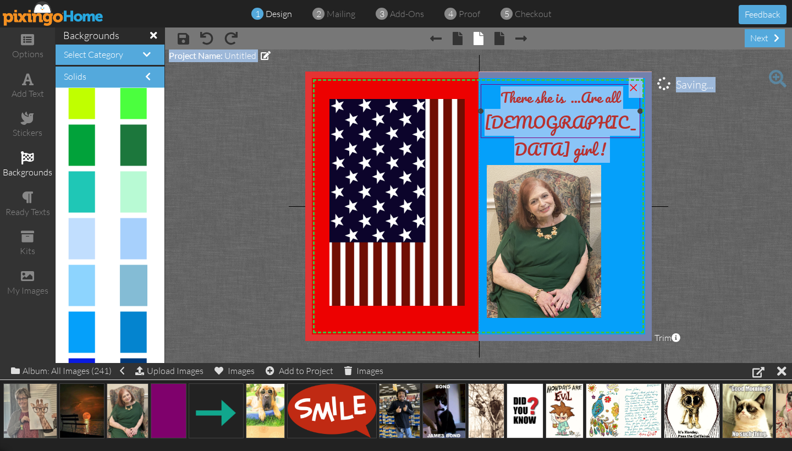
click at [619, 121] on div "[DEMOGRAPHIC_DATA] girl !" at bounding box center [560, 136] width 155 height 54
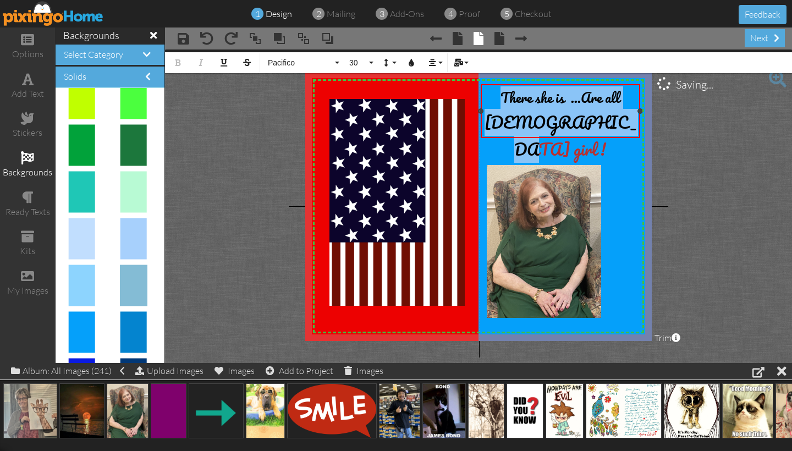
click at [621, 117] on div "[DEMOGRAPHIC_DATA] girl !" at bounding box center [560, 136] width 155 height 54
click at [619, 118] on div "[DEMOGRAPHIC_DATA] girl !" at bounding box center [560, 136] width 155 height 54
click at [617, 120] on div "[DEMOGRAPHIC_DATA] girl !" at bounding box center [560, 136] width 155 height 54
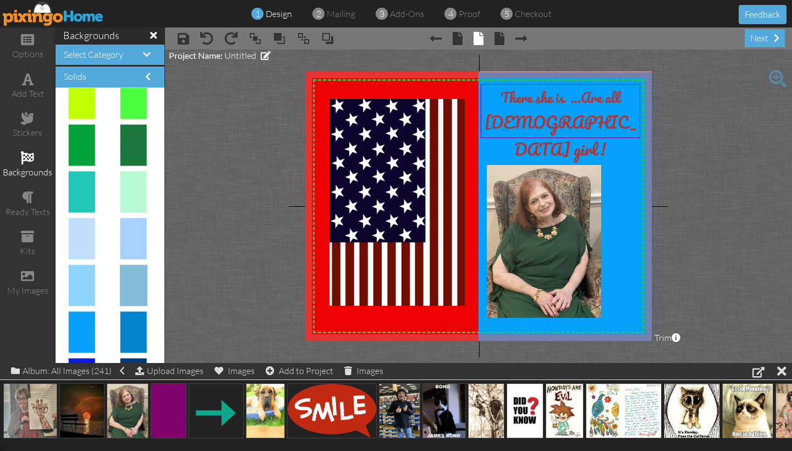
click at [696, 135] on project-studio-wrapper "X X X X X X X X X X X X X X X X X X X X X X X X X X X X X X X X X X X X X X X X…" at bounding box center [478, 207] width 627 height 314
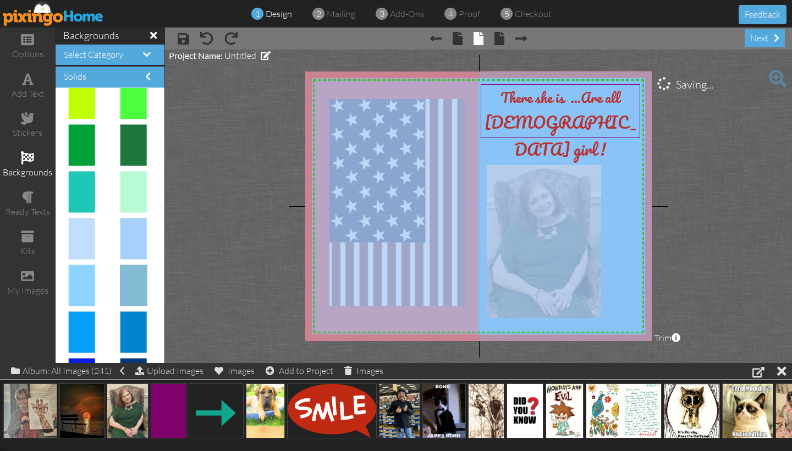
click at [704, 134] on project-studio-wrapper "X X X X X X X X X X X X X X X X X X X X X X X X X X X X X X X X X X X X X X X X…" at bounding box center [478, 207] width 627 height 314
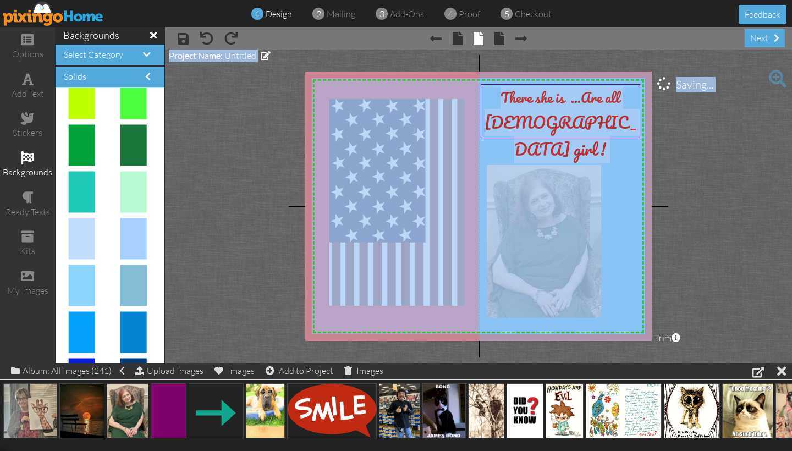
click at [297, 141] on project-studio-wrapper "X X X X X X X X X X X X X X X X X X X X X X X X X X X X X X X X X X X X X X X X…" at bounding box center [478, 207] width 627 height 314
click at [703, 112] on project-studio-wrapper "X X X X X X X X X X X X X X X X X X X X X X X X X X X X X X X X X X X X X X X X…" at bounding box center [478, 207] width 627 height 314
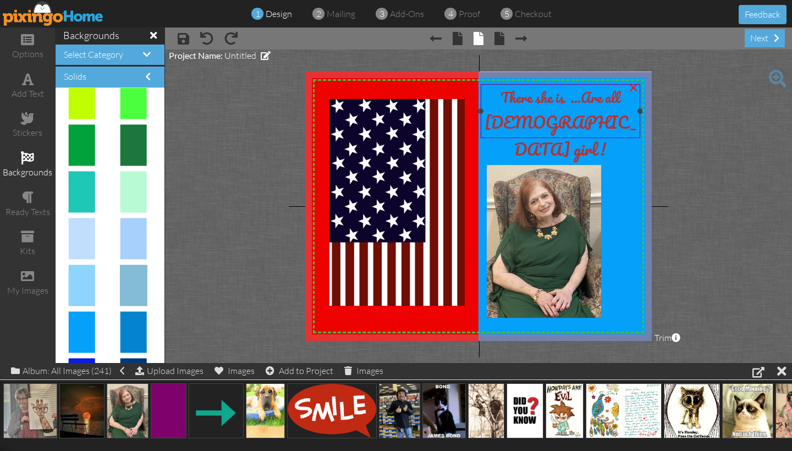
click at [606, 99] on span "Are all" at bounding box center [600, 97] width 39 height 23
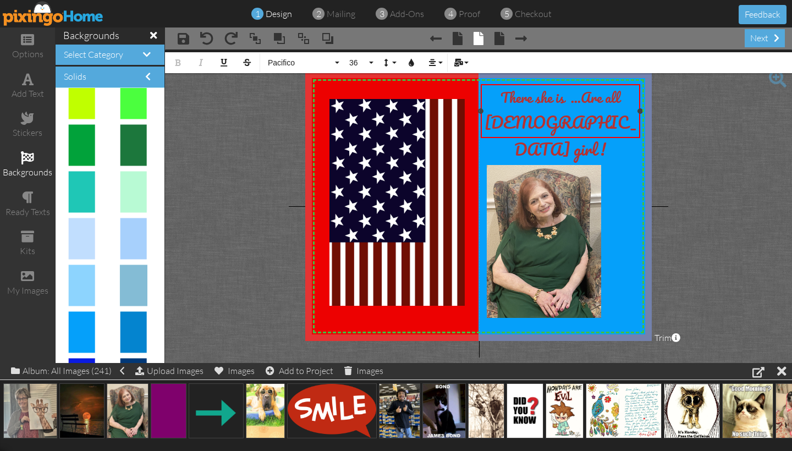
click at [605, 96] on span "Are all" at bounding box center [600, 97] width 39 height 23
click at [605, 97] on span "Are all" at bounding box center [600, 97] width 39 height 23
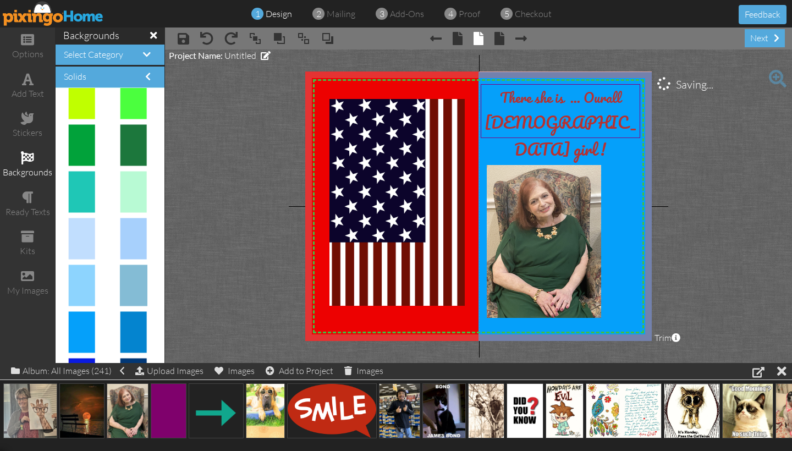
click at [734, 138] on project-studio-wrapper "X X X X X X X X X X X X X X X X X X X X X X X X X X X X X X X X X X X X X X X X…" at bounding box center [478, 207] width 627 height 314
click at [613, 122] on div "[DEMOGRAPHIC_DATA] girl !" at bounding box center [560, 136] width 155 height 54
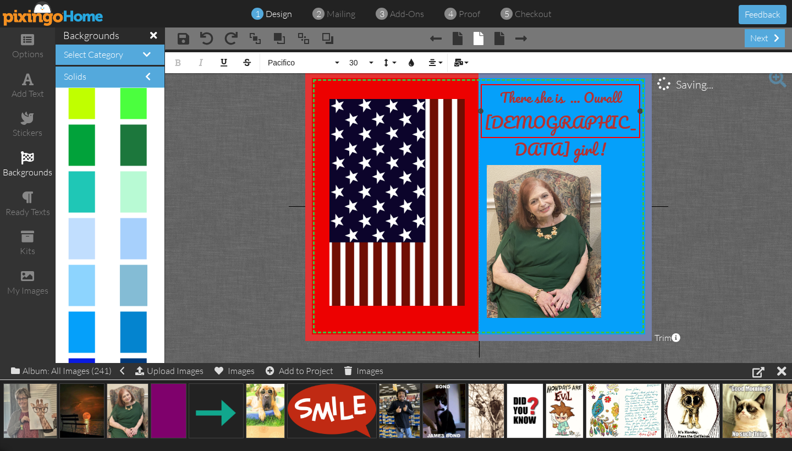
click at [613, 122] on div "[DEMOGRAPHIC_DATA] girl !" at bounding box center [560, 136] width 155 height 54
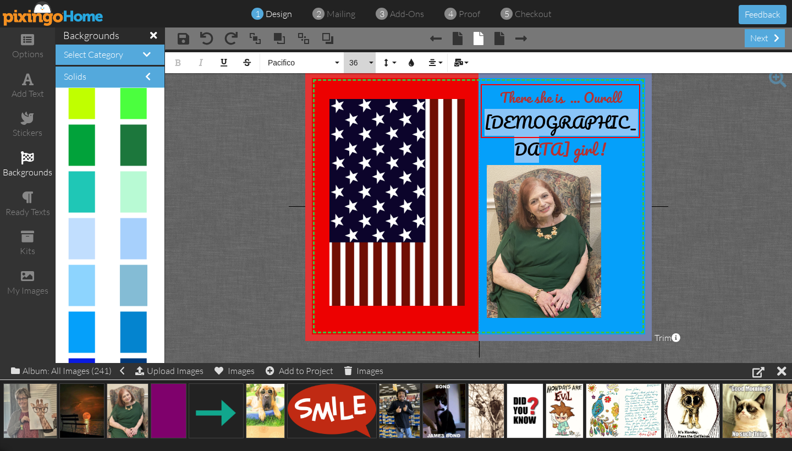
click at [373, 63] on button "36" at bounding box center [360, 62] width 32 height 21
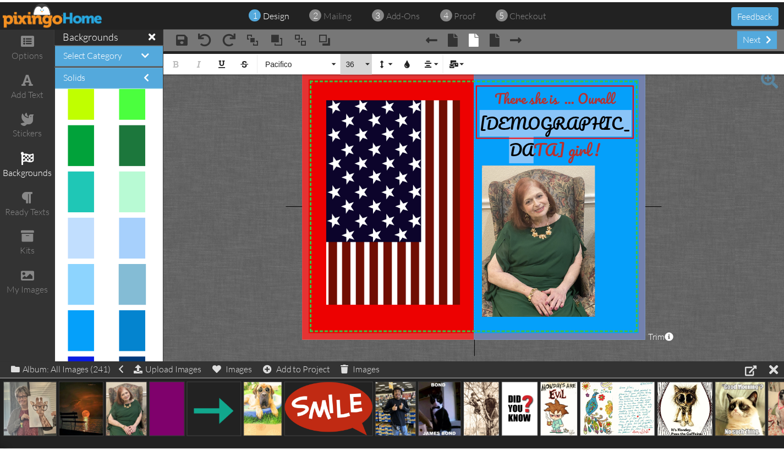
scroll to position [179, 0]
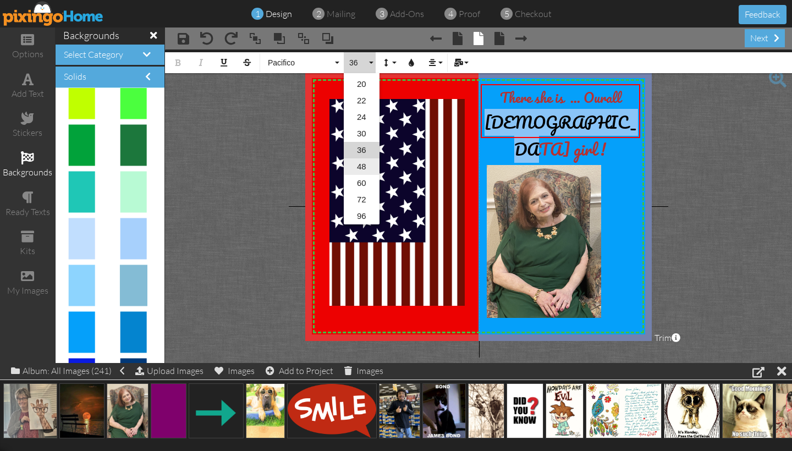
click at [360, 166] on link "48" at bounding box center [362, 166] width 36 height 17
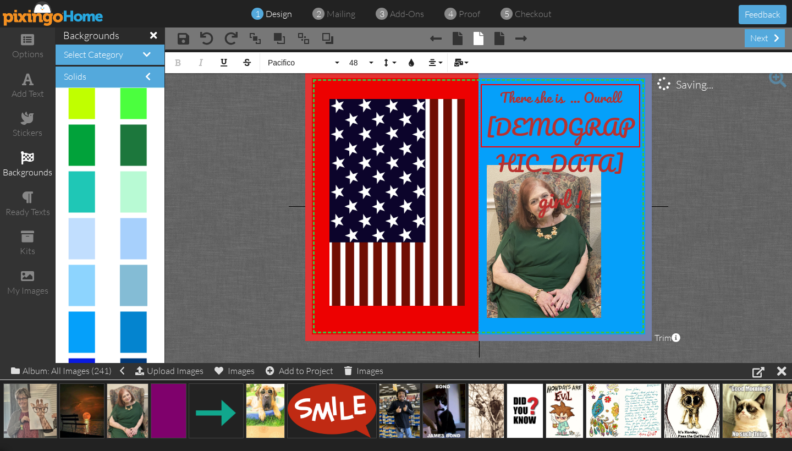
click at [740, 136] on project-studio-wrapper "X X X X X X X X X X X X X X X X X X X X X X X X X X X X X X X X X X X X X X X X…" at bounding box center [478, 207] width 627 height 314
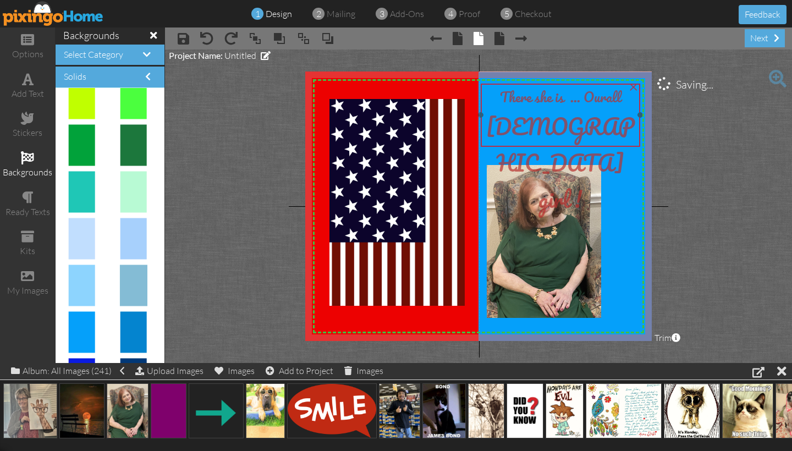
click at [580, 108] on span "[DEMOGRAPHIC_DATA] girl !" at bounding box center [560, 162] width 149 height 109
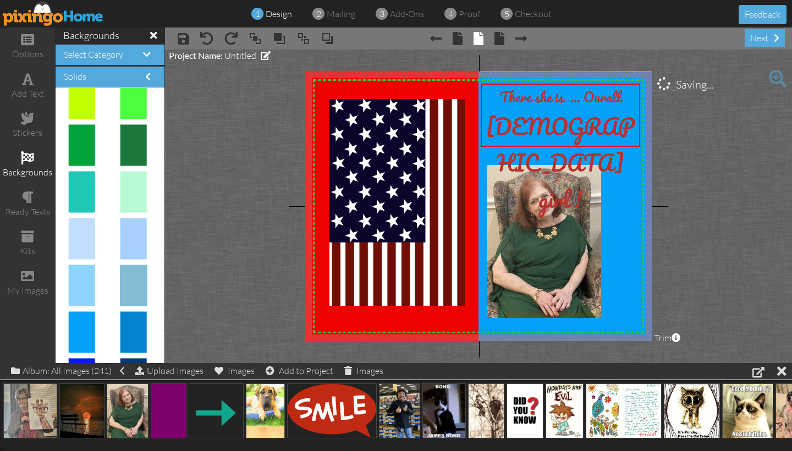
click at [661, 124] on project-studio-wrapper "X X X X X X X X X X X X X X X X X X X X X X X X X X X X X X X X X X X X X X X X…" at bounding box center [478, 207] width 627 height 314
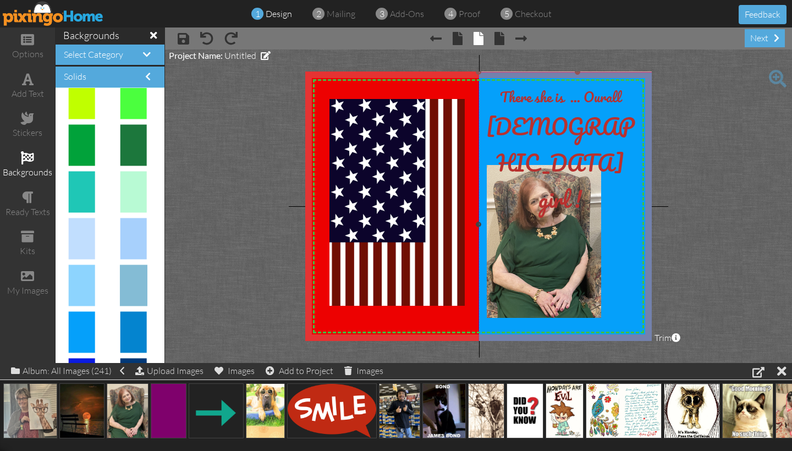
click at [626, 314] on img at bounding box center [578, 224] width 198 height 305
click at [632, 320] on img at bounding box center [578, 224] width 198 height 305
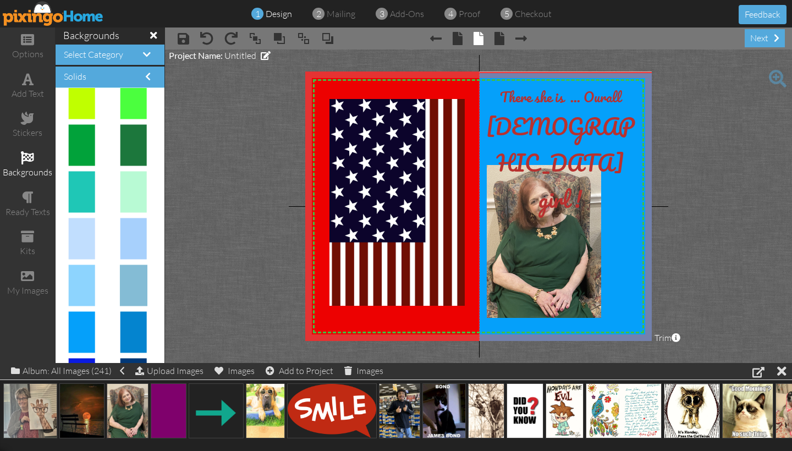
click at [681, 287] on project-studio-wrapper "X X X X X X X X X X X X X X X X X X X X X X X X X X X X X X X X X X X X X X X X…" at bounding box center [478, 207] width 627 height 314
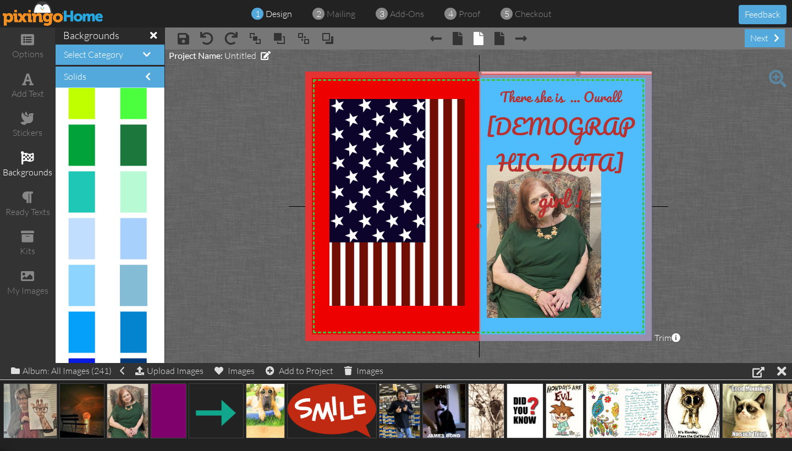
click at [631, 313] on img at bounding box center [578, 226] width 198 height 305
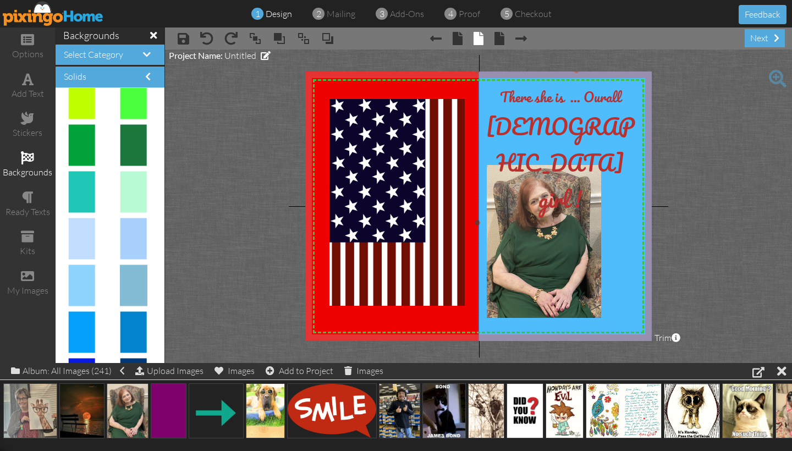
click at [630, 310] on img at bounding box center [577, 222] width 198 height 305
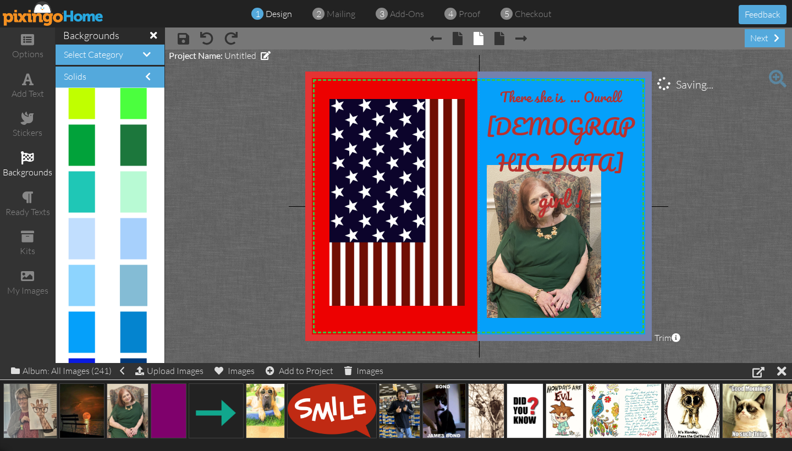
click at [690, 287] on project-studio-wrapper "X X X X X X X X X X X X X X X X X X X X X X X X X X X X X X X X X X X X X X X X…" at bounding box center [478, 207] width 627 height 314
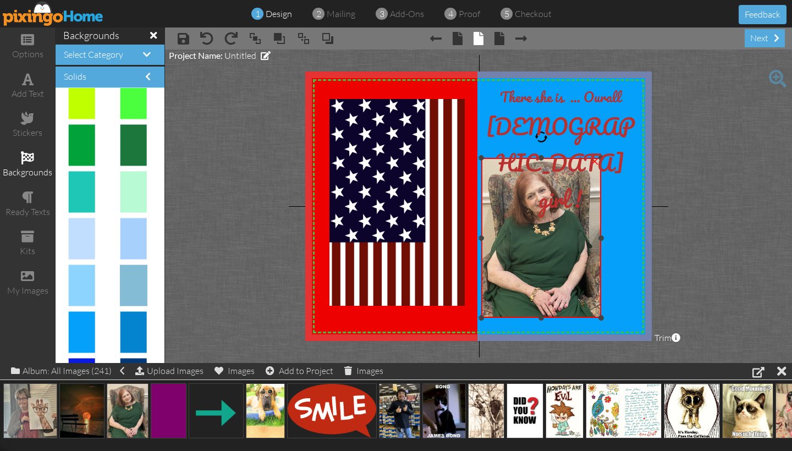
drag, startPoint x: 488, startPoint y: 164, endPoint x: 484, endPoint y: 157, distance: 7.9
click at [484, 158] on div "×" at bounding box center [542, 238] width 120 height 160
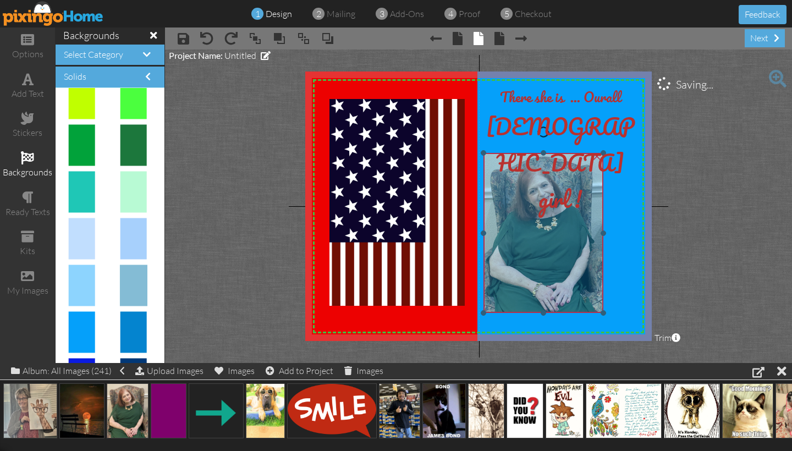
click at [495, 158] on img at bounding box center [544, 233] width 120 height 160
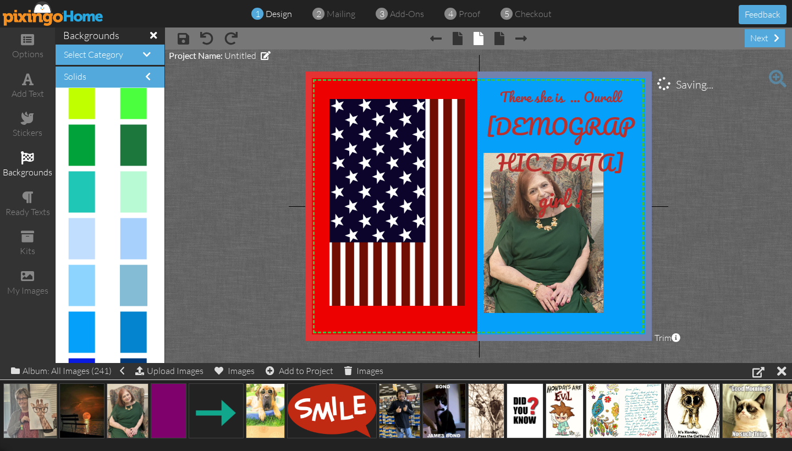
click at [694, 162] on project-studio-wrapper "X X X X X X X X X X X X X X X X X X X X X X X X X X X X X X X X X X X X X X X X…" at bounding box center [478, 207] width 627 height 314
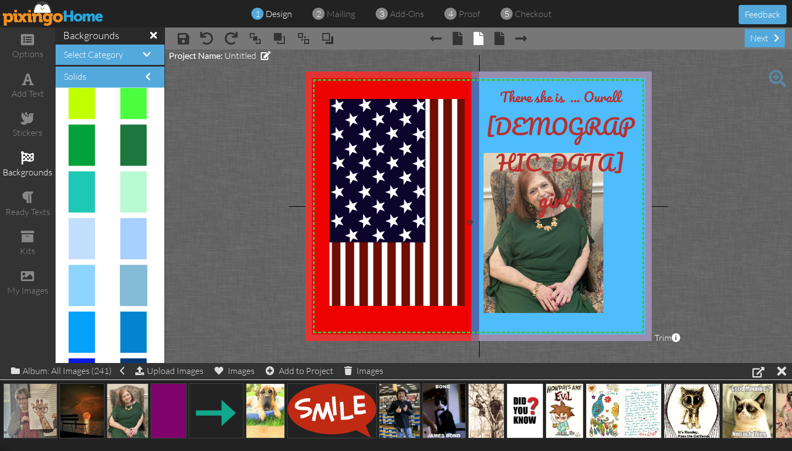
drag, startPoint x: 636, startPoint y: 315, endPoint x: 628, endPoint y: 314, distance: 7.2
click at [628, 314] on img at bounding box center [570, 222] width 198 height 305
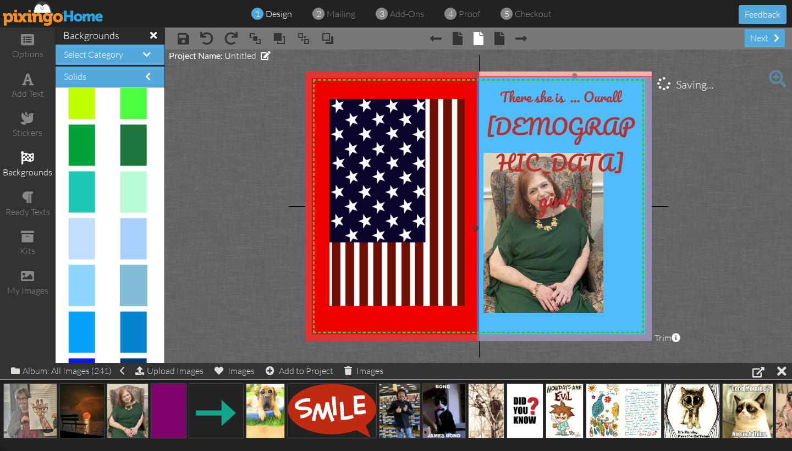
drag, startPoint x: 633, startPoint y: 316, endPoint x: 639, endPoint y: 324, distance: 9.8
click at [639, 323] on img at bounding box center [575, 228] width 198 height 305
click at [643, 321] on img at bounding box center [578, 228] width 198 height 305
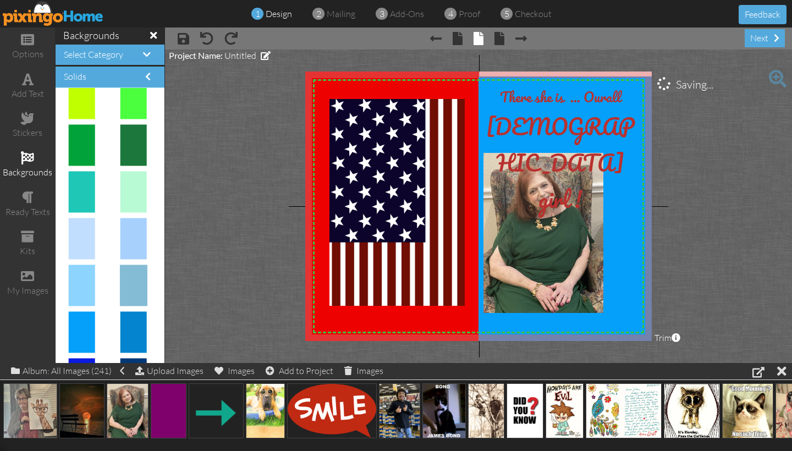
click at [703, 286] on project-studio-wrapper "X X X X X X X X X X X X X X X X X X X X X X X X X X X X X X X X X X X X X X X X…" at bounding box center [478, 207] width 627 height 314
click at [500, 96] on span "There she is ... Our" at bounding box center [553, 97] width 106 height 23
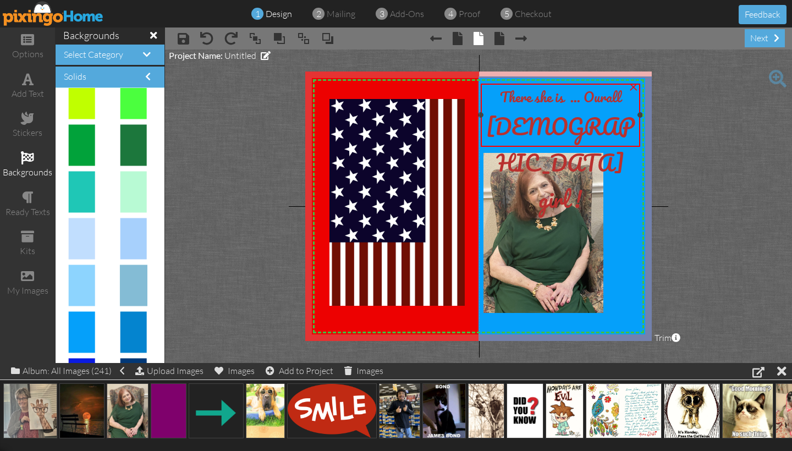
click at [500, 96] on span "There she is ... Our" at bounding box center [553, 97] width 106 height 23
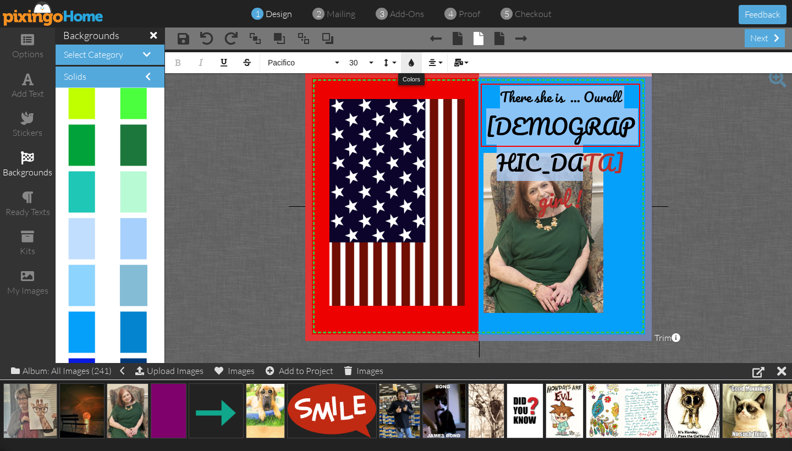
click at [412, 63] on icon "button" at bounding box center [412, 63] width 8 height 8
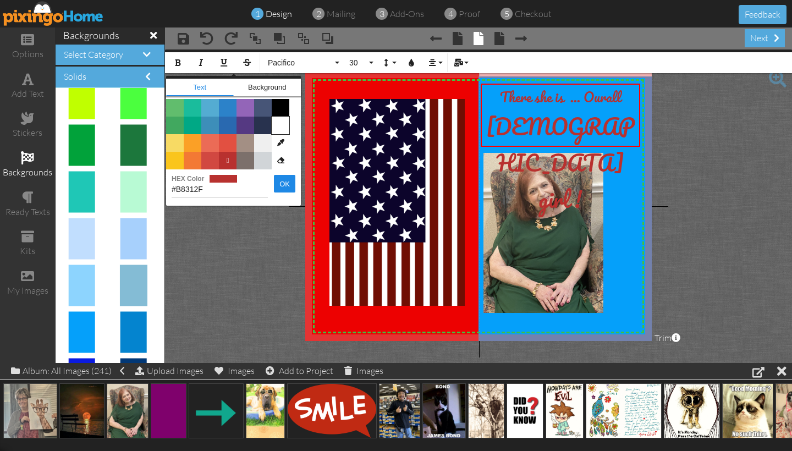
click at [283, 125] on span "Color #FFFFFF" at bounding box center [281, 126] width 18 height 18
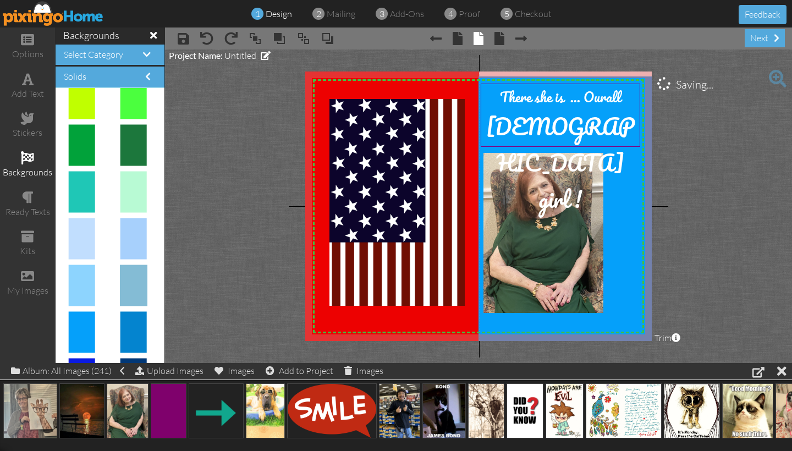
click at [671, 148] on project-studio-wrapper "X X X X X X X X X X X X X X X X X X X X X X X X X X X X X X X X X X X X X X X X…" at bounding box center [478, 207] width 627 height 314
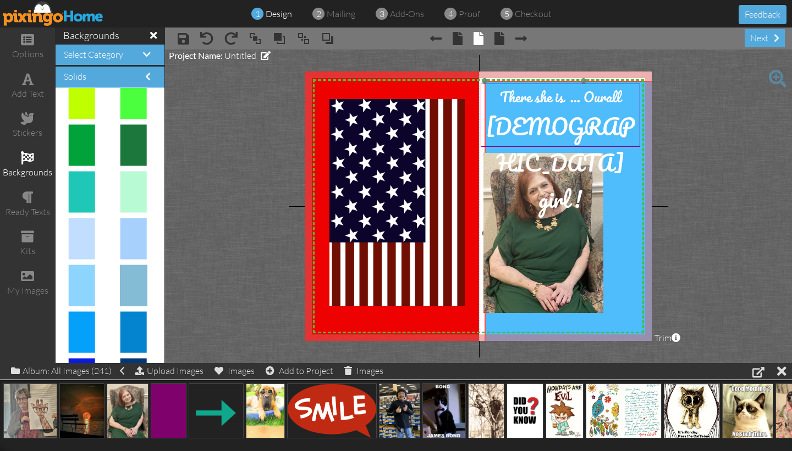
drag, startPoint x: 619, startPoint y: 279, endPoint x: 625, endPoint y: 283, distance: 7.5
click at [625, 283] on img at bounding box center [584, 233] width 198 height 305
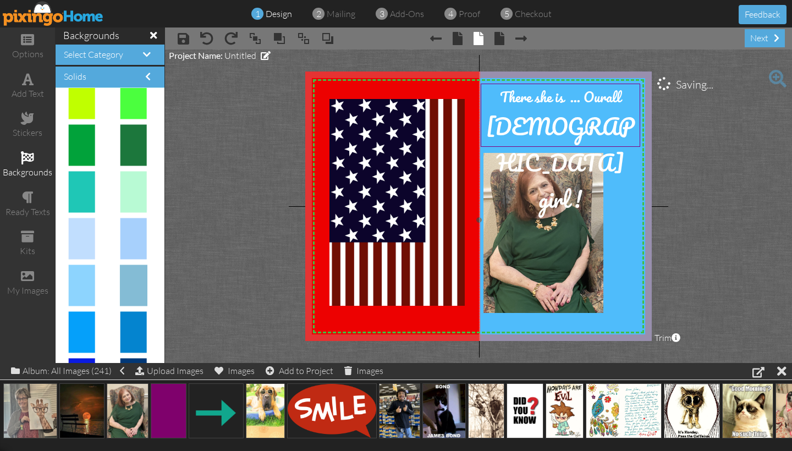
drag, startPoint x: 625, startPoint y: 281, endPoint x: 620, endPoint y: 267, distance: 14.3
click at [620, 267] on img at bounding box center [578, 220] width 198 height 305
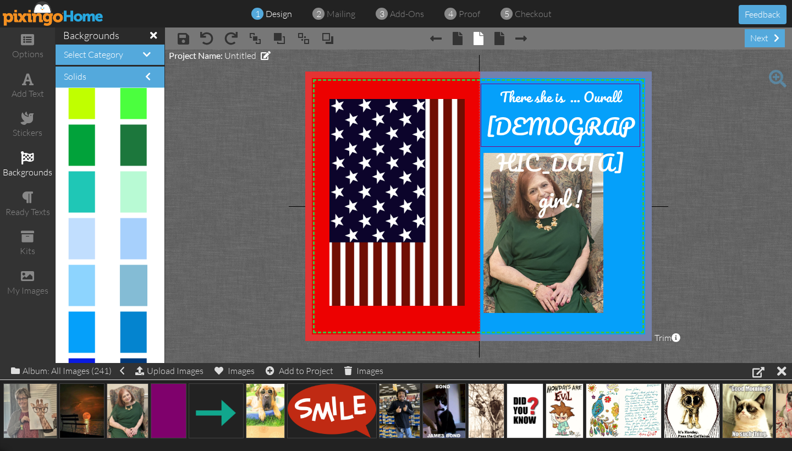
click at [706, 241] on project-studio-wrapper "X X X X X X X X X X X X X X X X X X X X X X X X X X X X X X X X X X X X X X X X…" at bounding box center [478, 207] width 627 height 314
click at [778, 78] on span at bounding box center [778, 79] width 18 height 18
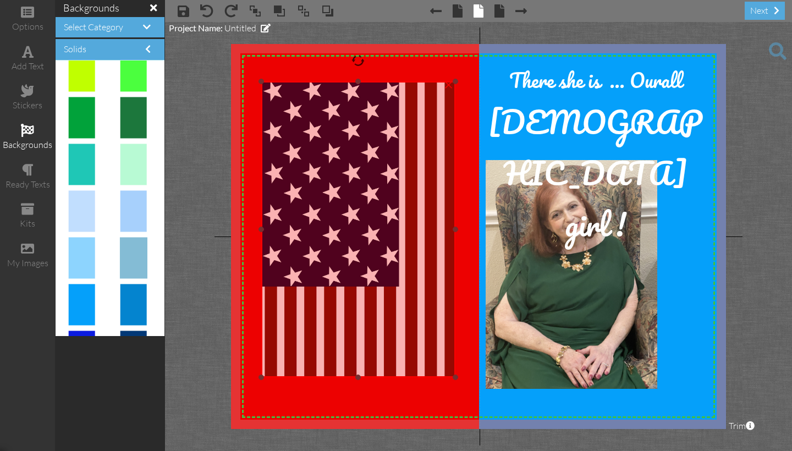
click at [357, 161] on img at bounding box center [358, 229] width 194 height 296
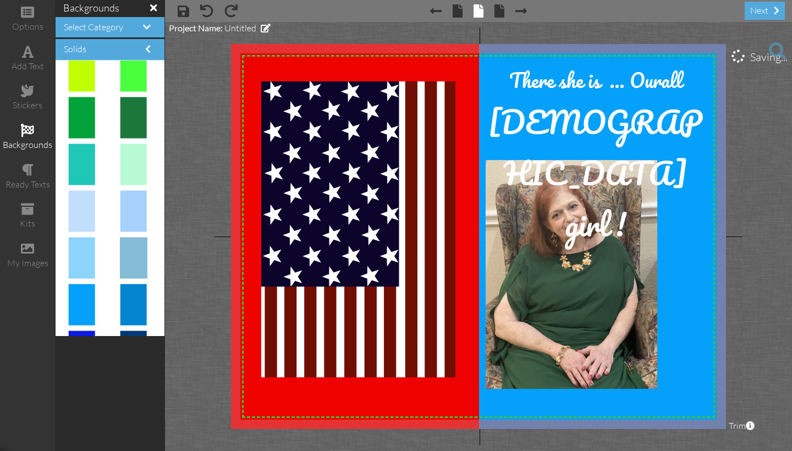
click at [758, 161] on project-studio-wrapper "X X X X X X X X X X X X X X X X X X X X X X X X X X X X X X X X X X X X X X X X…" at bounding box center [478, 236] width 627 height 429
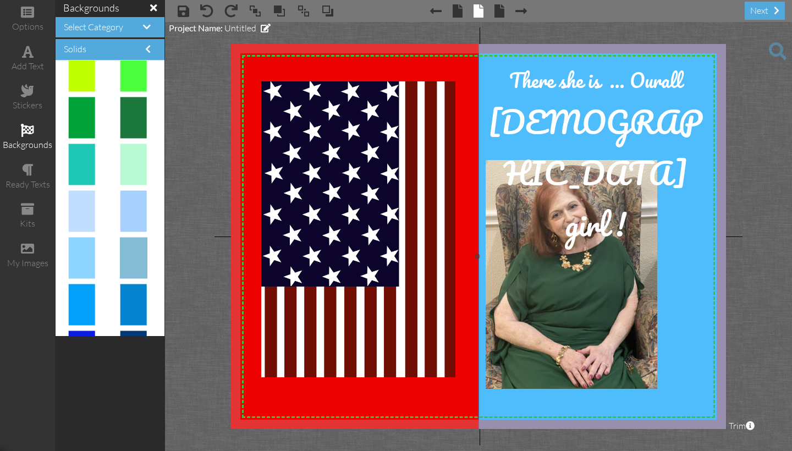
click at [674, 225] on img at bounding box center [619, 256] width 282 height 435
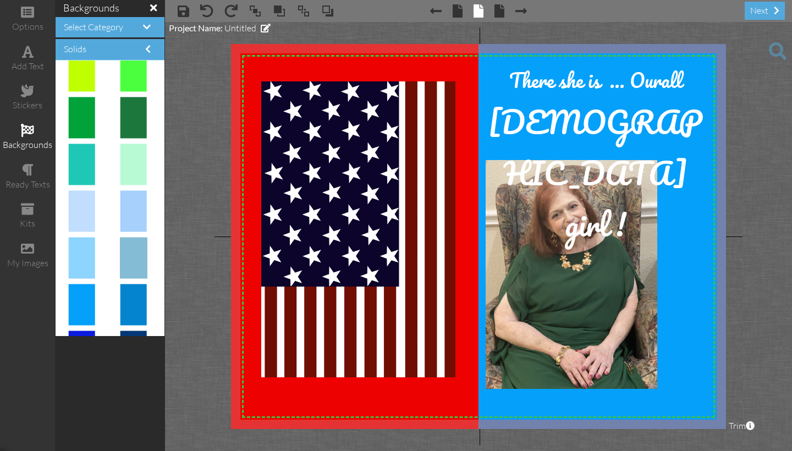
click at [739, 210] on project-studio-wrapper "X X X X X X X X X X X X X X X X X X X X X X X X X X X X X X X X X X X X X X X X…" at bounding box center [478, 236] width 627 height 429
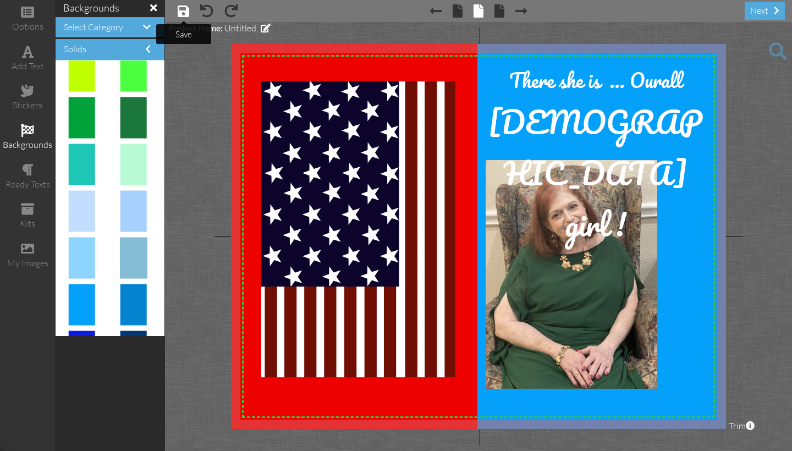
click at [181, 13] on span at bounding box center [184, 10] width 12 height 13
click at [774, 49] on span at bounding box center [778, 51] width 18 height 18
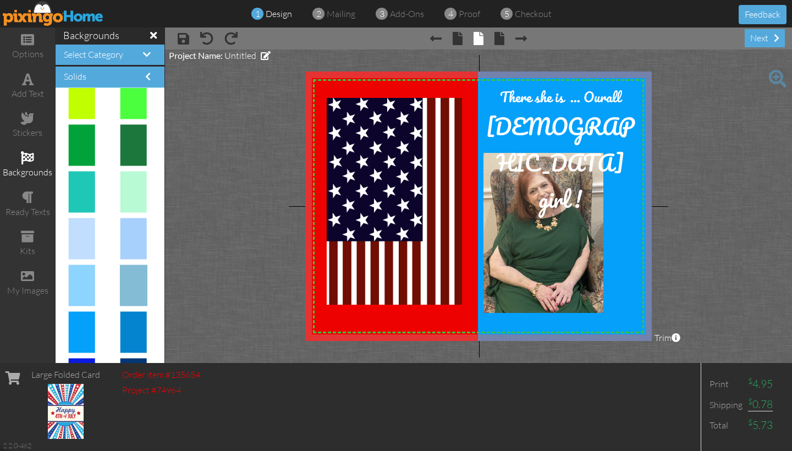
click at [62, 19] on img at bounding box center [53, 13] width 101 height 25
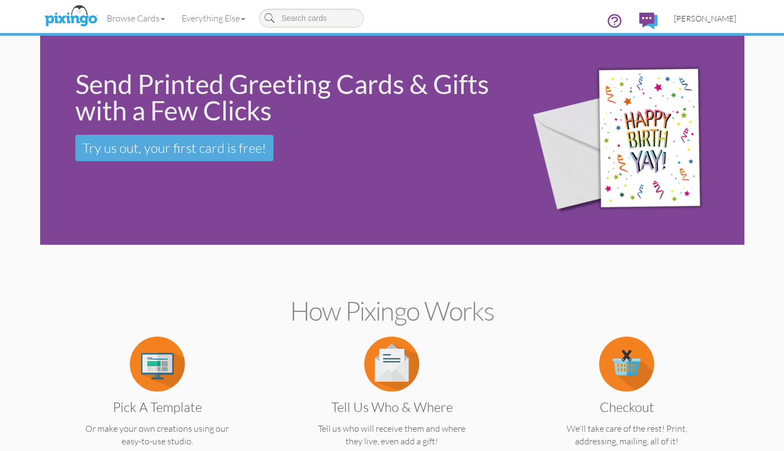
click at [706, 20] on span "[PERSON_NAME]" at bounding box center [705, 18] width 62 height 9
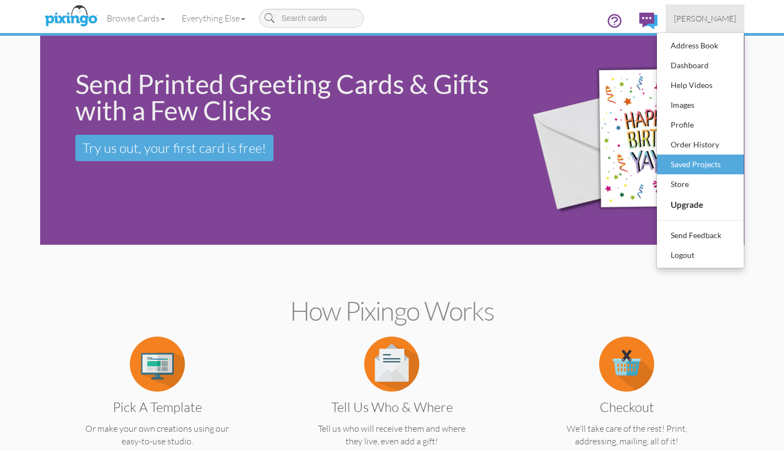
click at [693, 163] on div "Saved Projects" at bounding box center [700, 164] width 65 height 17
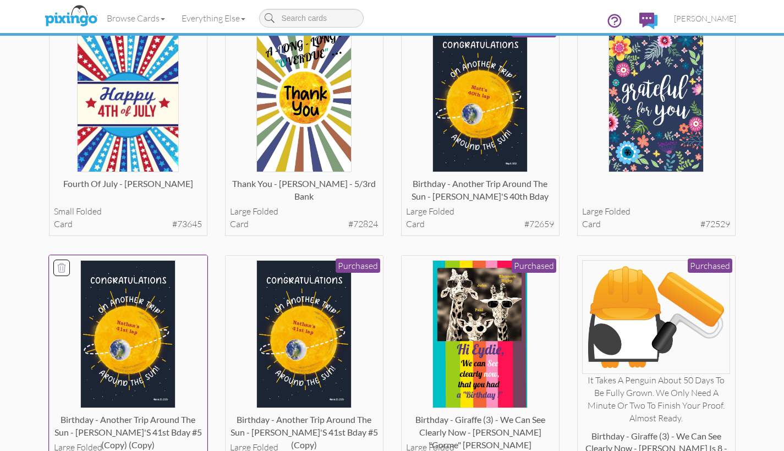
scroll to position [786, 0]
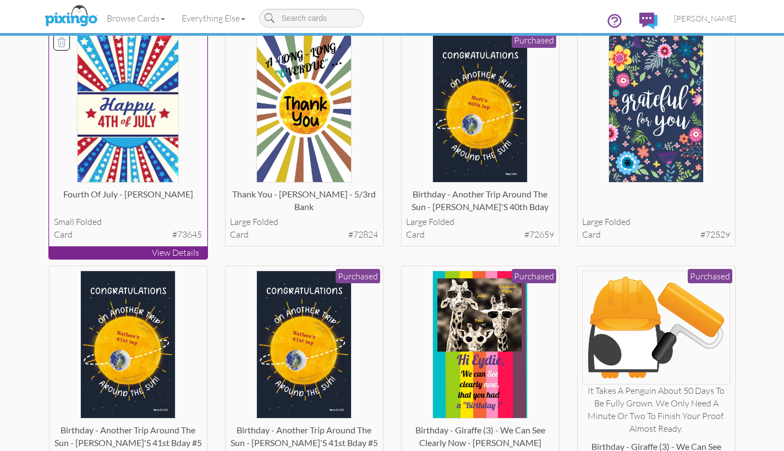
click at [121, 247] on p "View Details" at bounding box center [128, 253] width 158 height 13
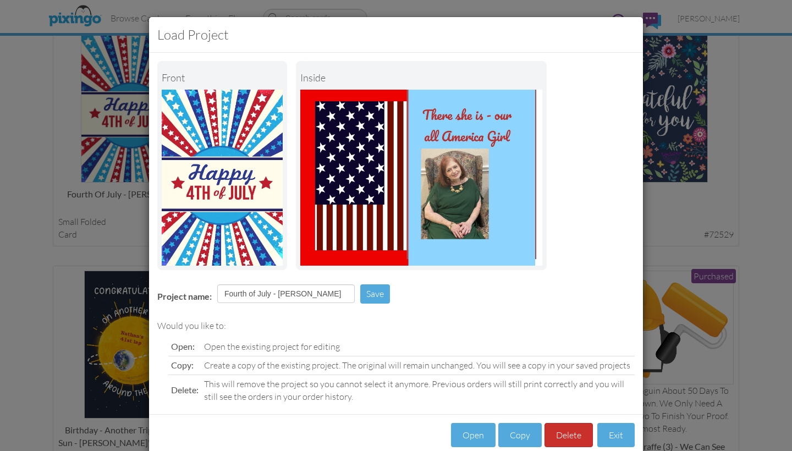
click at [557, 431] on button "Delete" at bounding box center [569, 435] width 48 height 25
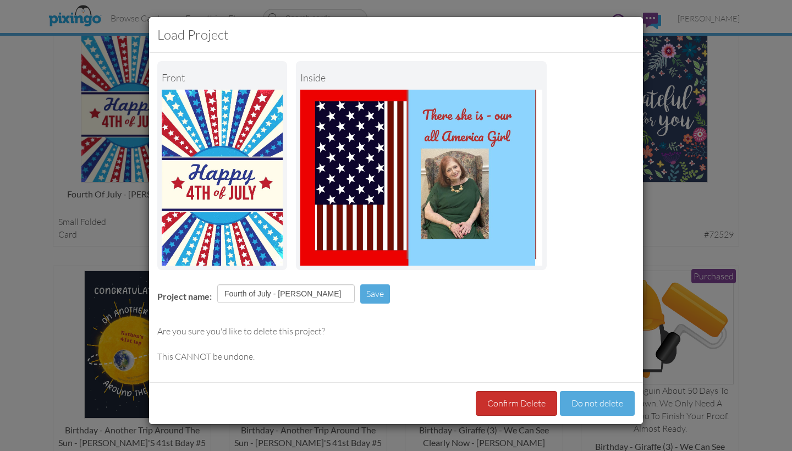
click at [519, 404] on button "Confirm Delete" at bounding box center [516, 403] width 81 height 25
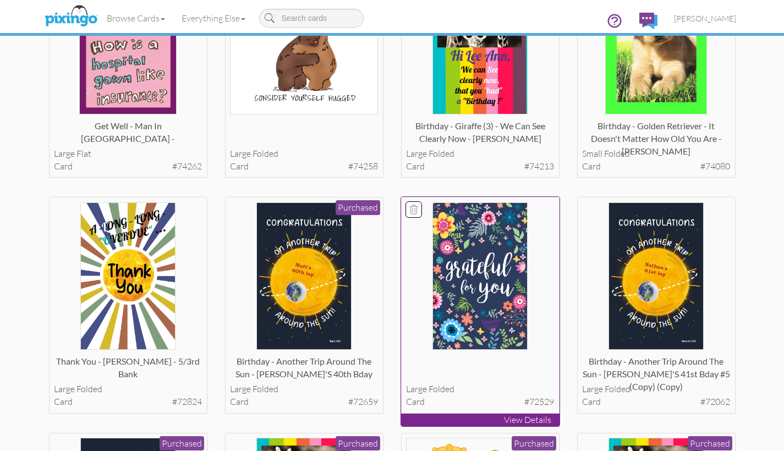
scroll to position [453, 0]
